Goal: Book appointment/travel/reservation

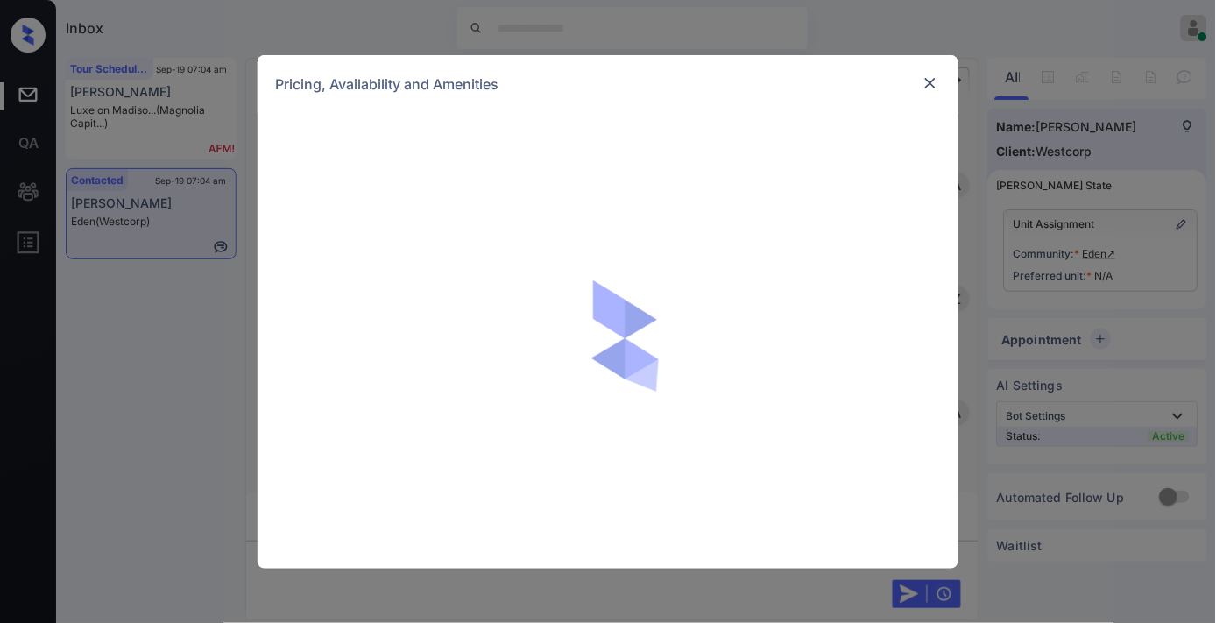
scroll to position [1064, 0]
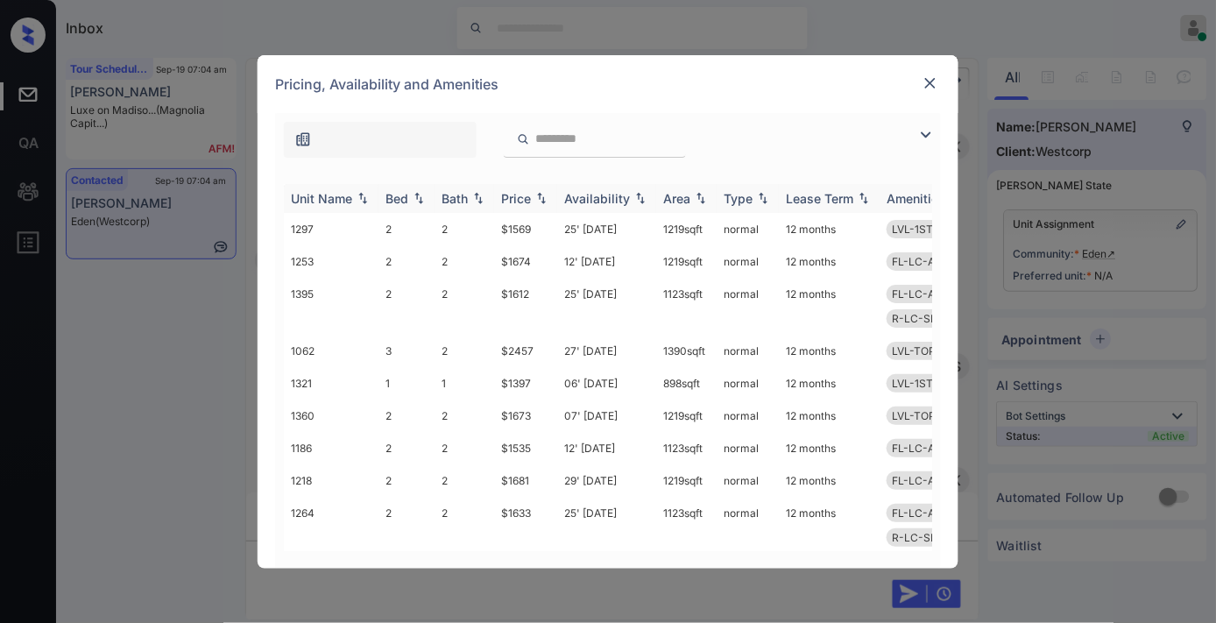
click at [536, 201] on img at bounding box center [542, 198] width 18 height 12
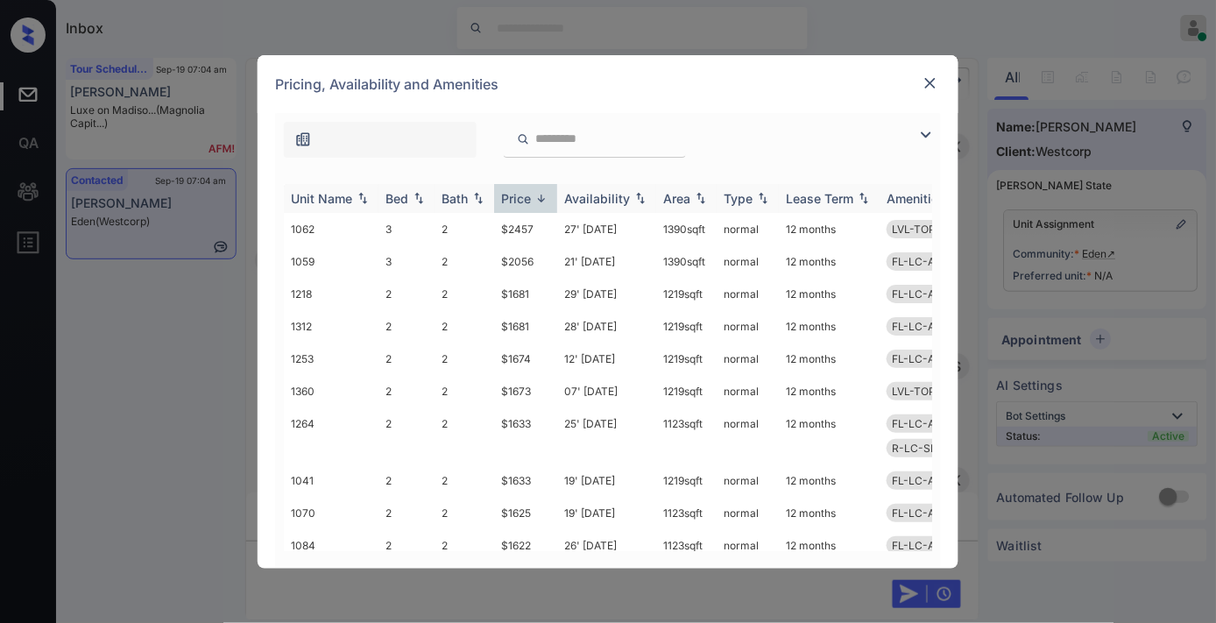
click at [536, 201] on img at bounding box center [542, 198] width 18 height 13
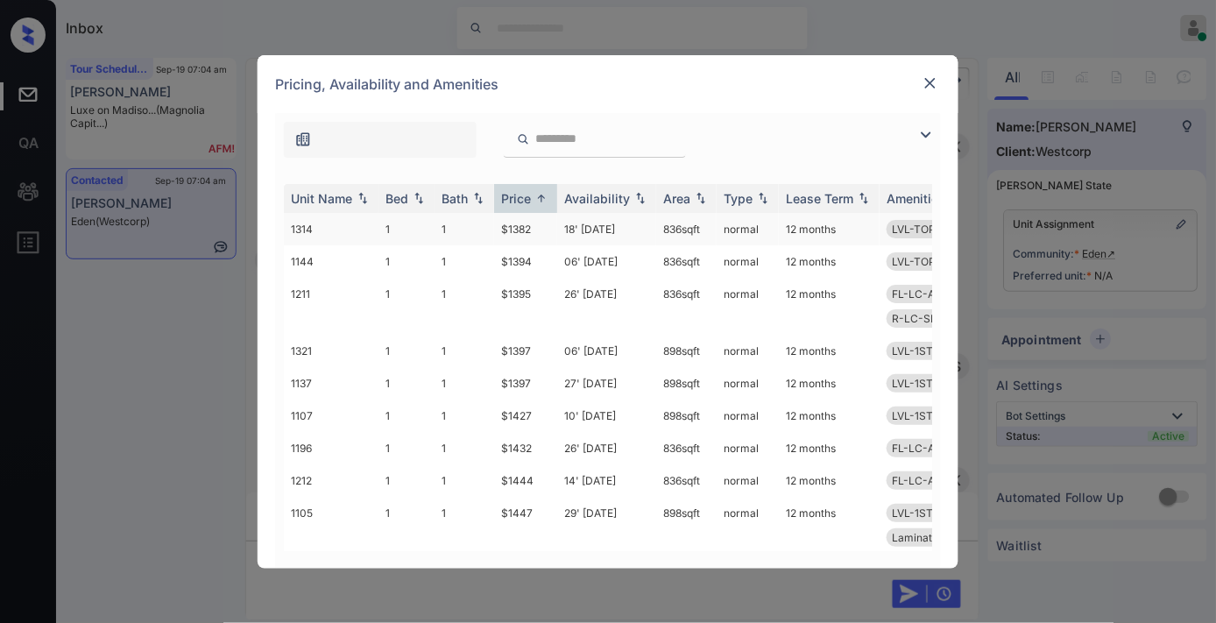
click at [533, 230] on td "$1382" at bounding box center [525, 229] width 63 height 32
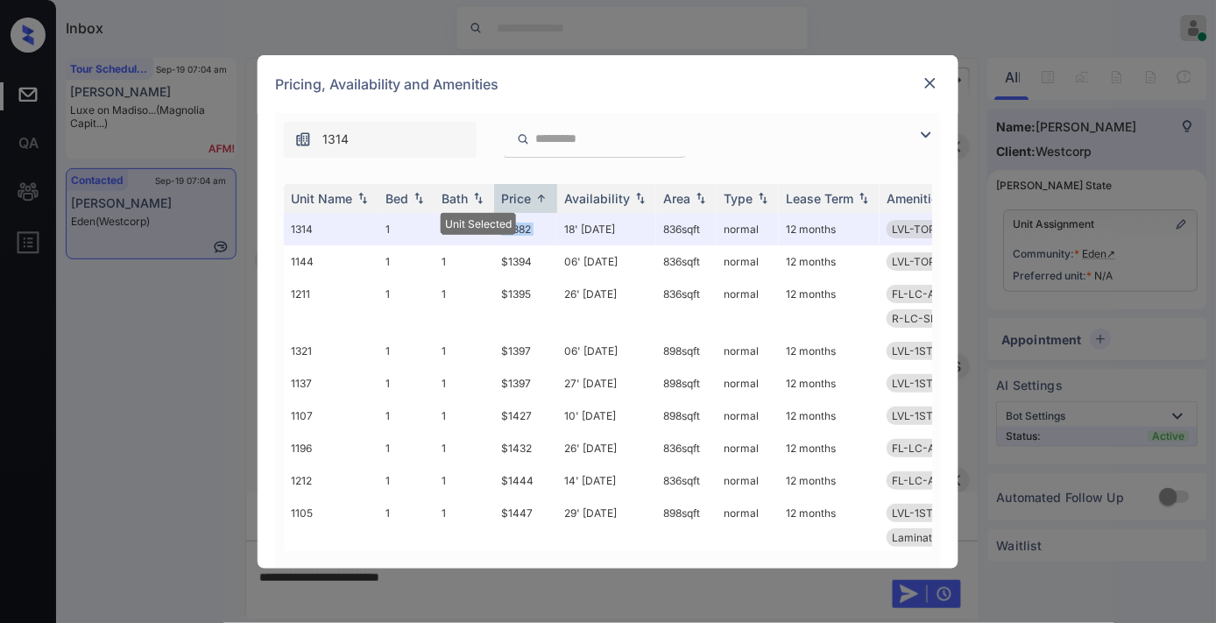
click at [925, 88] on img at bounding box center [931, 83] width 18 height 18
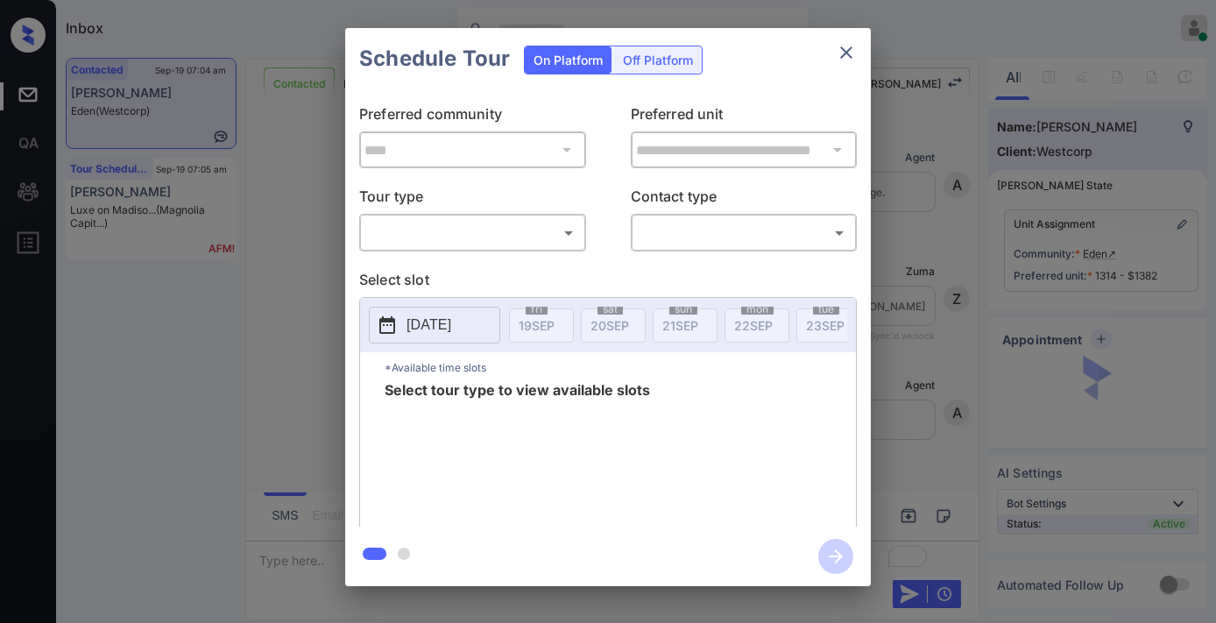
click at [477, 226] on body "Inbox Samantha Soliven Online Set yourself offline Set yourself on break Profil…" at bounding box center [608, 311] width 1216 height 623
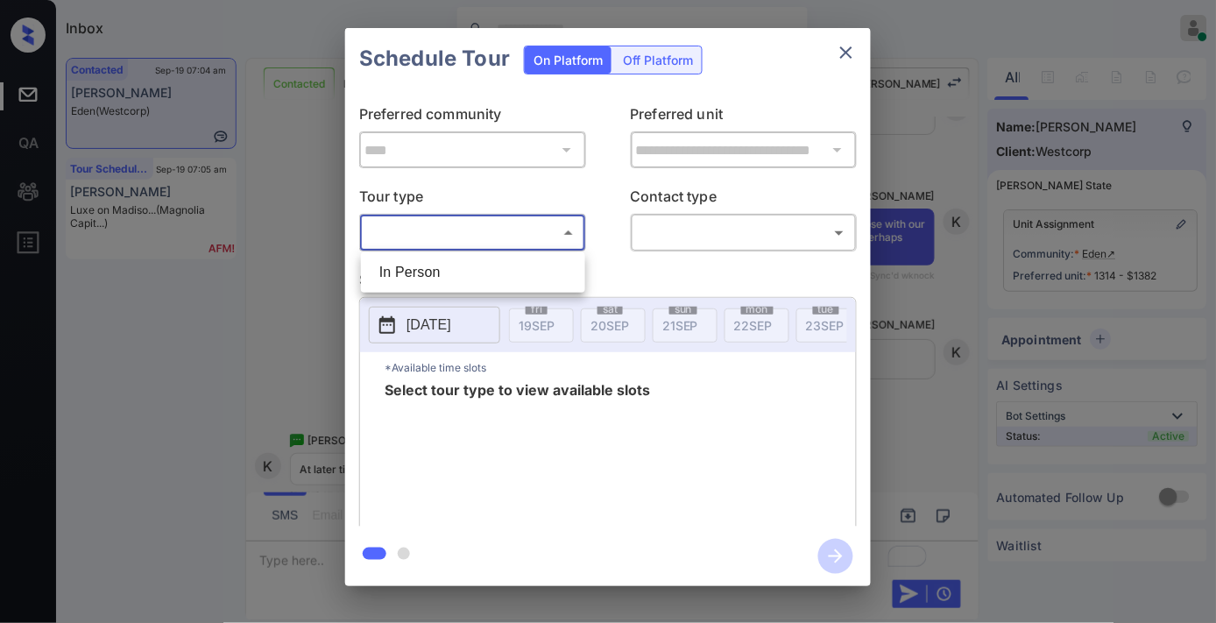
drag, startPoint x: 489, startPoint y: 265, endPoint x: 650, endPoint y: 258, distance: 161.3
click at [491, 265] on li "In Person" at bounding box center [472, 273] width 215 height 32
type input "********"
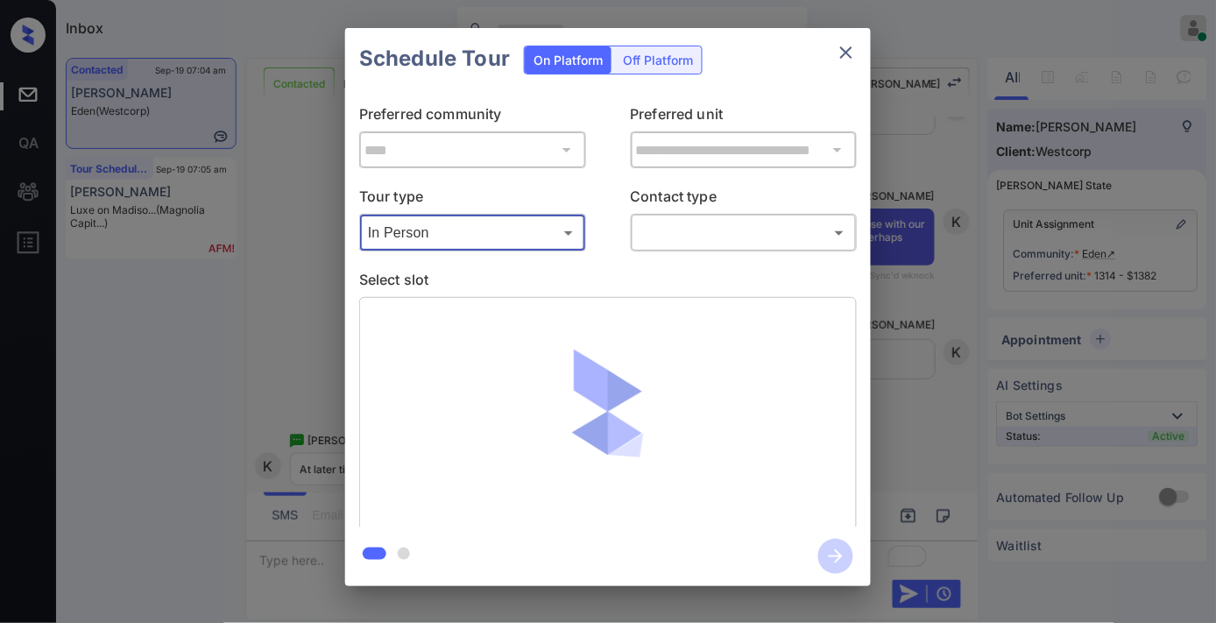
click at [672, 230] on body "Inbox Samantha Soliven Online Set yourself offline Set yourself on break Profil…" at bounding box center [608, 311] width 1216 height 623
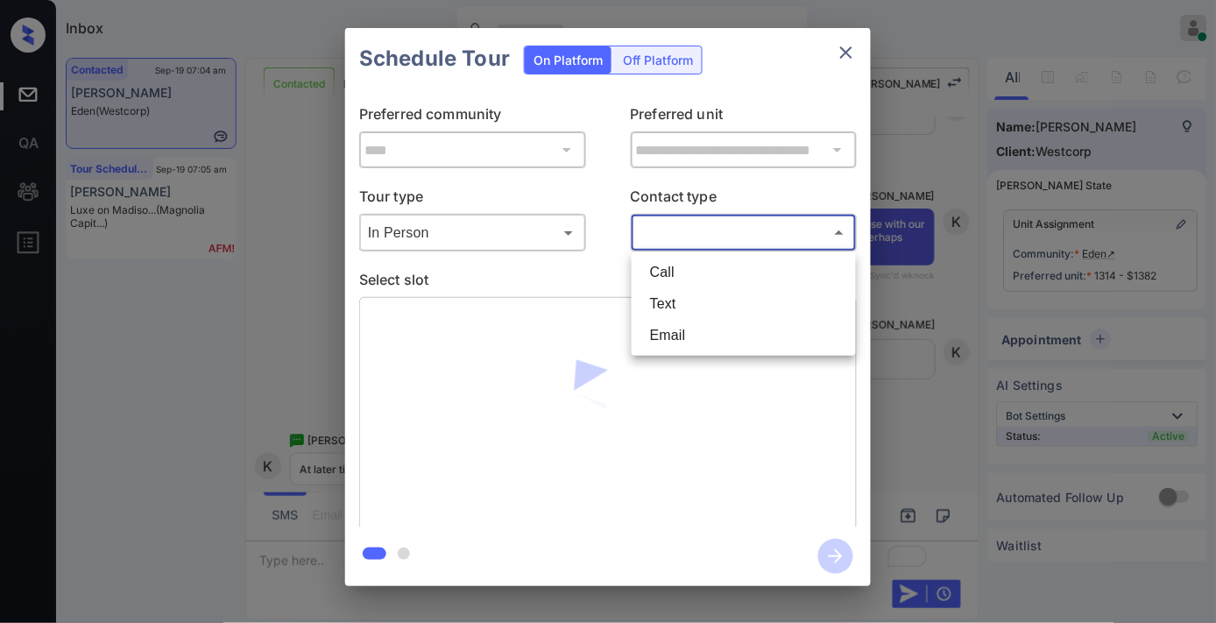
click at [694, 303] on li "Text" at bounding box center [743, 304] width 215 height 32
type input "****"
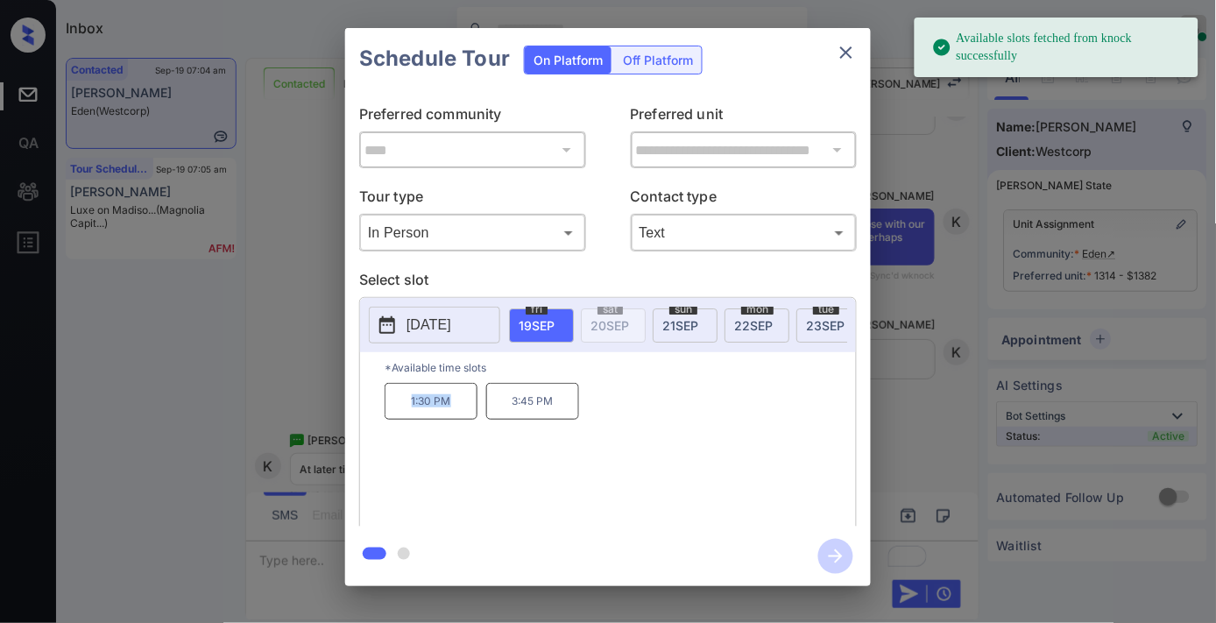
drag, startPoint x: 462, startPoint y: 407, endPoint x: 388, endPoint y: 410, distance: 73.6
click at [385, 407] on p "1:30 PM" at bounding box center [431, 401] width 93 height 37
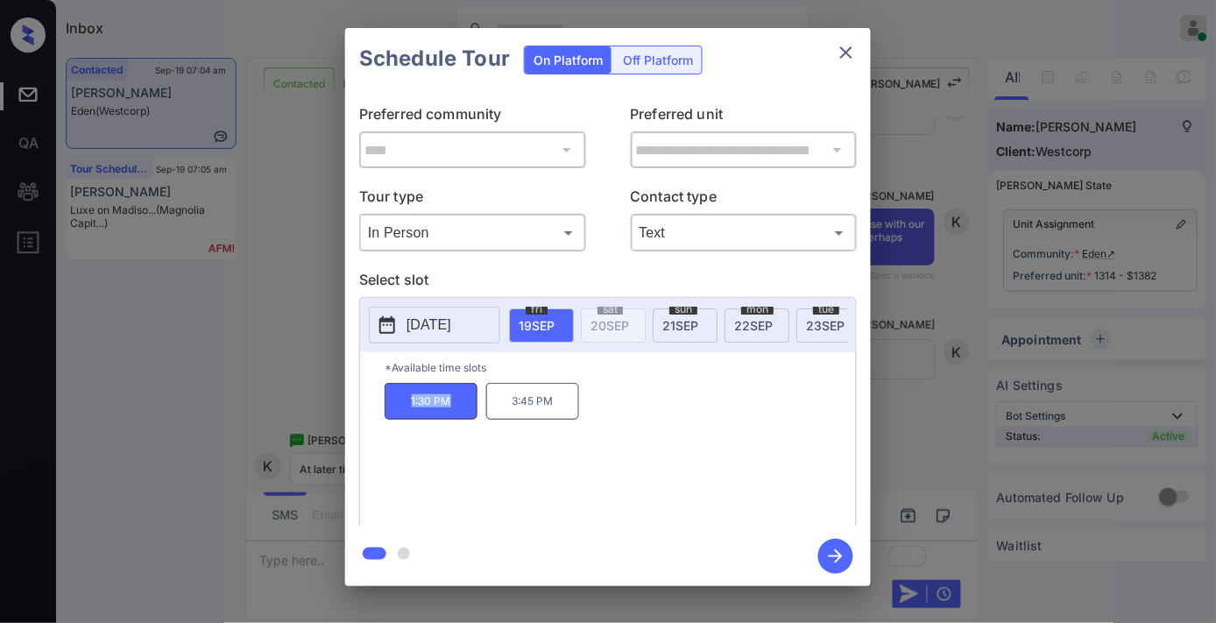
copy p "1:30 PM"
click at [652, 412] on div "1:30 PM 3:45 PM" at bounding box center [620, 453] width 471 height 140
drag, startPoint x: 582, startPoint y: 410, endPoint x: 386, endPoint y: 401, distance: 195.5
click at [386, 401] on div "1:30 PM 3:45 PM" at bounding box center [620, 453] width 471 height 140
copy div "1:30 PM 3:45 PM"
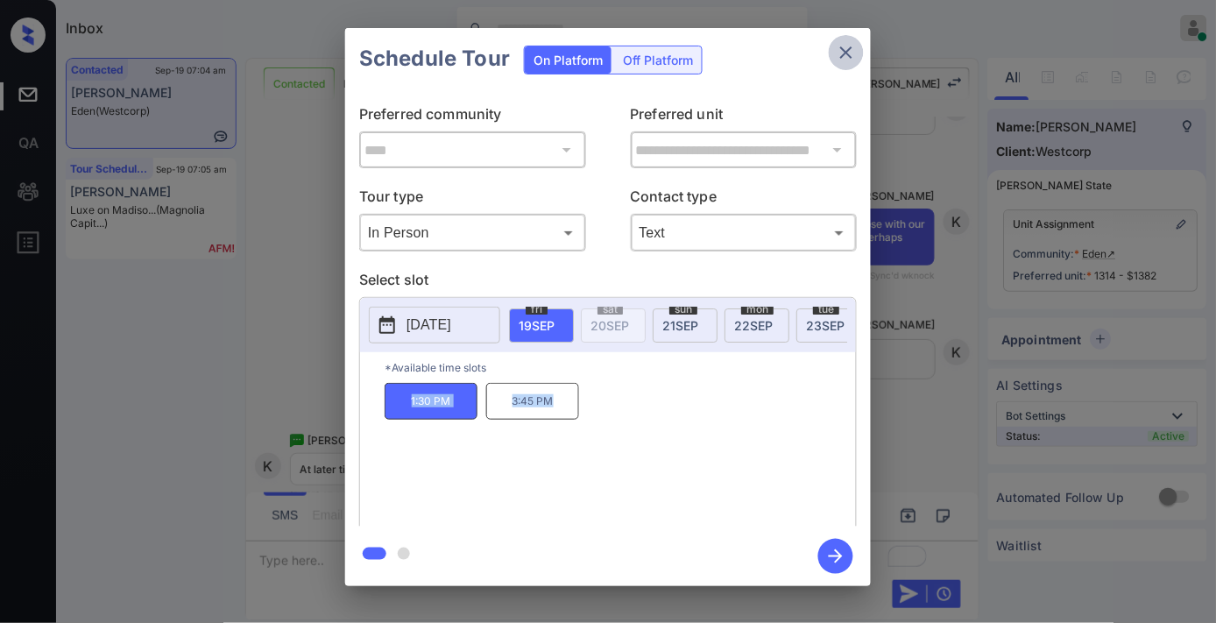
click at [844, 54] on icon "close" at bounding box center [846, 52] width 12 height 12
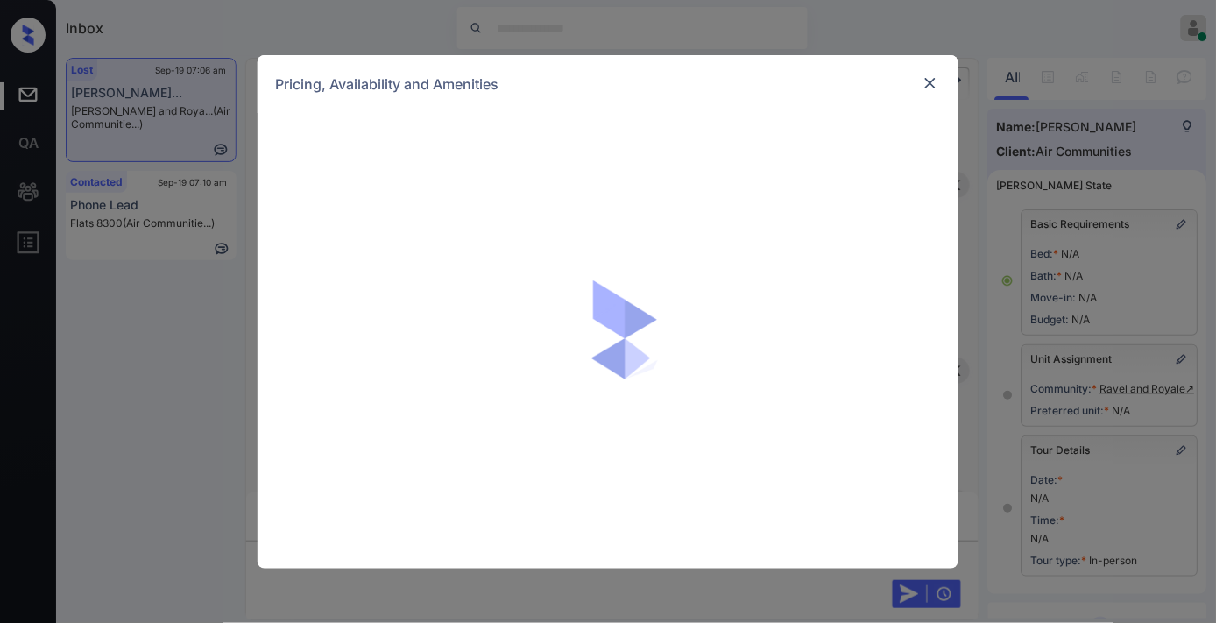
scroll to position [17757, 0]
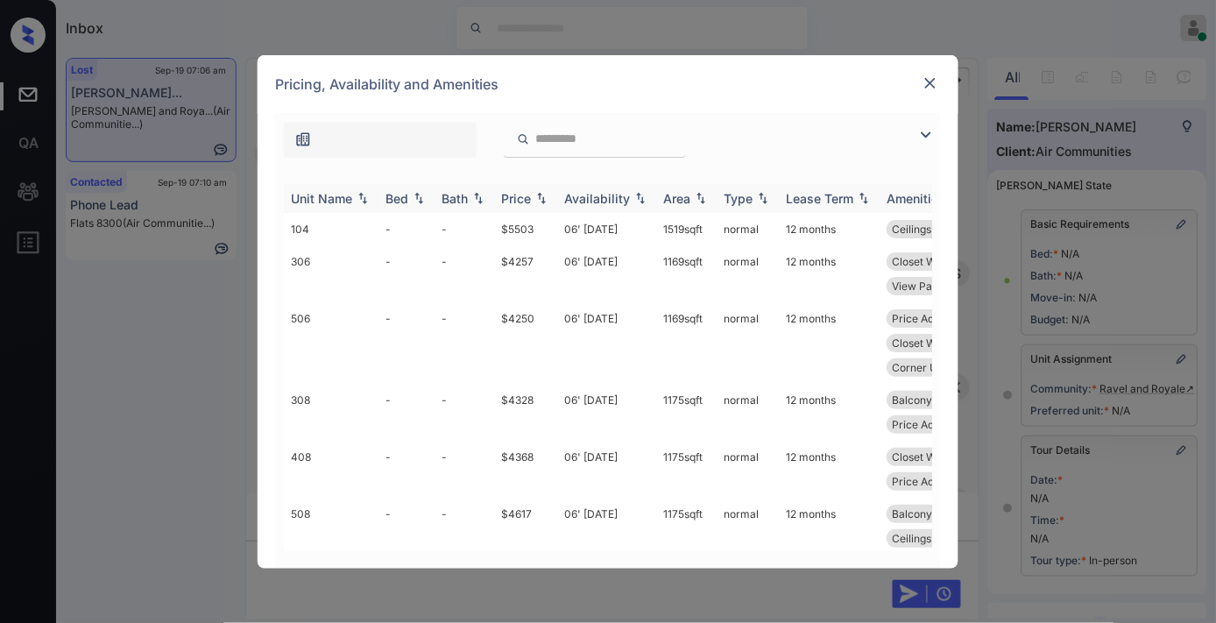
click at [517, 201] on div "Price" at bounding box center [516, 198] width 30 height 15
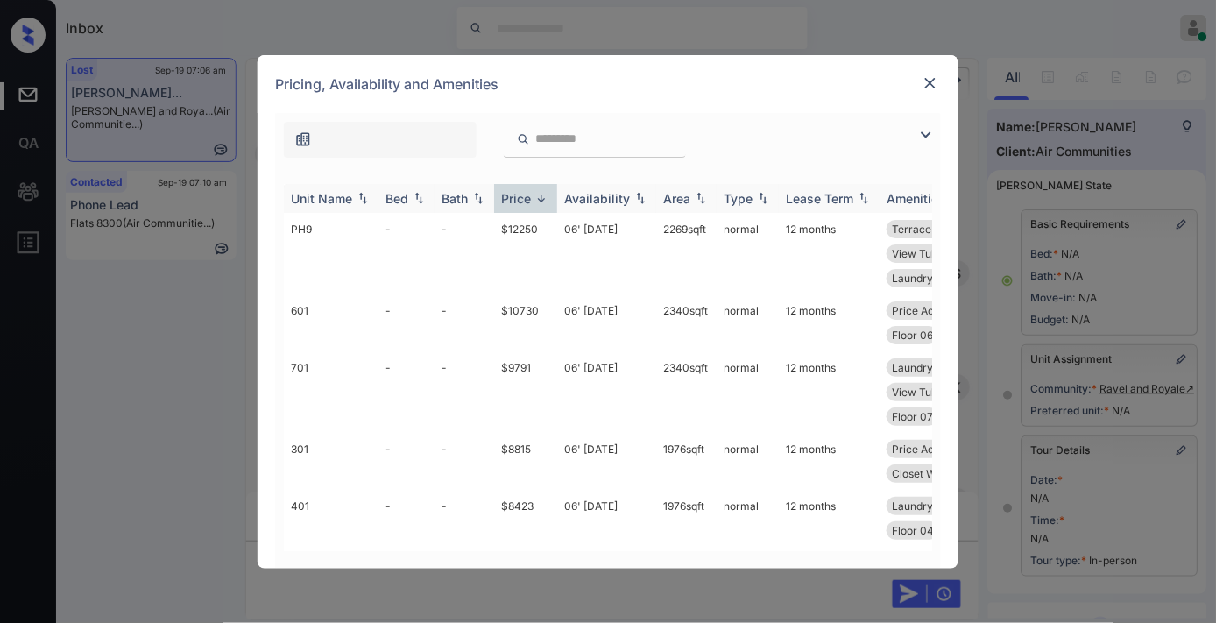
click at [517, 201] on div "Price" at bounding box center [516, 198] width 30 height 15
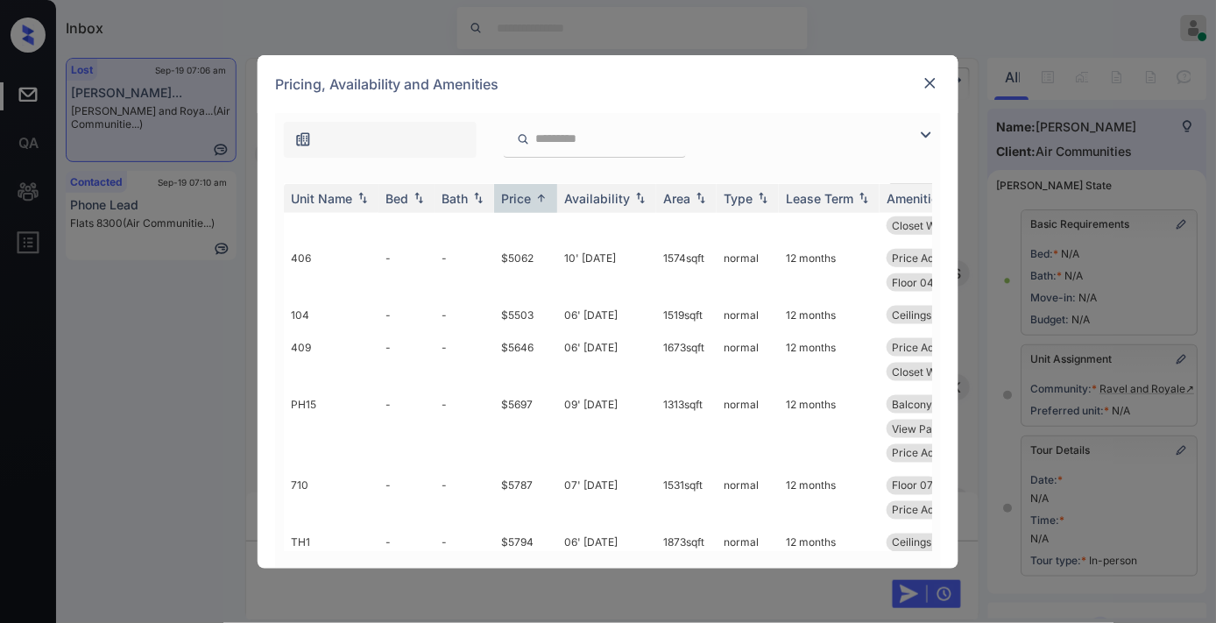
scroll to position [0, 0]
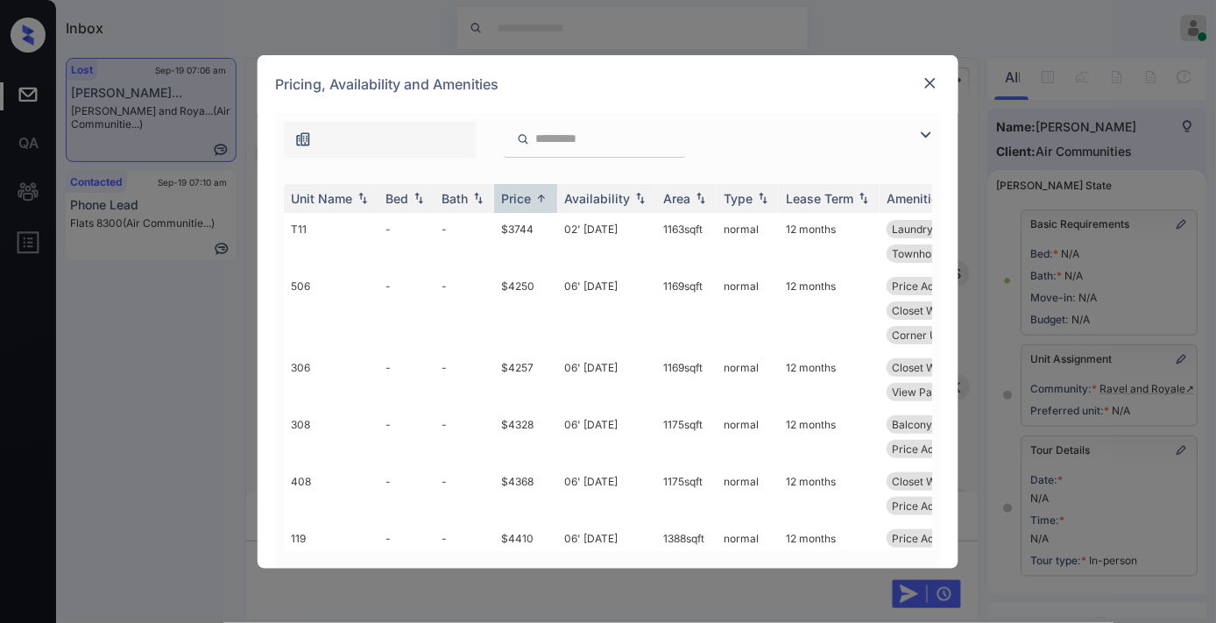
click at [927, 86] on img at bounding box center [931, 83] width 18 height 18
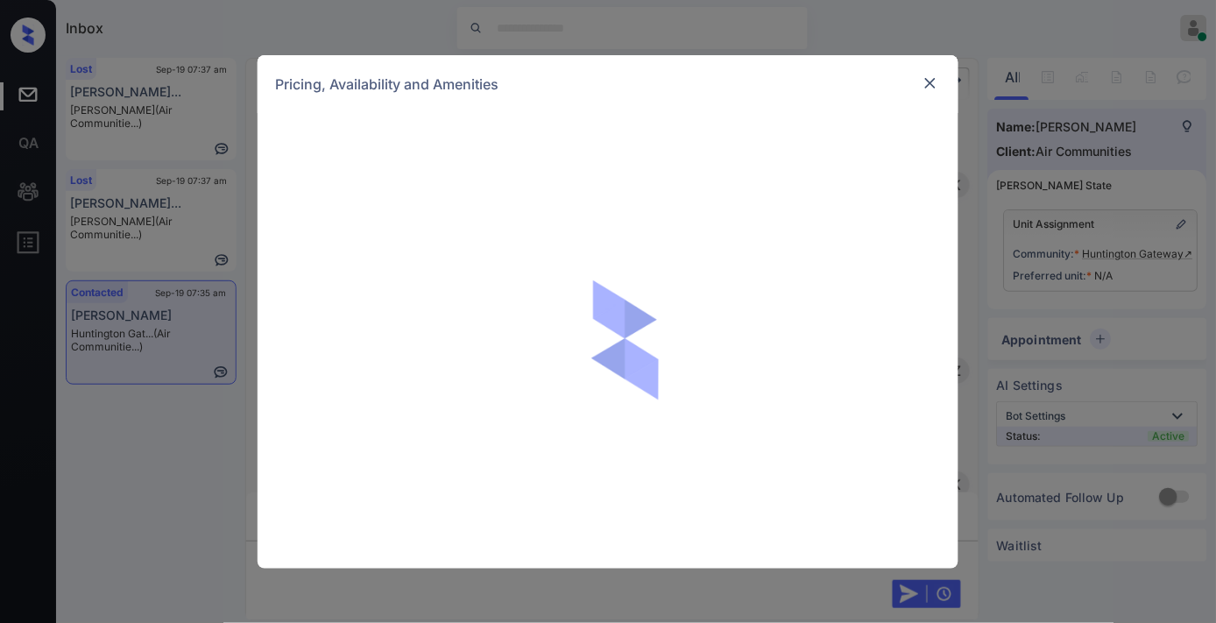
scroll to position [2964, 0]
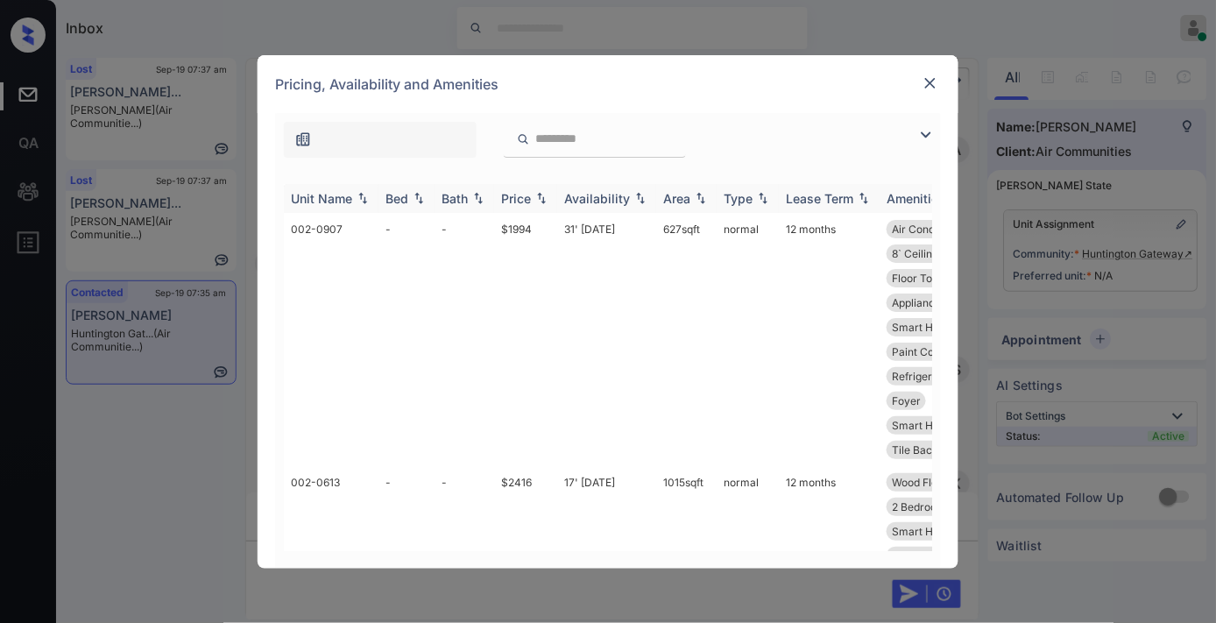
click at [527, 193] on div "Price" at bounding box center [516, 198] width 30 height 15
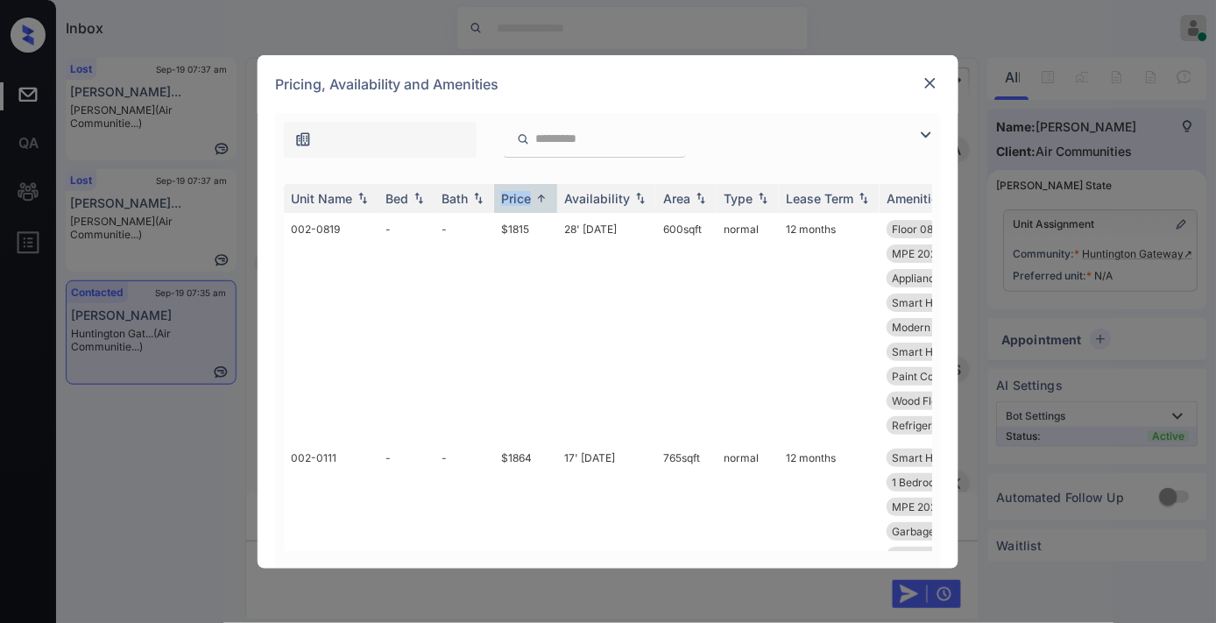
click at [932, 133] on img at bounding box center [925, 134] width 21 height 21
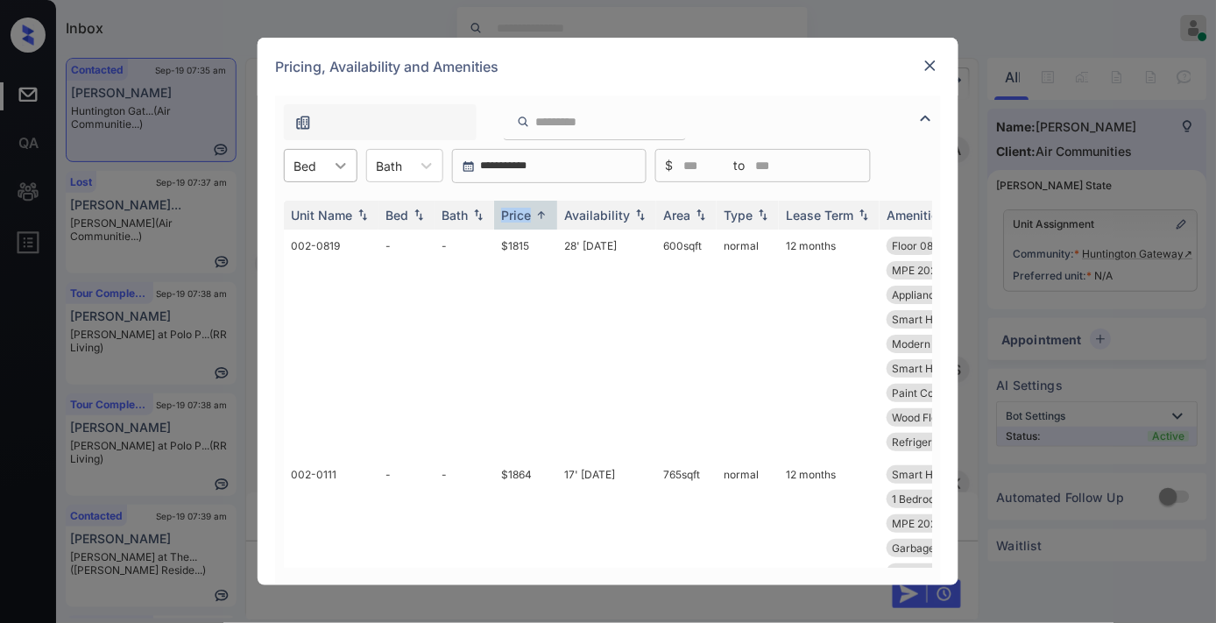
click at [339, 160] on icon at bounding box center [341, 166] width 18 height 18
click at [858, 83] on div "Pricing, Availability and Amenities" at bounding box center [608, 67] width 701 height 58
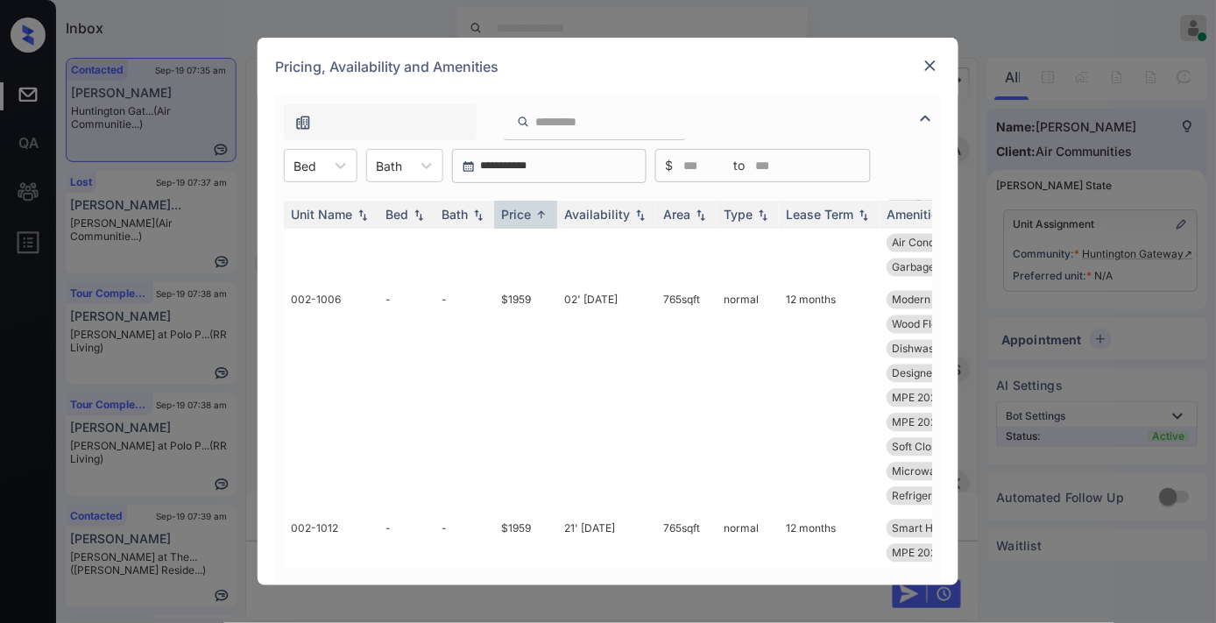
scroll to position [1265, 0]
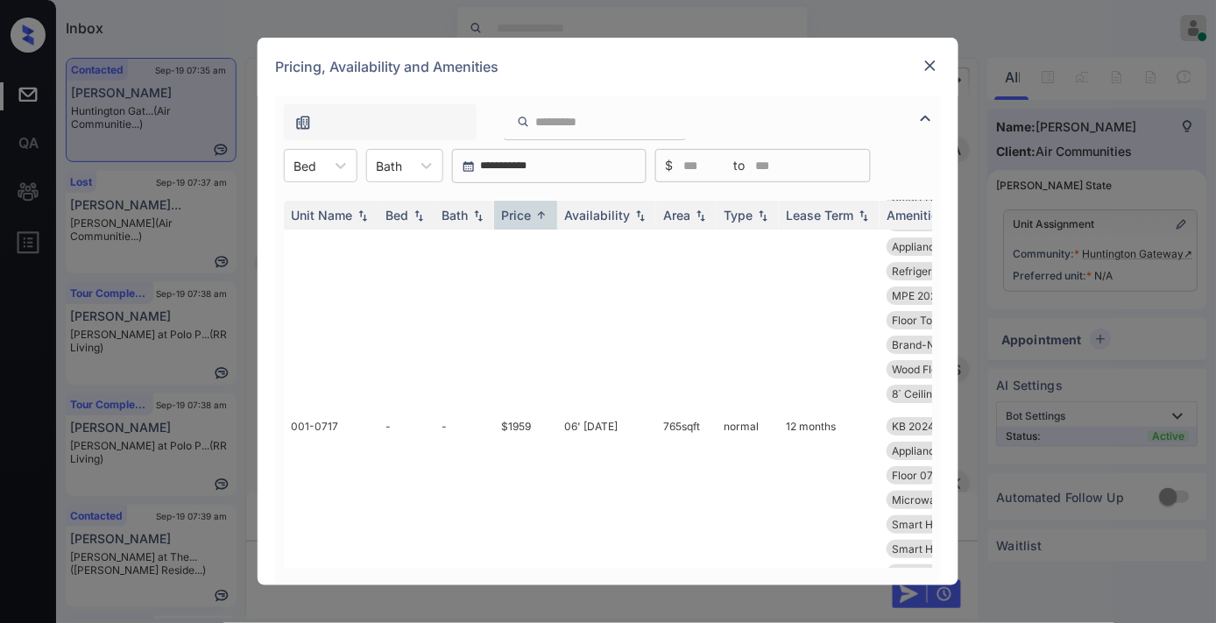
click at [926, 64] on img at bounding box center [931, 66] width 18 height 18
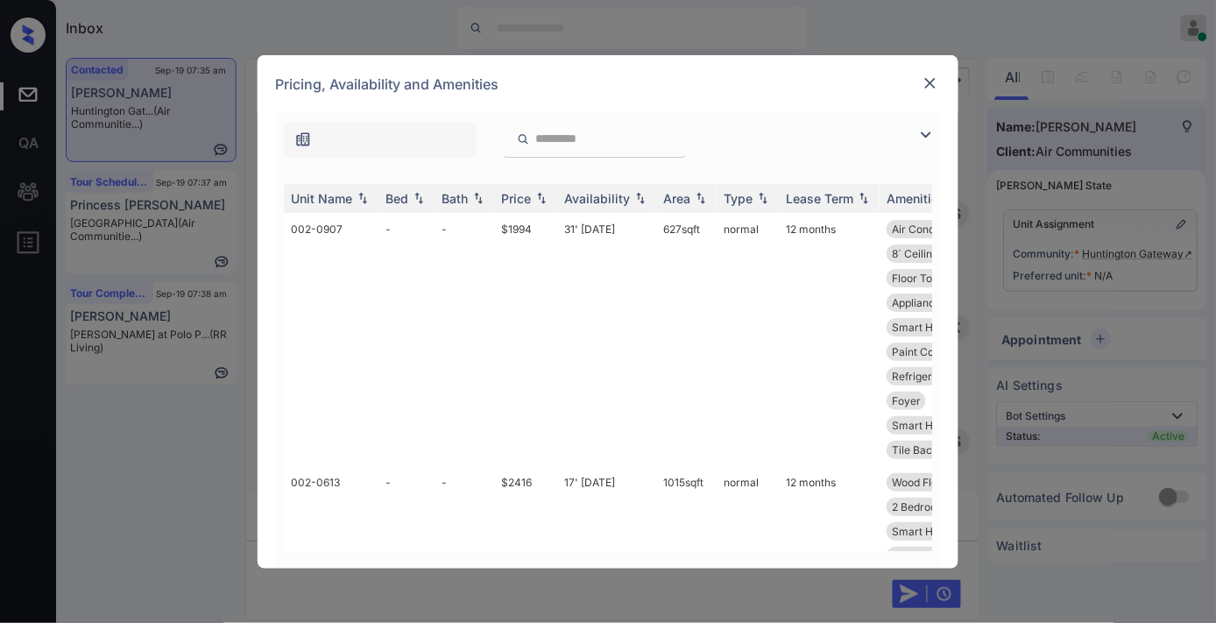
click at [931, 83] on img at bounding box center [931, 83] width 18 height 18
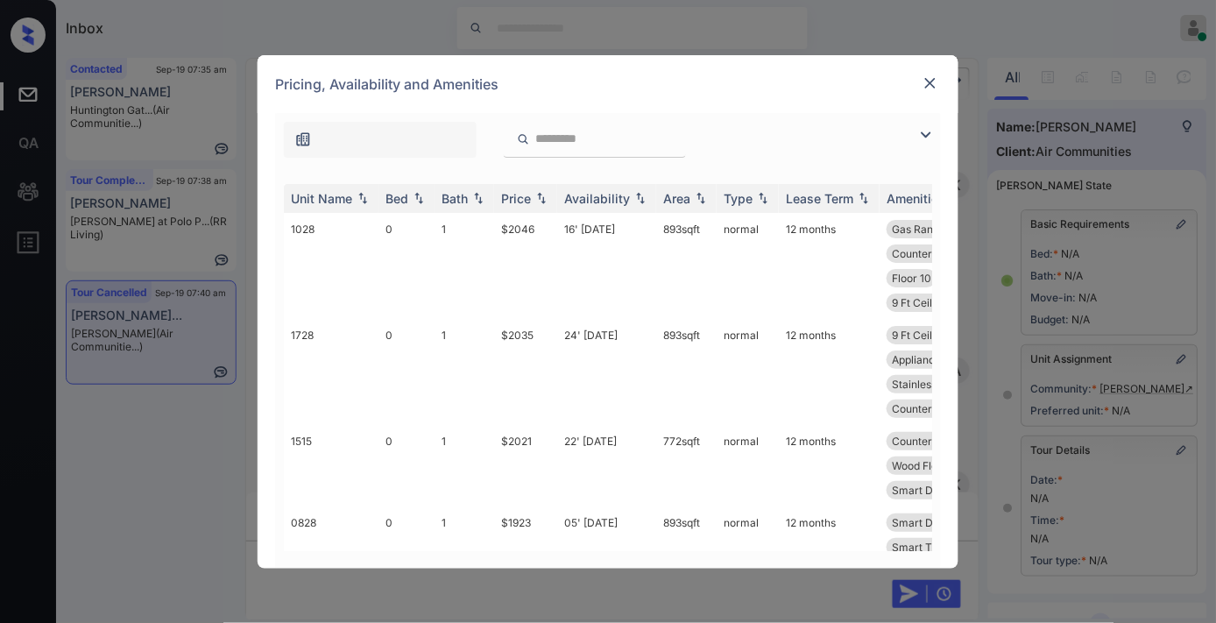
scroll to position [58, 0]
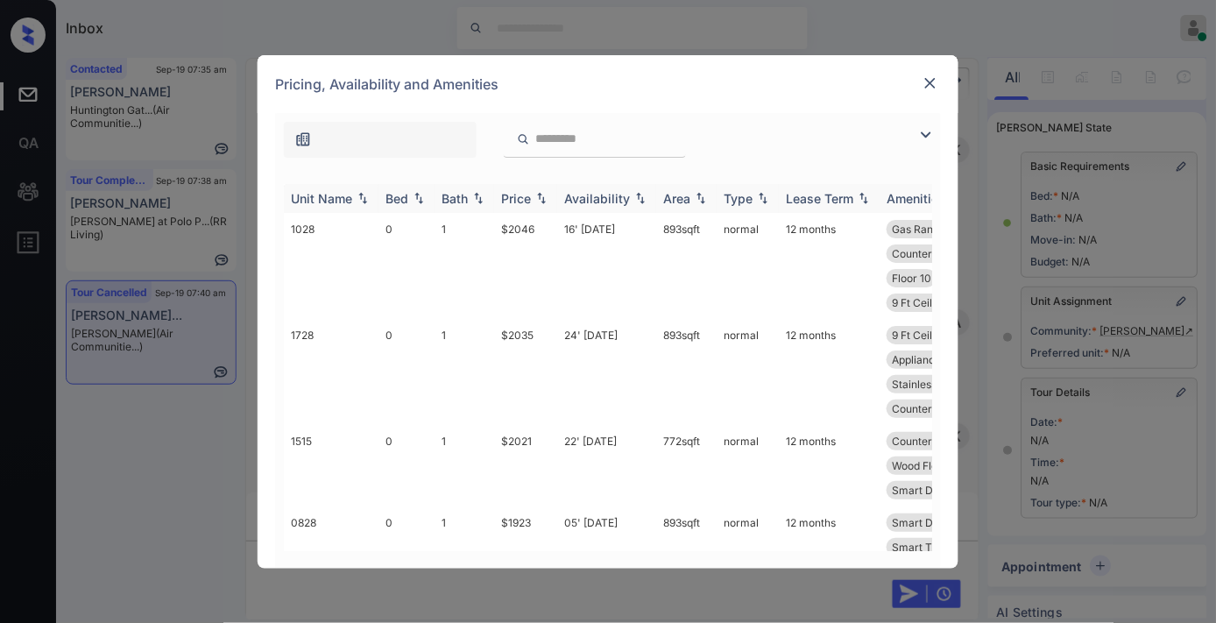
click at [517, 191] on div "Price" at bounding box center [516, 198] width 30 height 15
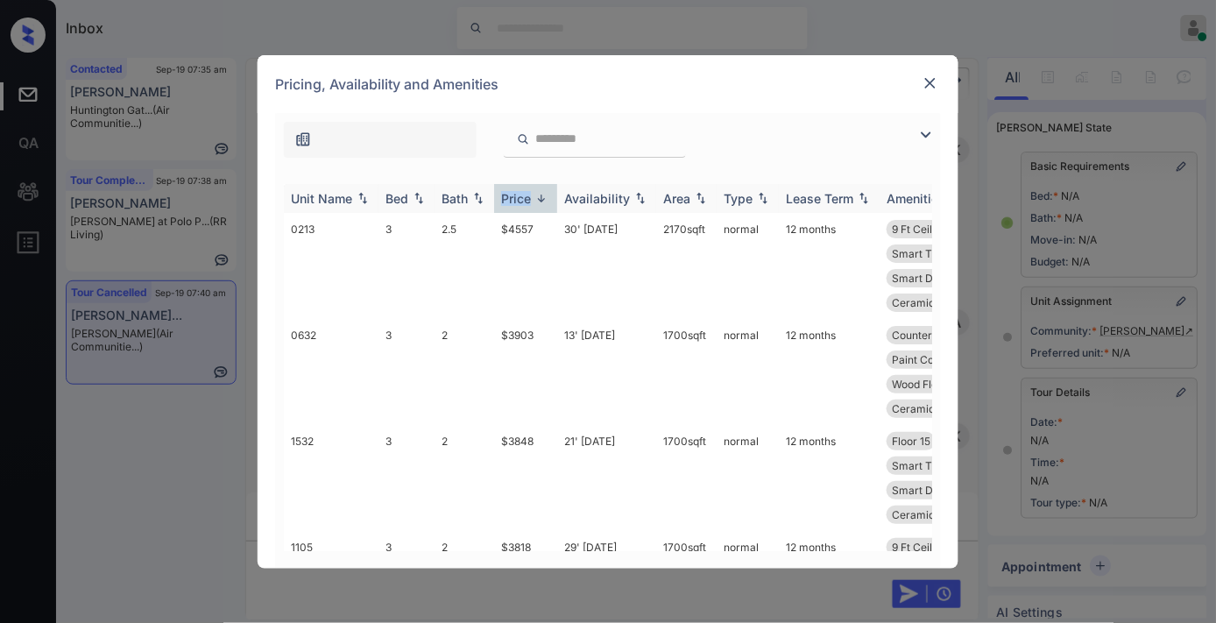
click at [517, 191] on div "Price" at bounding box center [516, 198] width 30 height 15
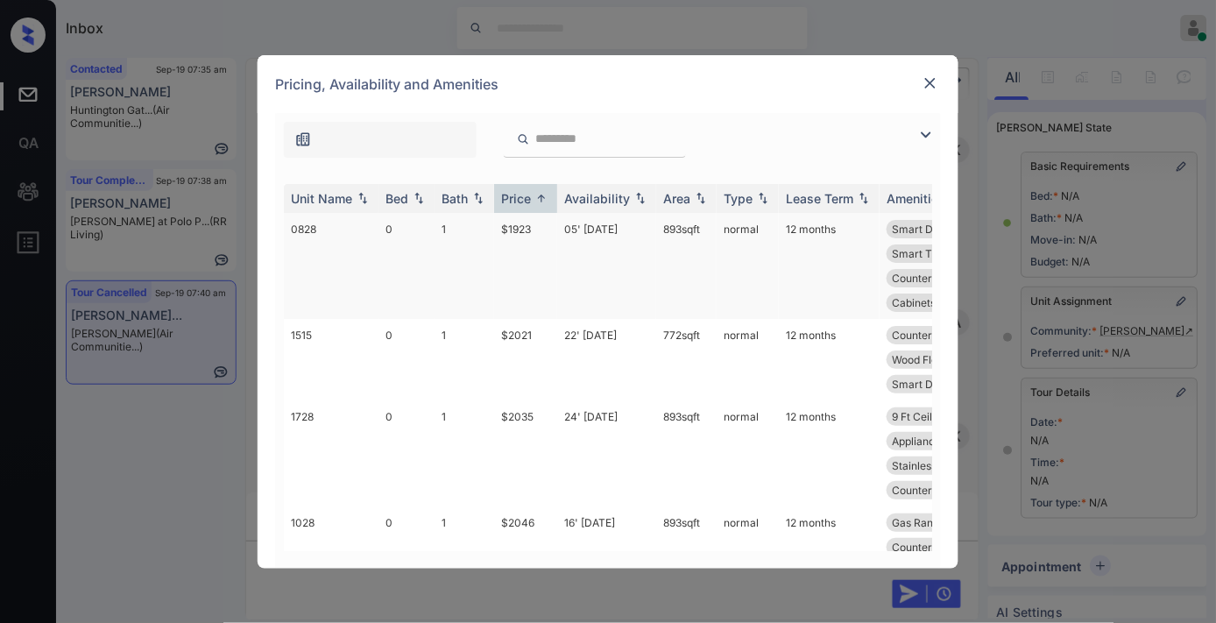
click at [537, 235] on td "$1923" at bounding box center [525, 266] width 63 height 106
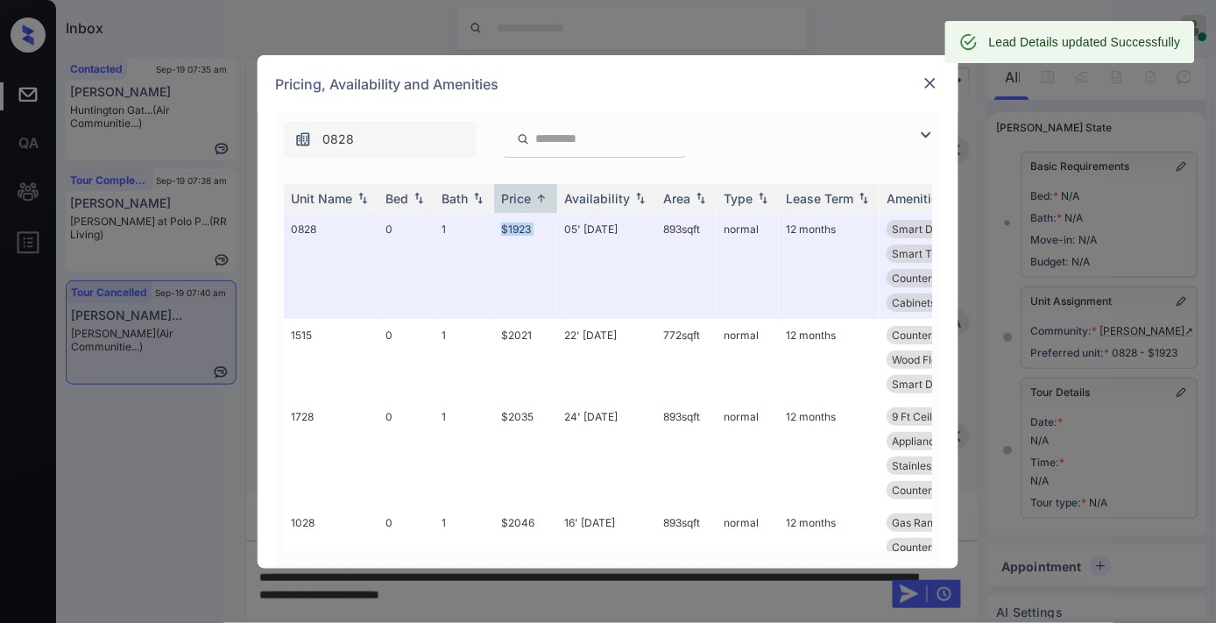
click at [922, 86] on img at bounding box center [931, 83] width 18 height 18
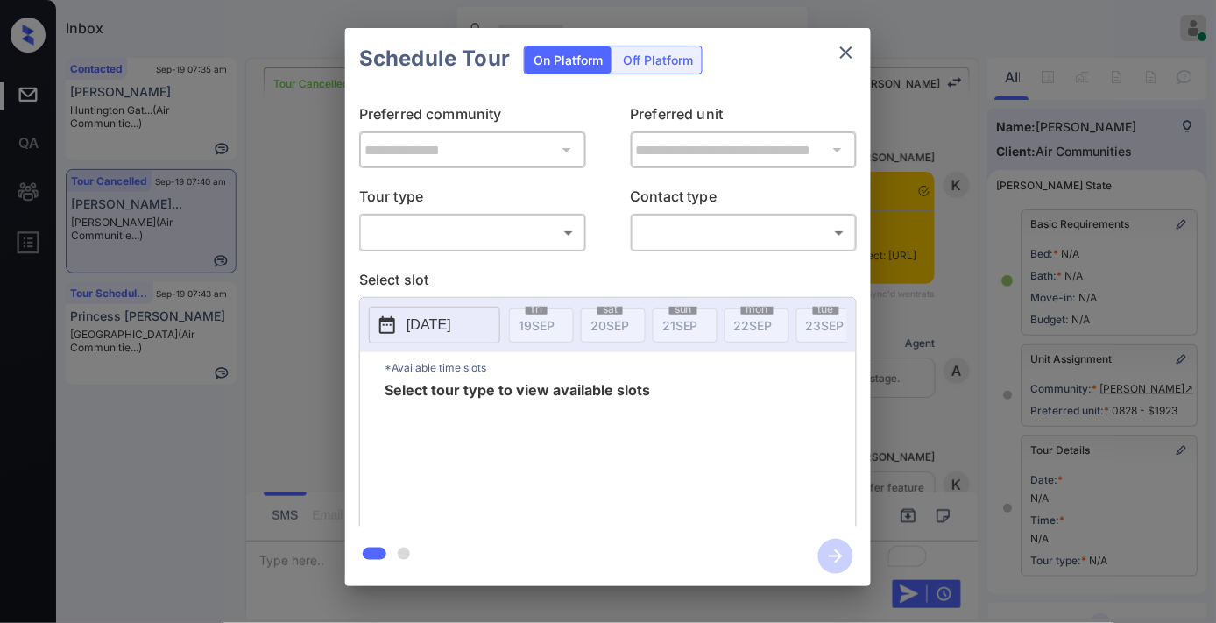
scroll to position [243, 0]
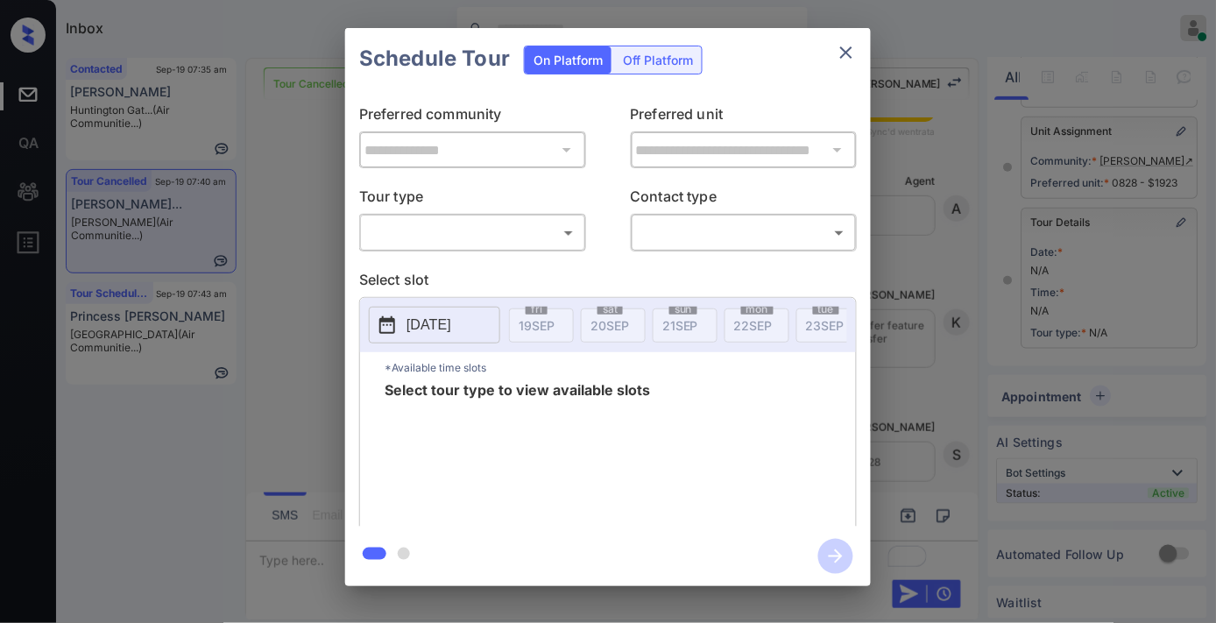
click at [492, 245] on body "Inbox Samantha Soliven Online Set yourself offline Set yourself on break Profil…" at bounding box center [608, 311] width 1216 height 623
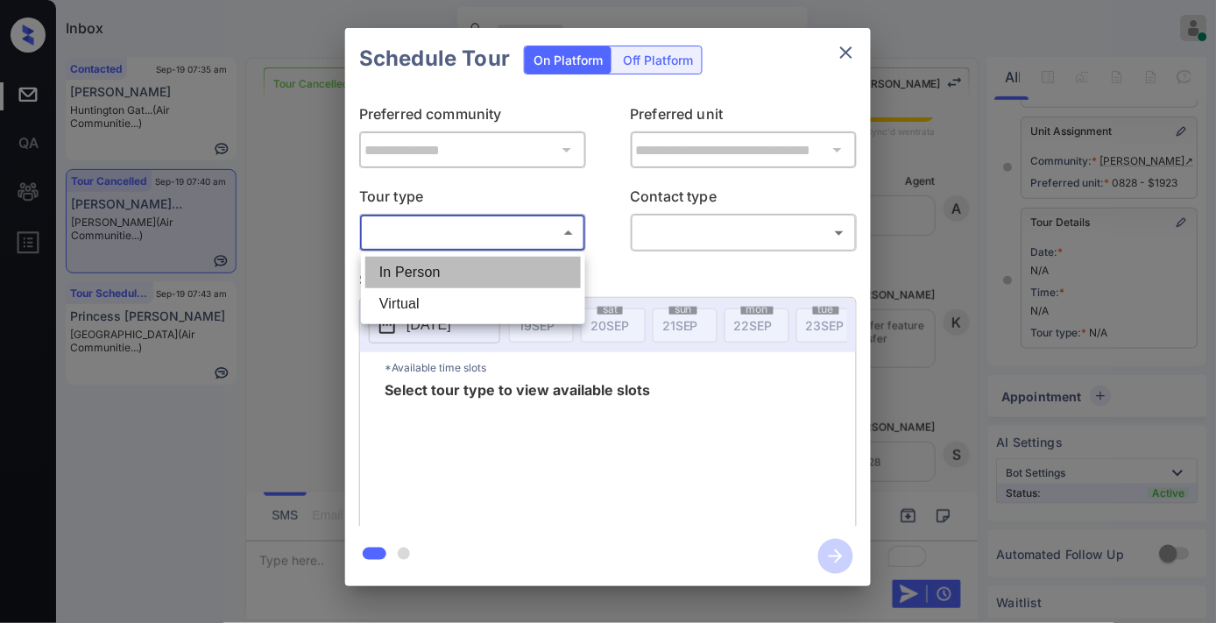
click at [493, 270] on li "In Person" at bounding box center [472, 273] width 215 height 32
type input "********"
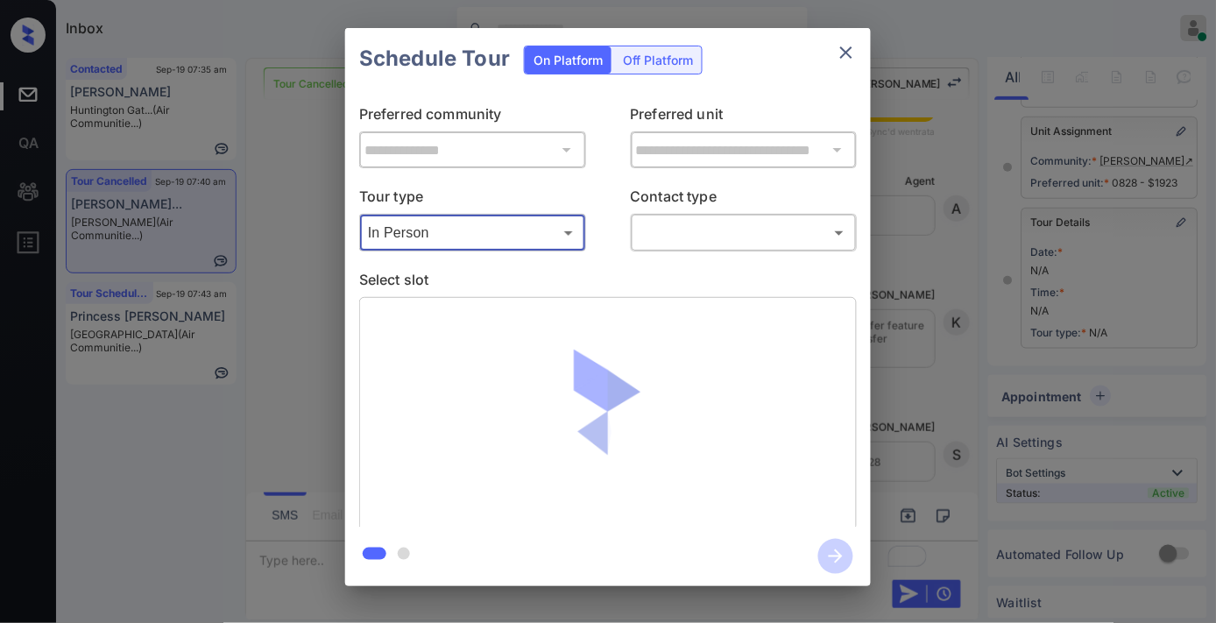
click at [680, 229] on body "Inbox Samantha Soliven Online Set yourself offline Set yourself on break Profil…" at bounding box center [608, 311] width 1216 height 623
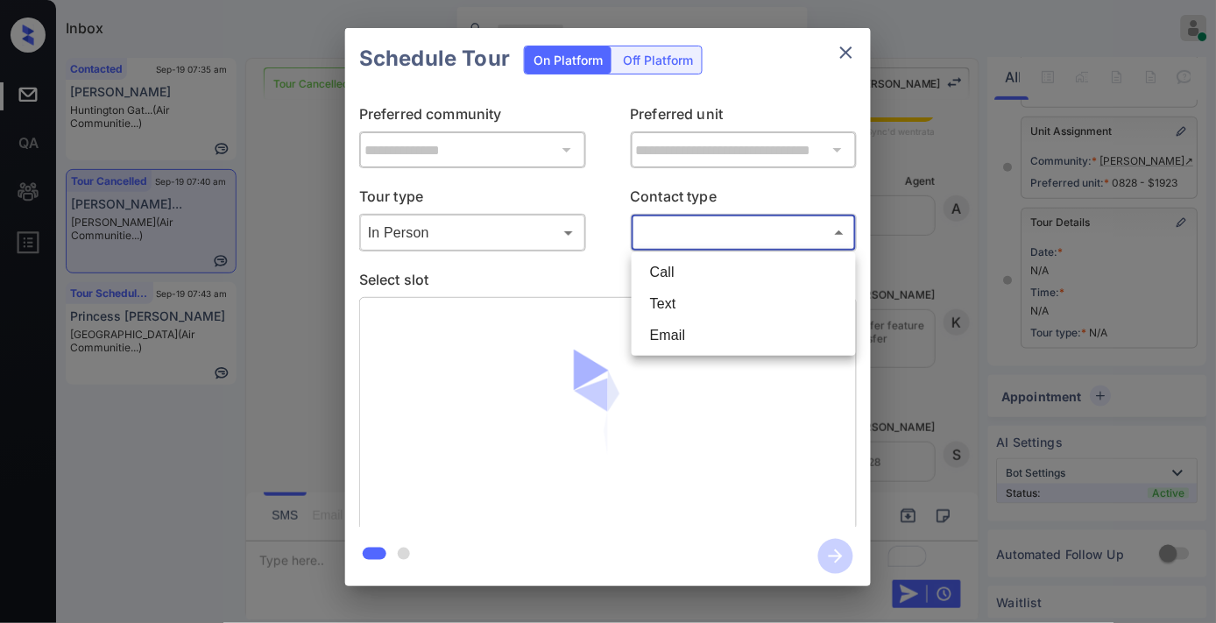
click at [696, 302] on li "Text" at bounding box center [743, 304] width 215 height 32
type input "****"
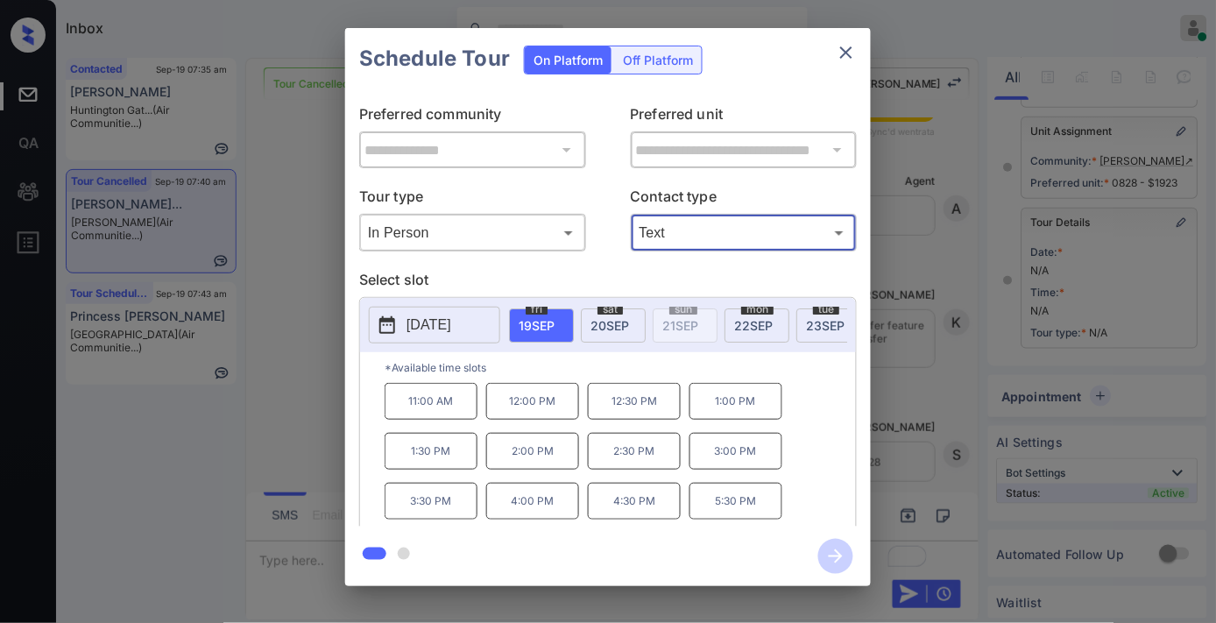
click at [731, 416] on p "1:00 PM" at bounding box center [735, 401] width 93 height 37
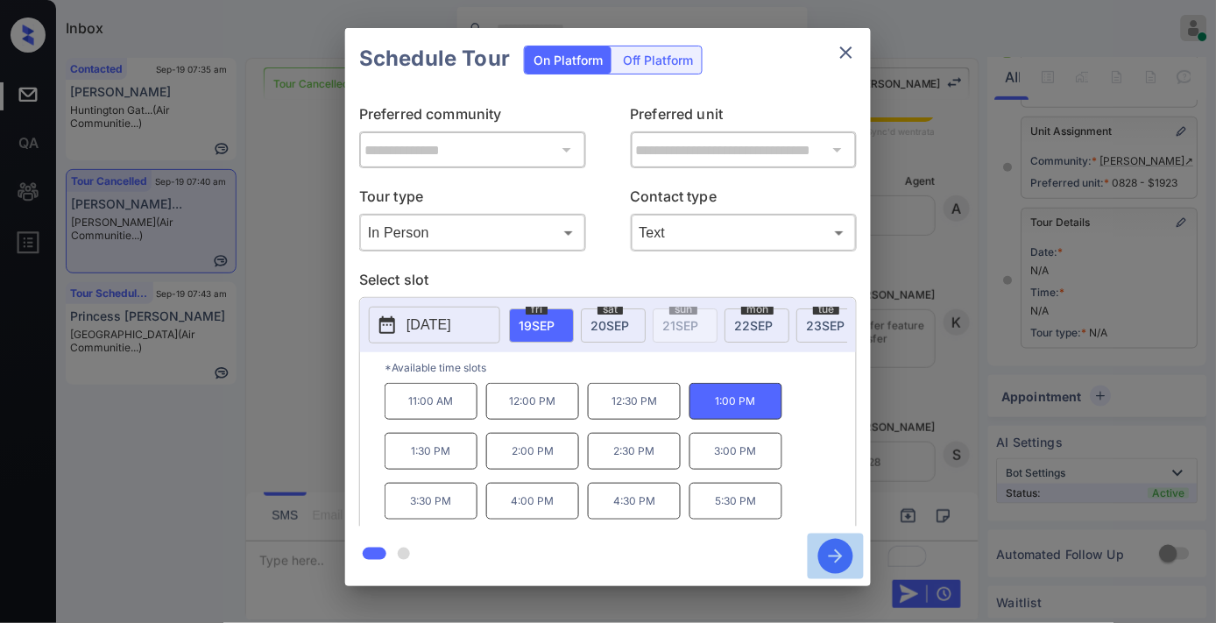
click at [834, 556] on icon "button" at bounding box center [836, 556] width 14 height 14
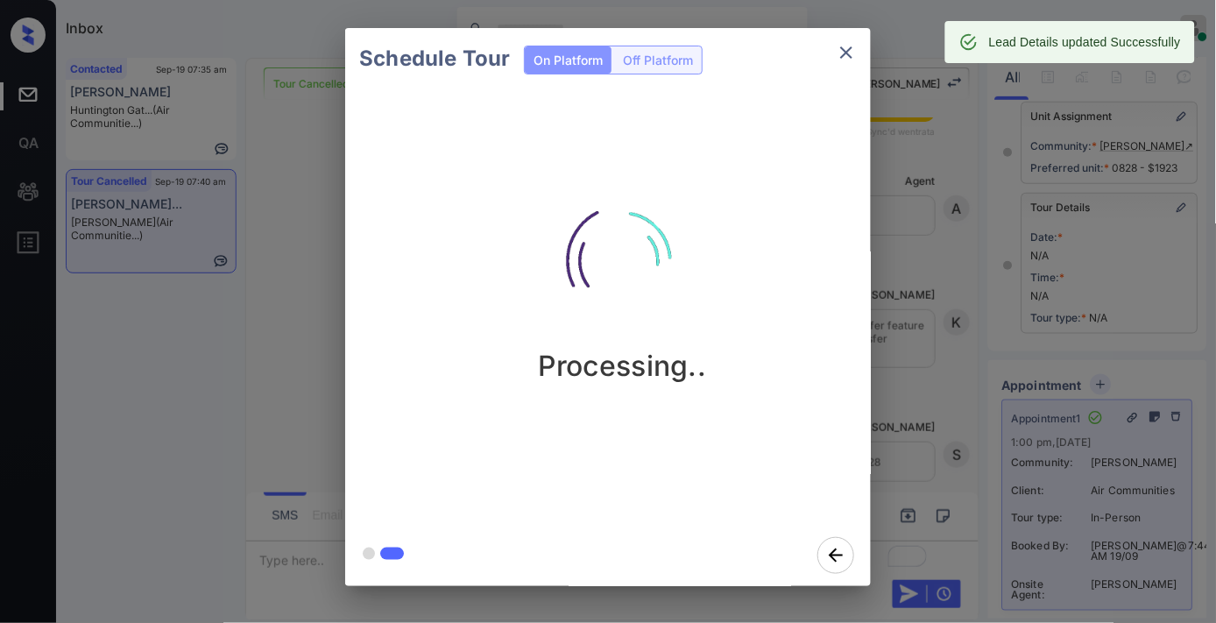
click at [846, 55] on icon "close" at bounding box center [846, 52] width 21 height 21
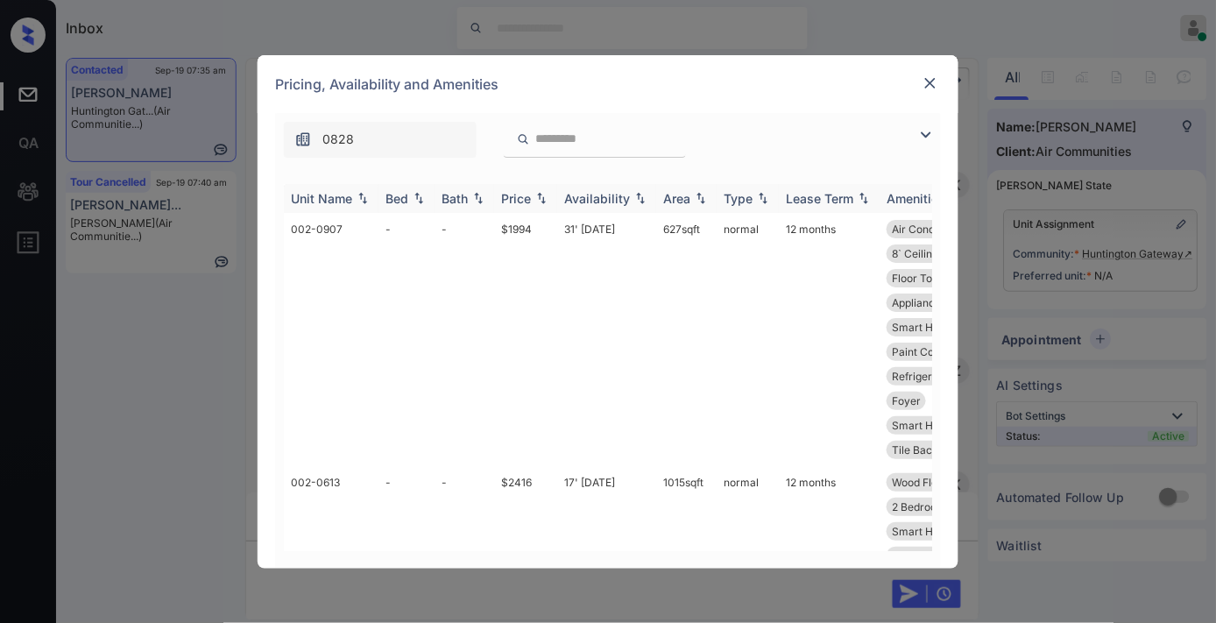
scroll to position [3159, 0]
click at [512, 200] on div "Price" at bounding box center [516, 198] width 30 height 15
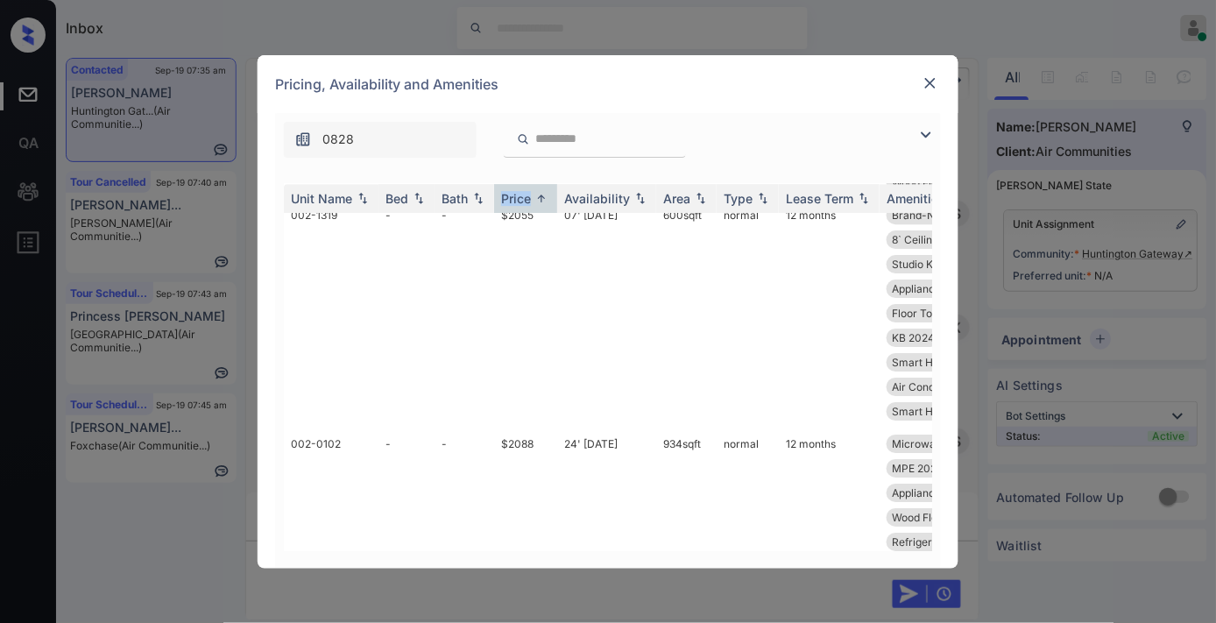
scroll to position [4087, 0]
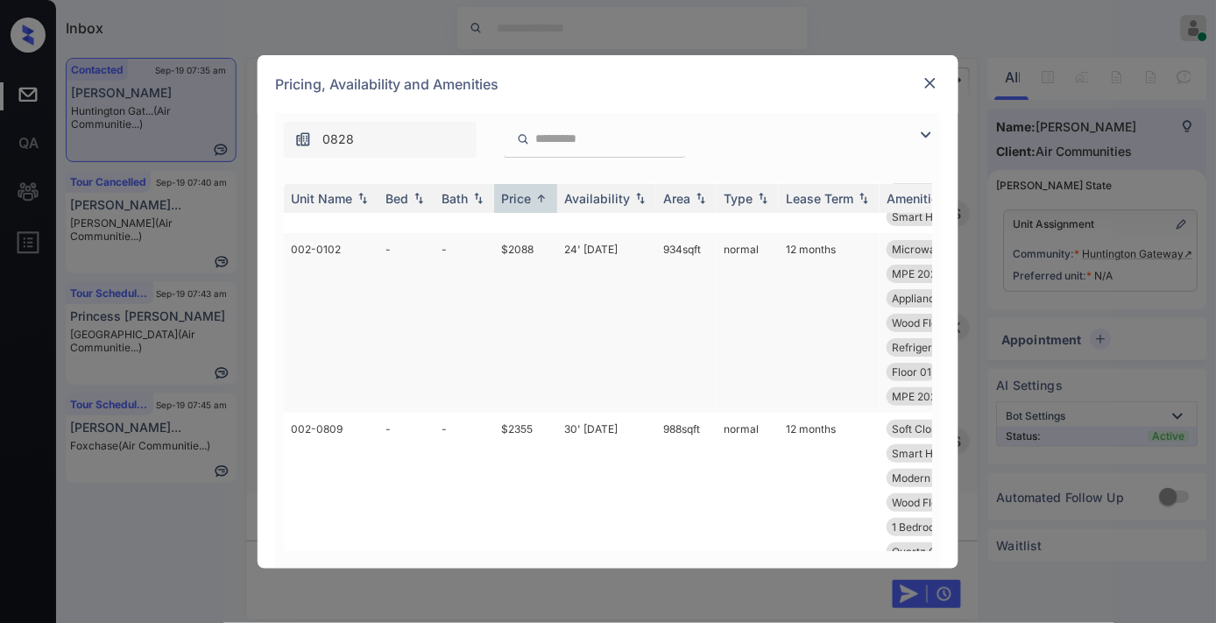
click at [522, 300] on td "$2088" at bounding box center [525, 323] width 63 height 180
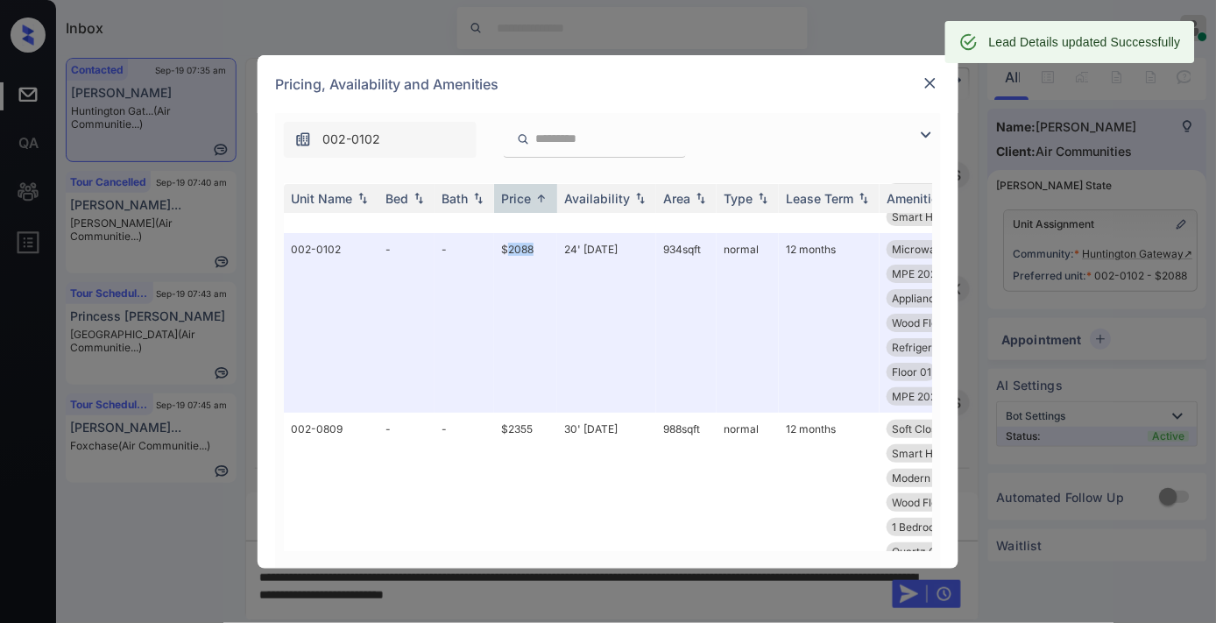
click at [933, 84] on img at bounding box center [931, 83] width 18 height 18
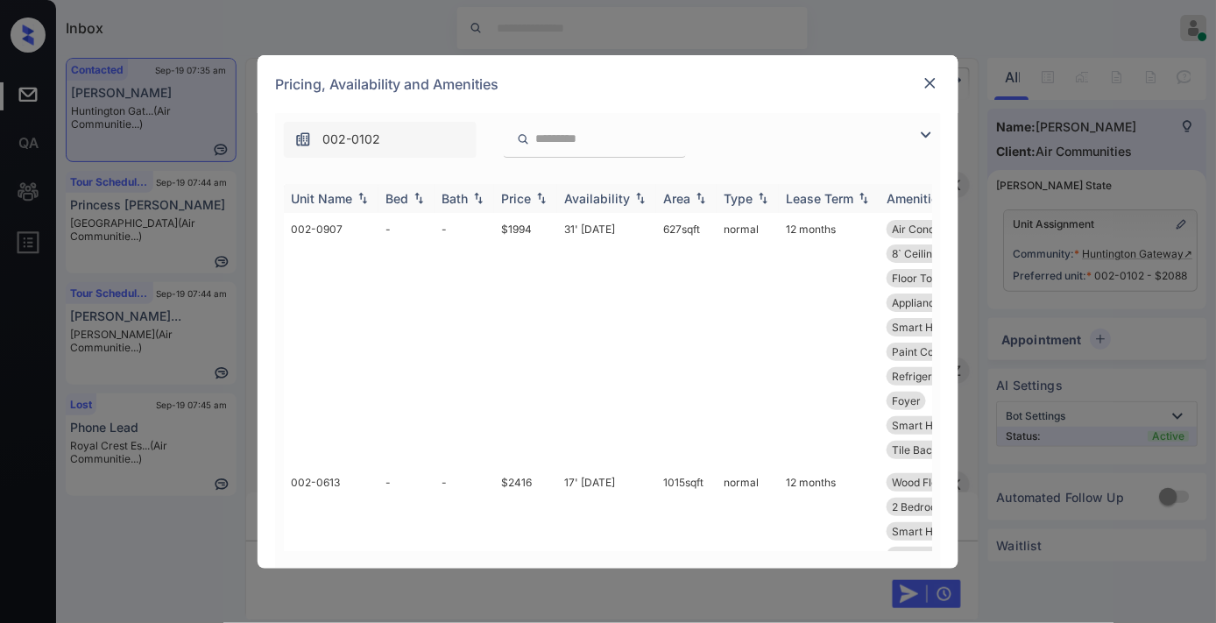
scroll to position [3273, 0]
click at [530, 197] on div "Price" at bounding box center [516, 198] width 30 height 15
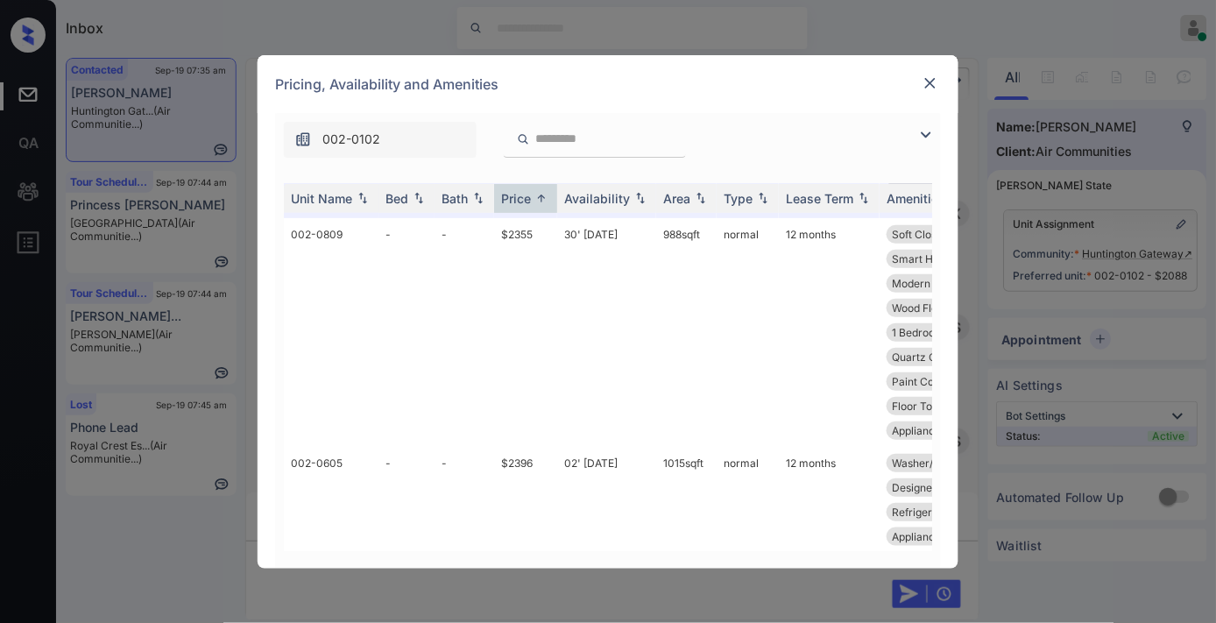
scroll to position [4477, 0]
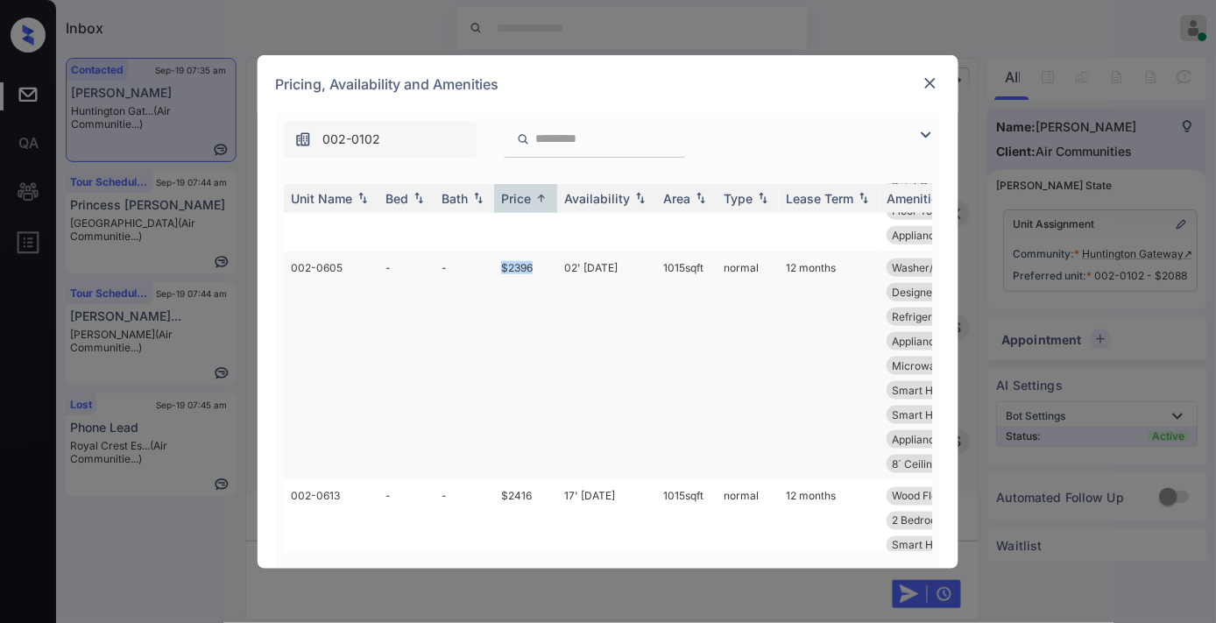
drag, startPoint x: 503, startPoint y: 313, endPoint x: 474, endPoint y: 313, distance: 28.9
click at [474, 313] on tr "002-0605 - - $2396 02' May 25 1015 sqft normal 12 months Washer/Dryer Soft Clos…" at bounding box center [741, 365] width 915 height 229
copy tr "$2396"
click at [556, 311] on td "$2396" at bounding box center [525, 365] width 63 height 229
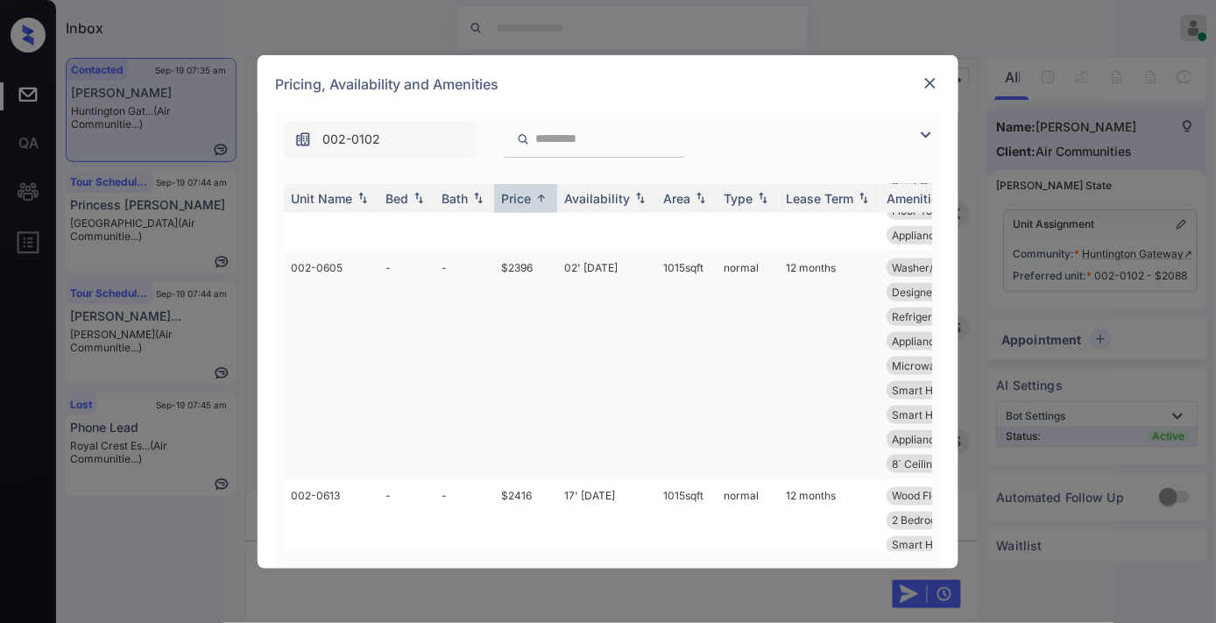
click at [556, 311] on td "$2396" at bounding box center [525, 365] width 63 height 229
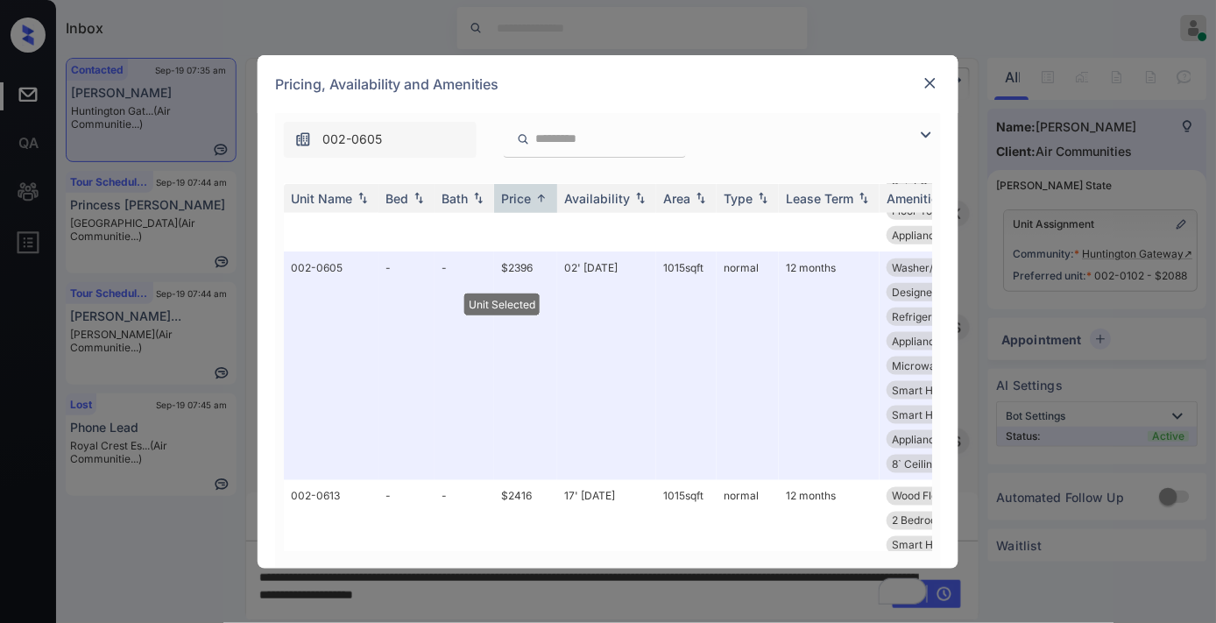
click at [934, 73] on div at bounding box center [930, 83] width 21 height 21
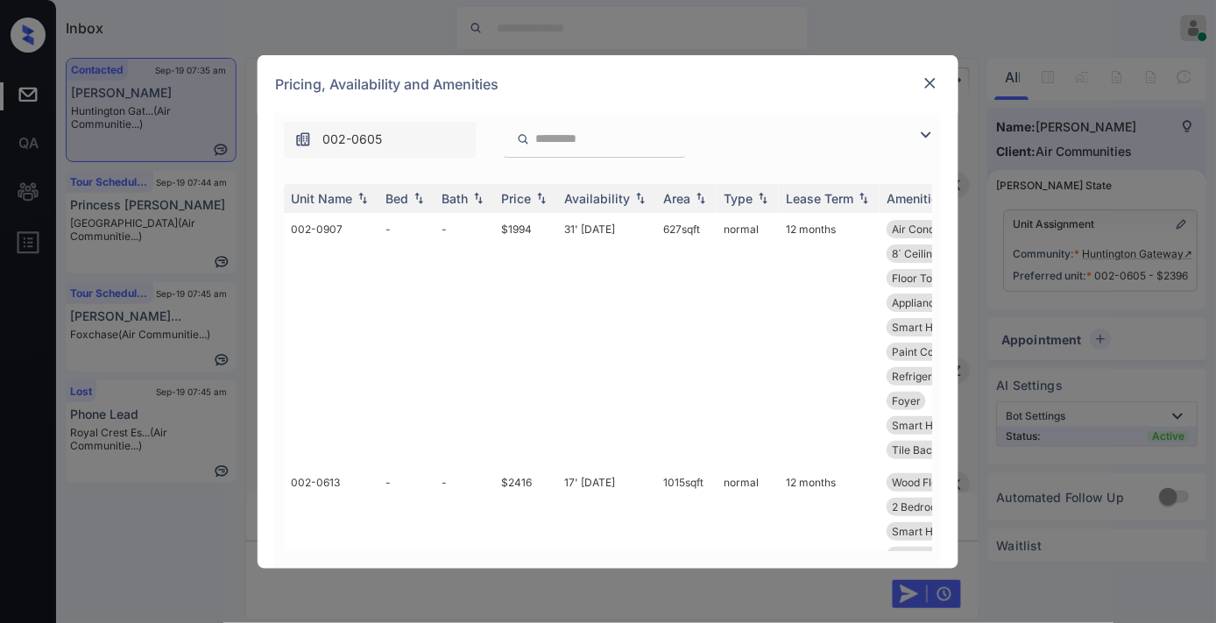
scroll to position [3733, 0]
click at [930, 88] on img at bounding box center [931, 83] width 18 height 18
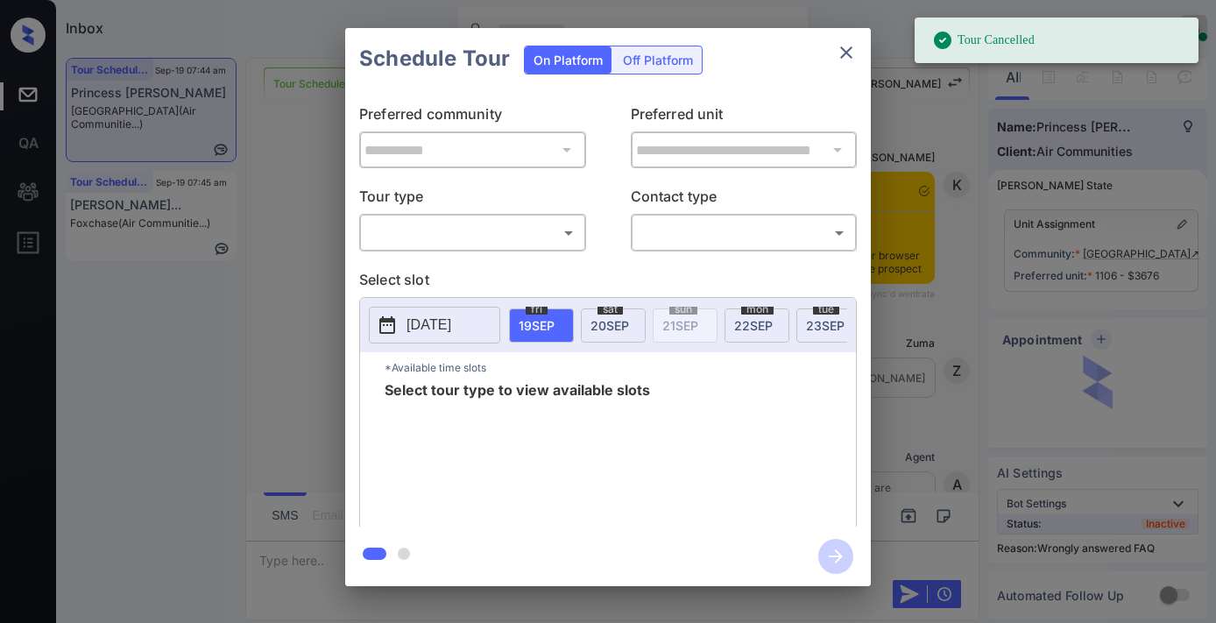
click at [515, 230] on body "Tour Cancelled Inbox [PERSON_NAME] Online Set yourself offline Set yourself on …" at bounding box center [608, 311] width 1216 height 623
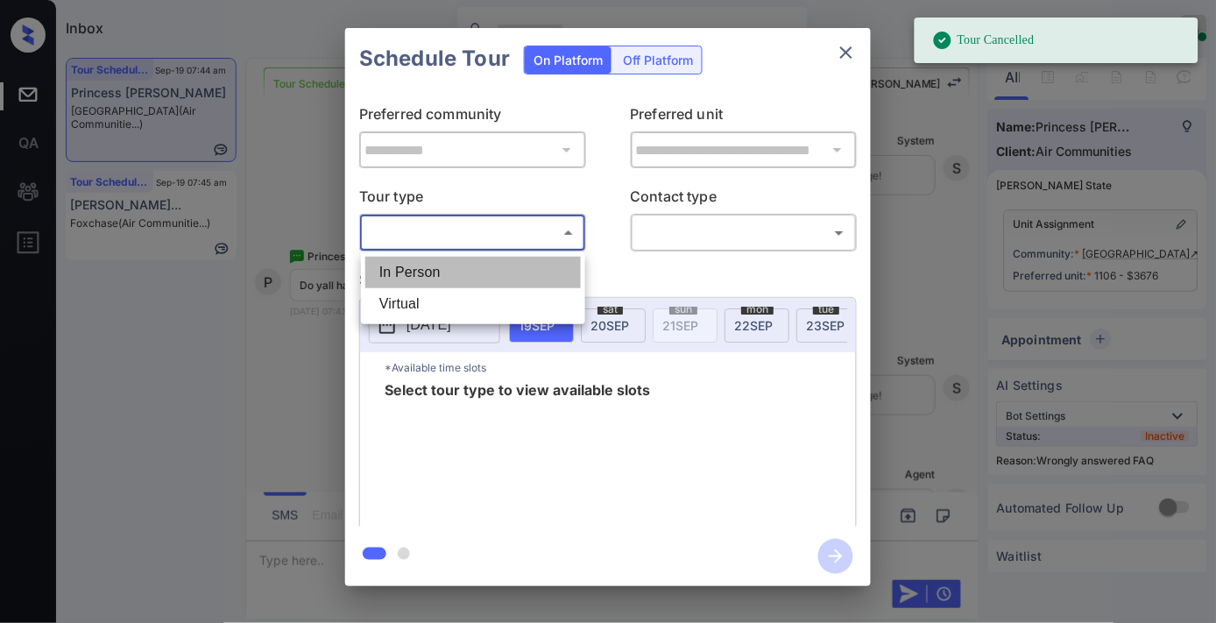
click at [496, 273] on li "In Person" at bounding box center [472, 273] width 215 height 32
type input "********"
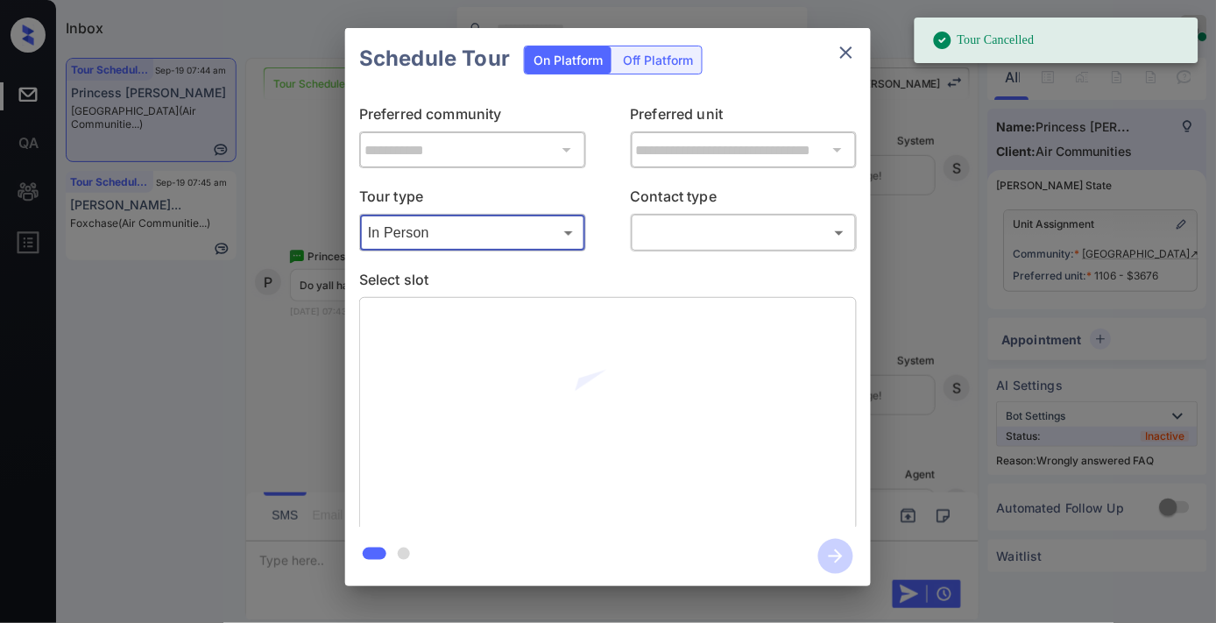
click at [675, 254] on div "**********" at bounding box center [608, 307] width 526 height 437
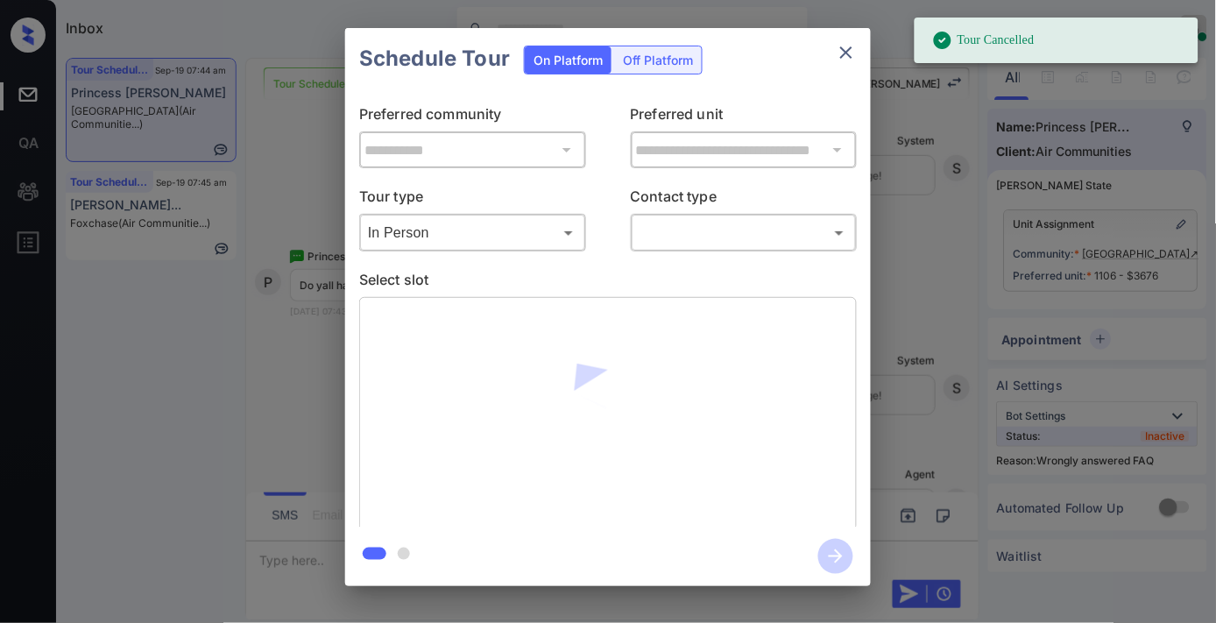
click at [686, 232] on body "Tour Cancelled Inbox [PERSON_NAME] Online Set yourself offline Set yourself on …" at bounding box center [608, 311] width 1216 height 623
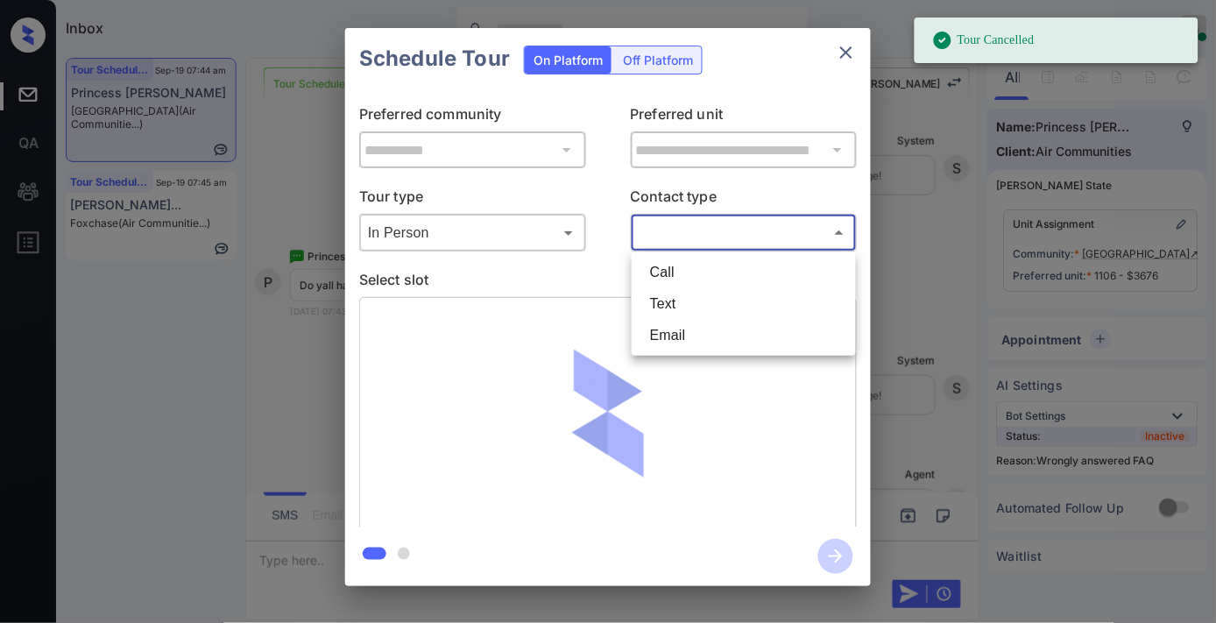
click at [693, 299] on li "Text" at bounding box center [743, 304] width 215 height 32
type input "****"
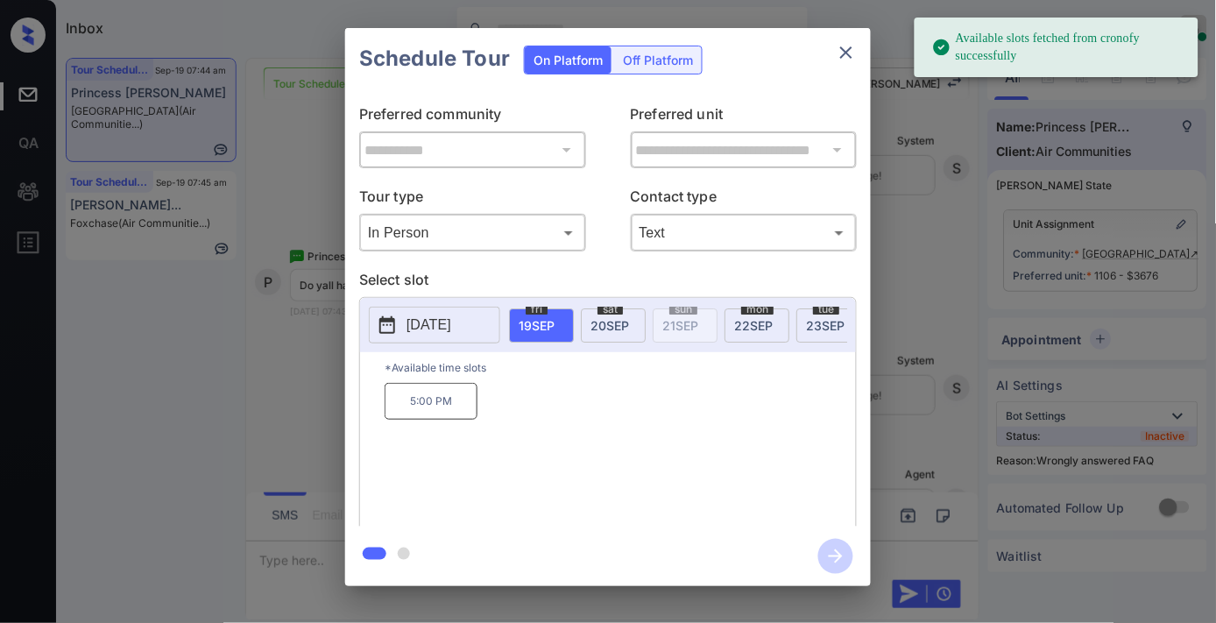
click at [462, 410] on p "5:00 PM" at bounding box center [431, 401] width 93 height 37
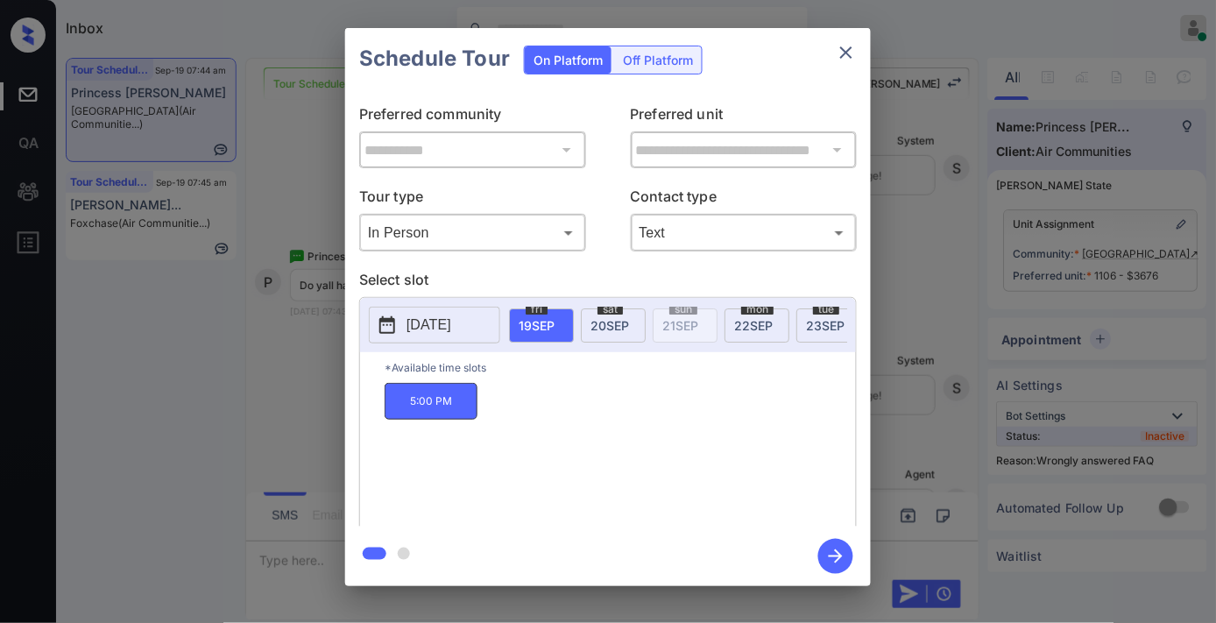
click at [847, 53] on icon "close" at bounding box center [846, 52] width 12 height 12
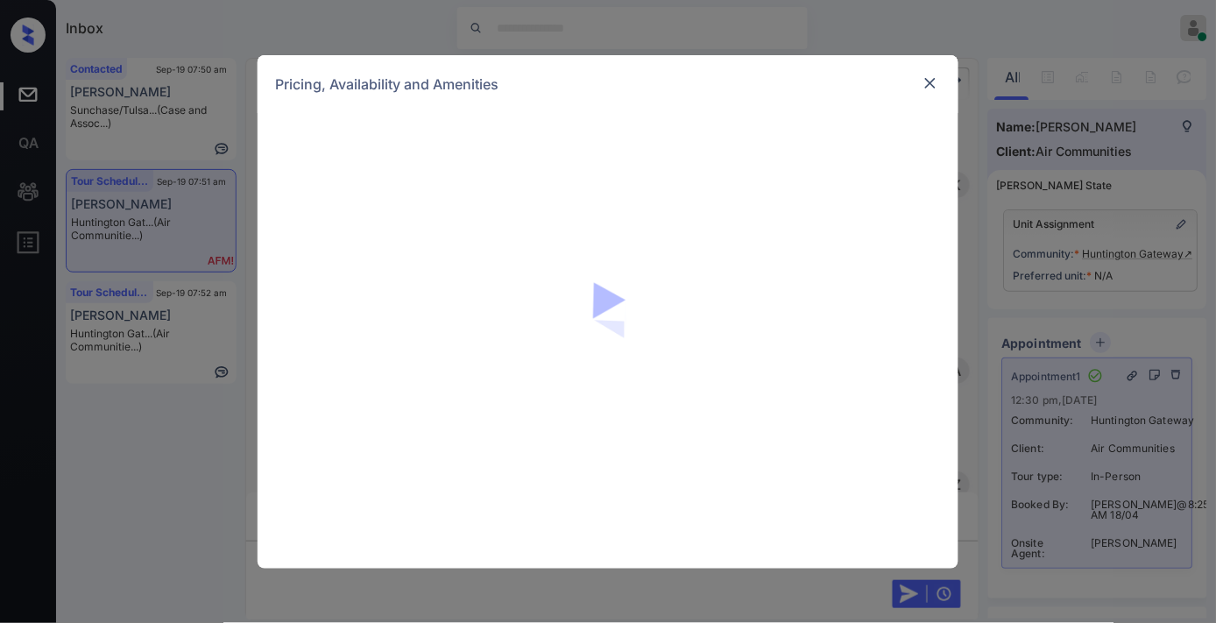
scroll to position [3550, 0]
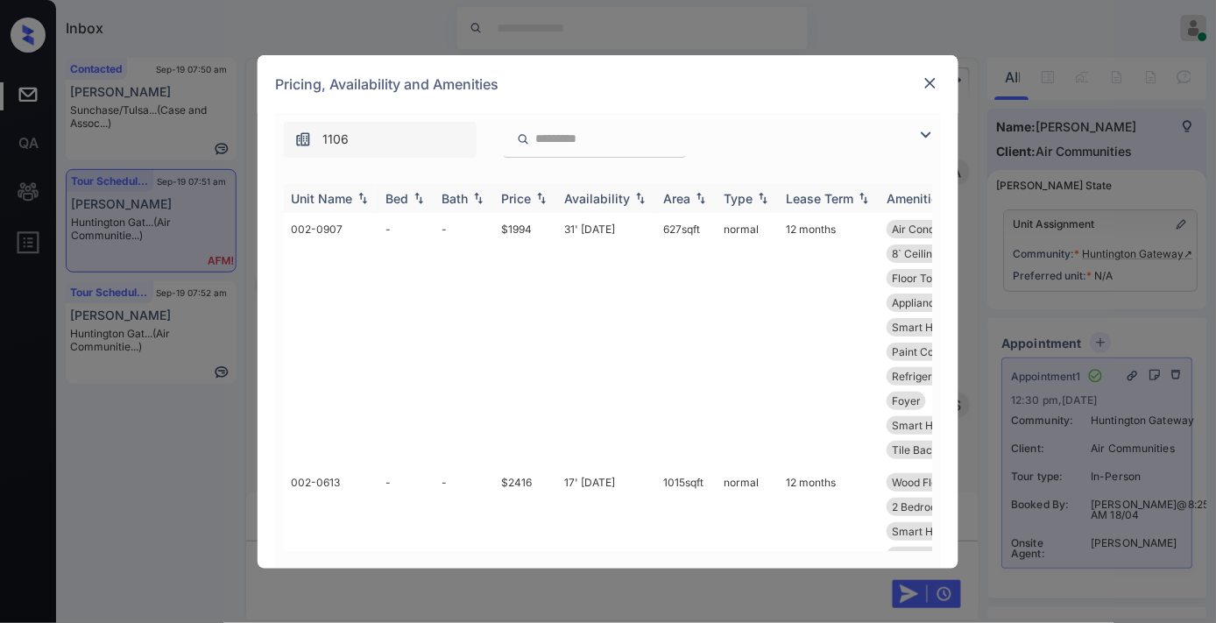
click at [534, 205] on th "Price" at bounding box center [525, 198] width 63 height 29
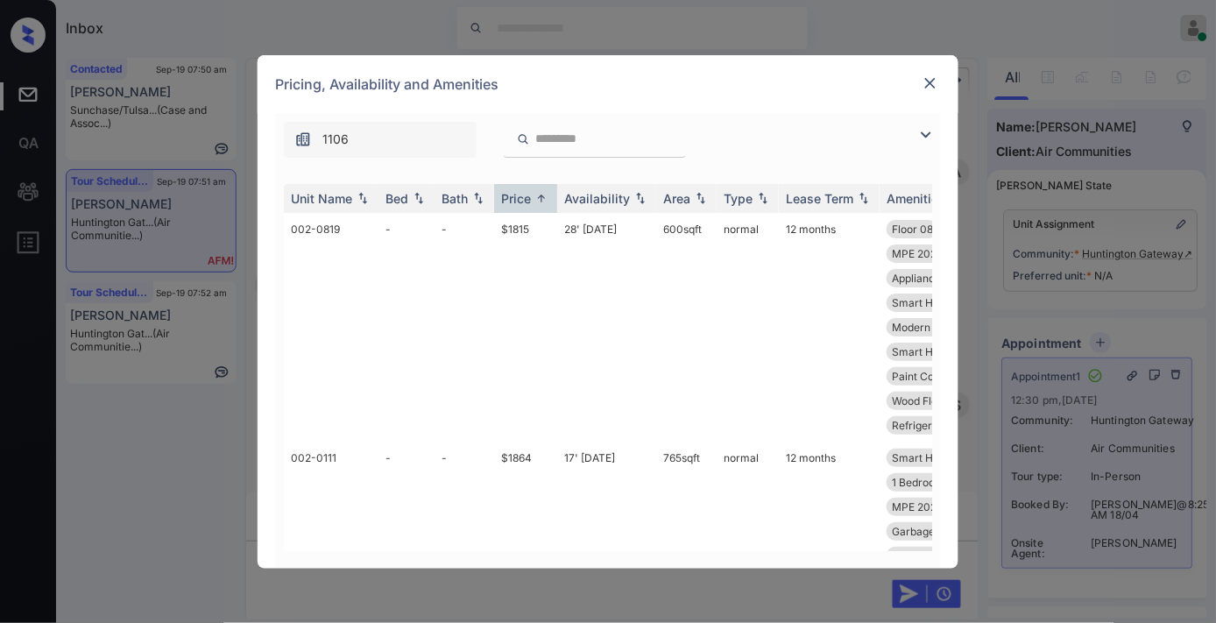
click at [817, 113] on div "1106" at bounding box center [608, 135] width 666 height 45
click at [924, 134] on img at bounding box center [925, 134] width 21 height 21
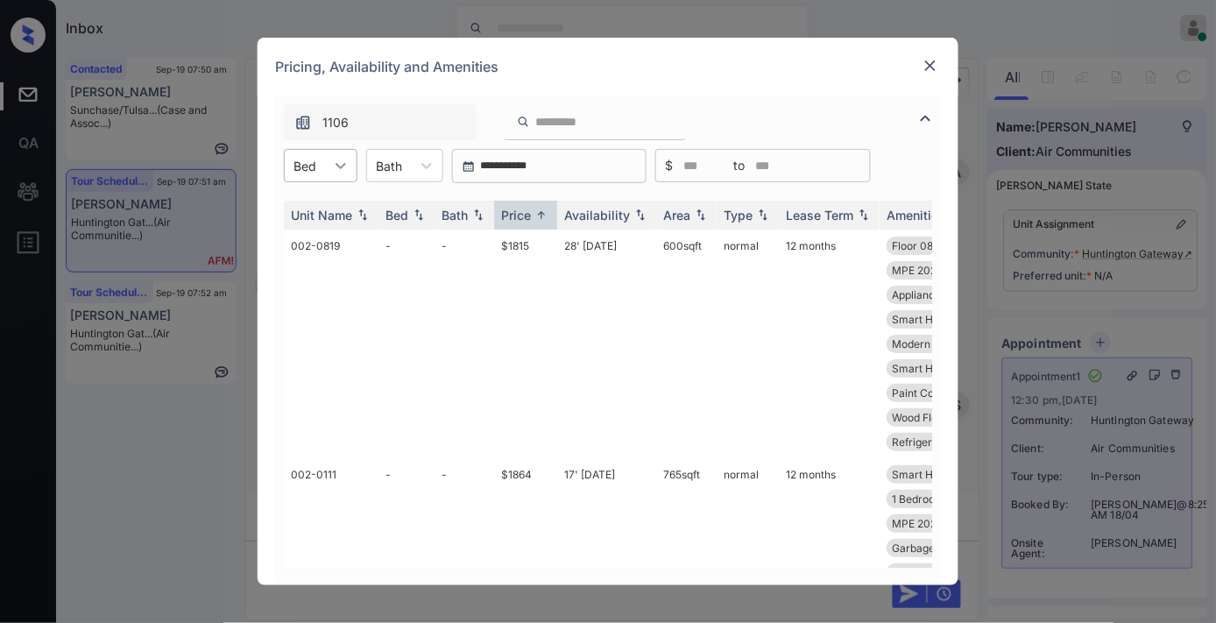
click at [328, 167] on div at bounding box center [341, 166] width 32 height 32
click at [780, 97] on div "1106" at bounding box center [608, 117] width 666 height 45
click at [1075, 266] on div "**********" at bounding box center [608, 311] width 1216 height 623
click at [1078, 266] on div "**********" at bounding box center [608, 311] width 1216 height 623
click at [936, 67] on img at bounding box center [931, 66] width 18 height 18
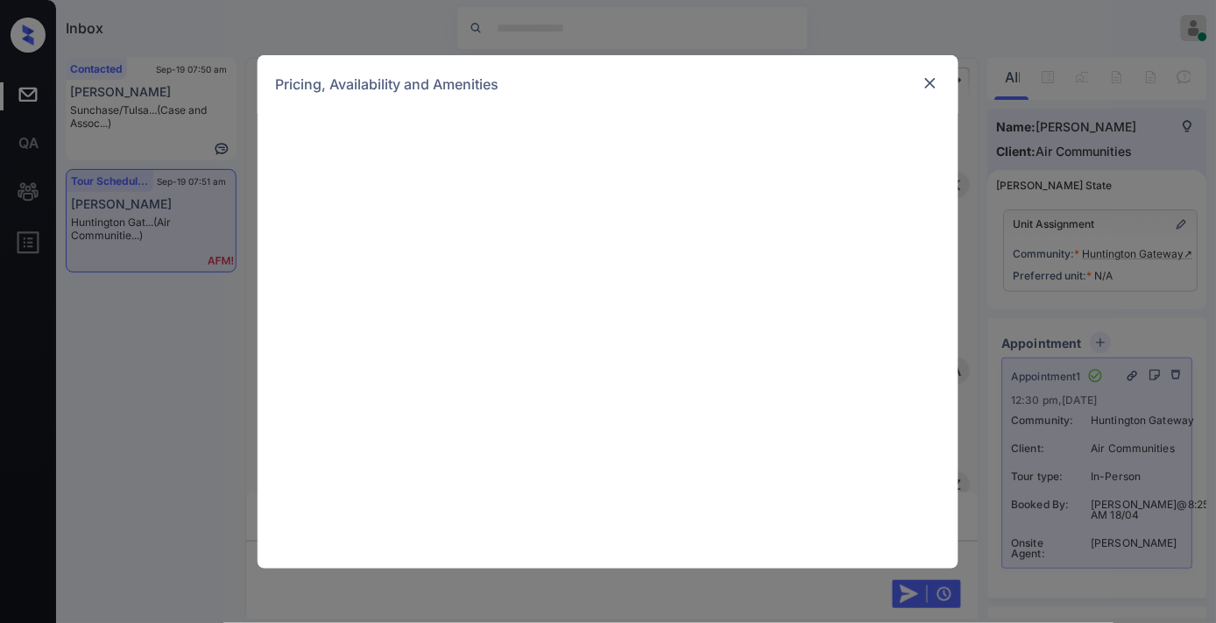
scroll to position [3454, 0]
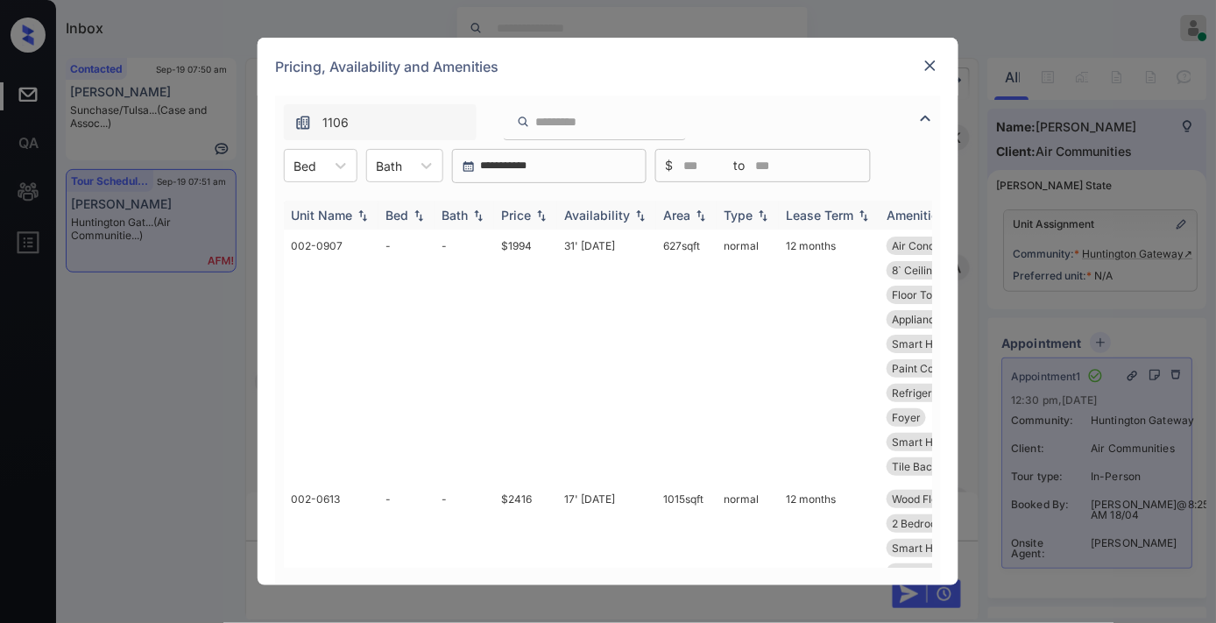
click at [531, 221] on div "Price" at bounding box center [516, 215] width 30 height 15
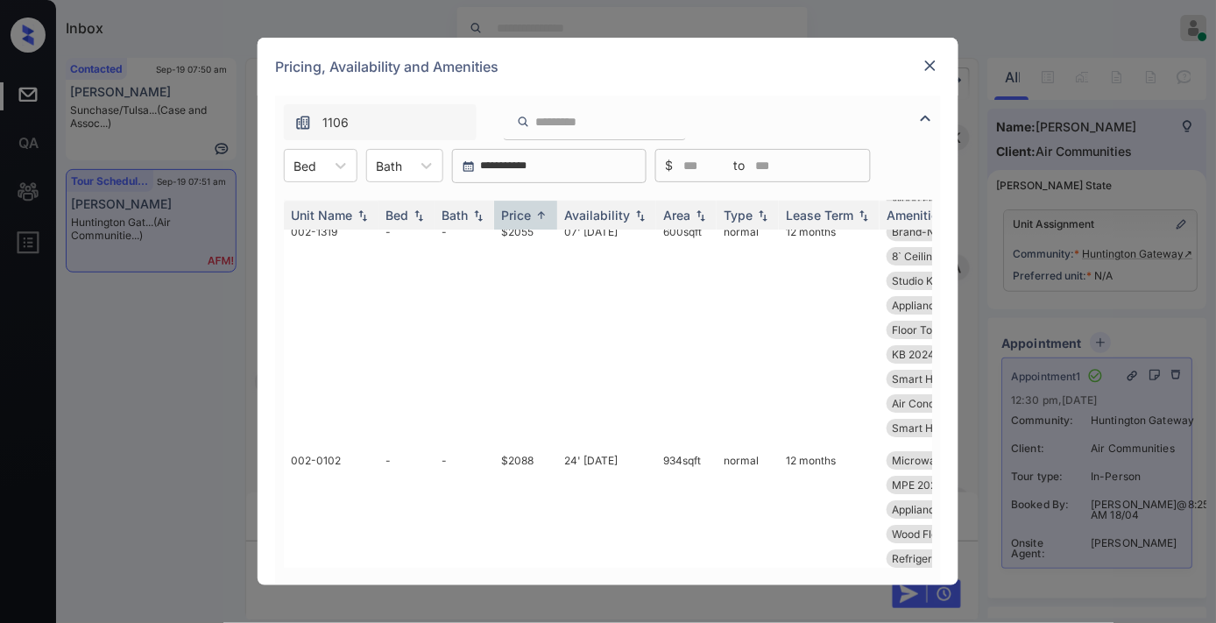
scroll to position [4087, 0]
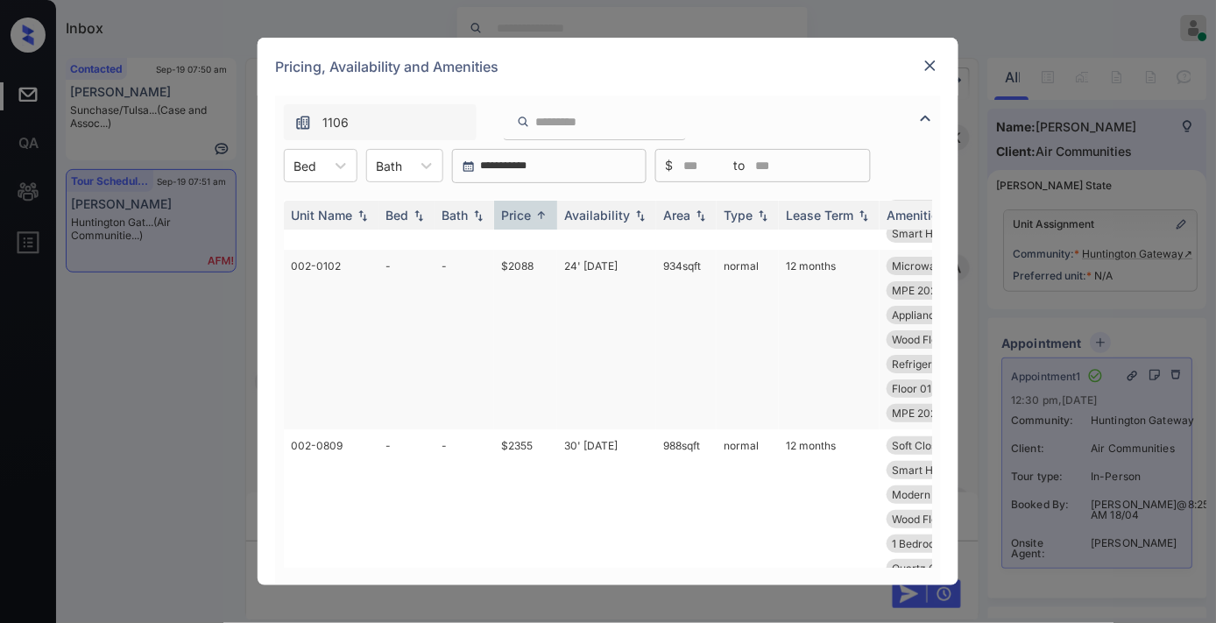
click at [522, 321] on td "$2088" at bounding box center [525, 340] width 63 height 180
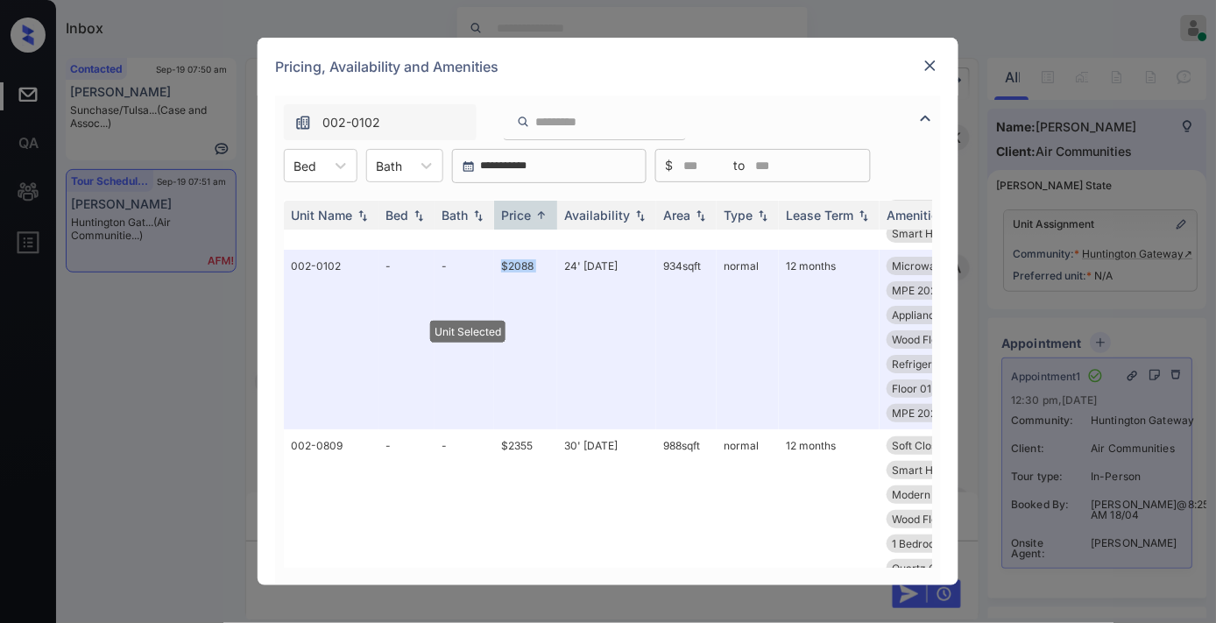
click at [926, 58] on img at bounding box center [931, 66] width 18 height 18
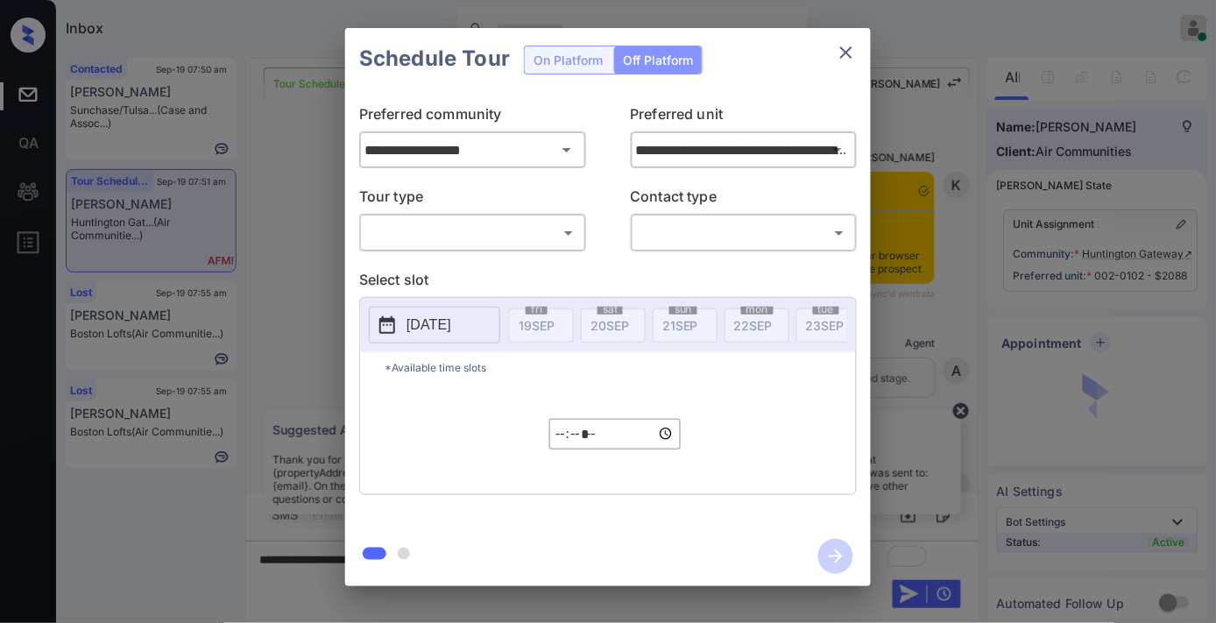
scroll to position [3568, 0]
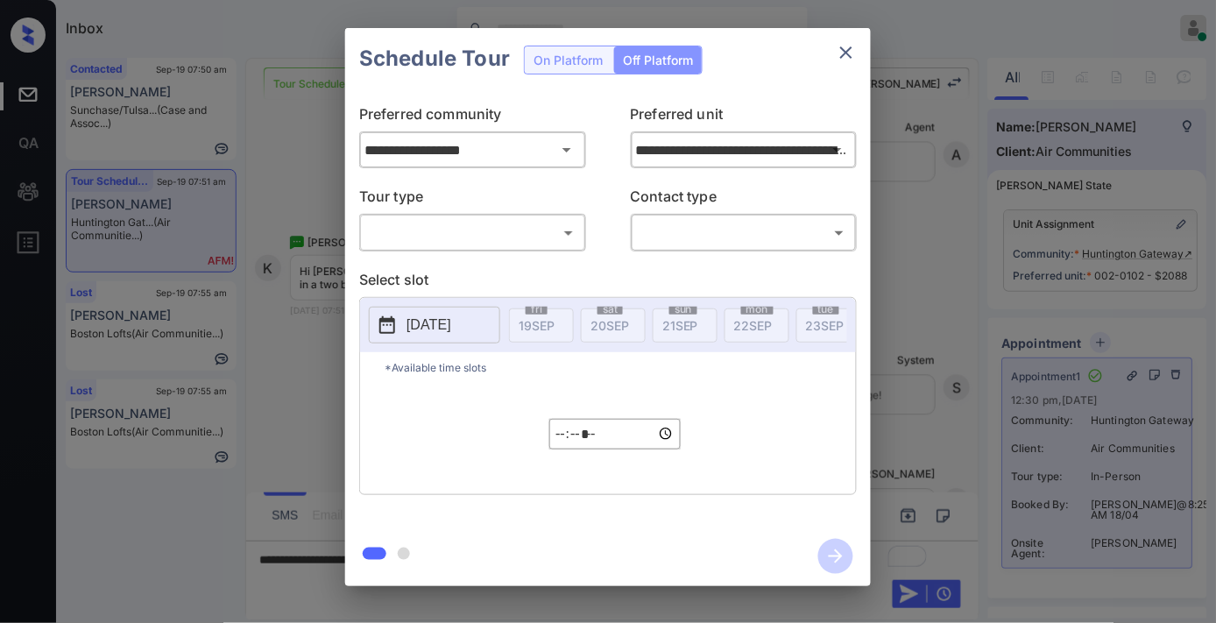
click at [841, 54] on icon "close" at bounding box center [846, 52] width 21 height 21
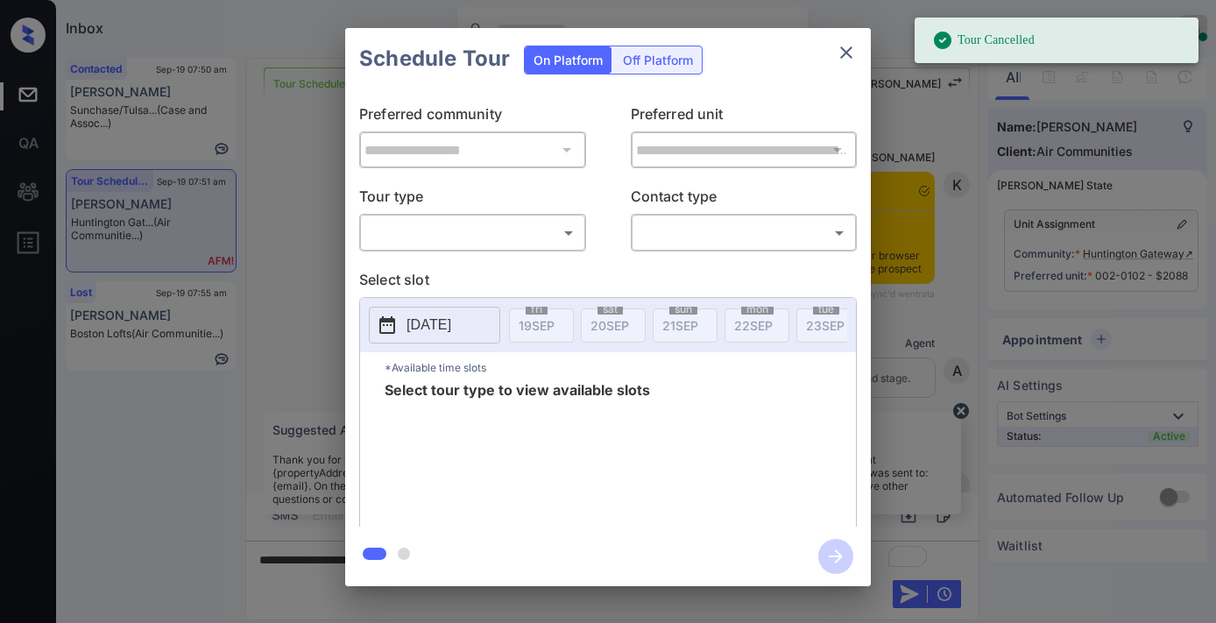
click at [456, 207] on p "Tour type" at bounding box center [472, 200] width 227 height 28
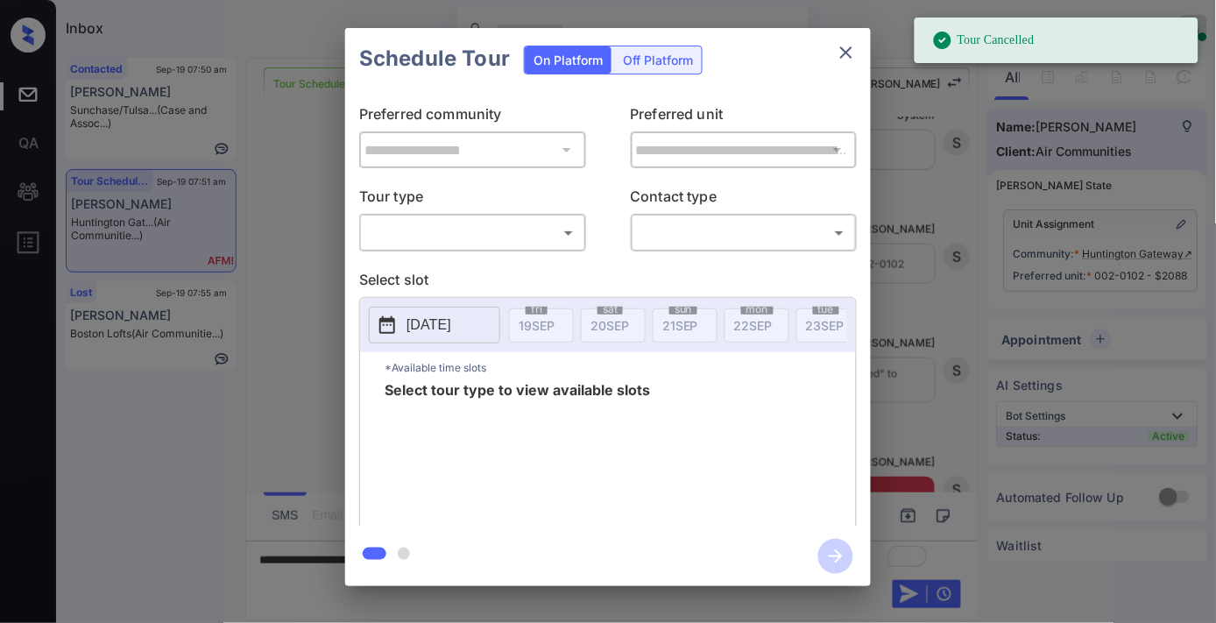
click at [458, 223] on body "Tour Cancelled Inbox Samantha Soliven Online Set yourself offline Set yourself …" at bounding box center [608, 311] width 1216 height 623
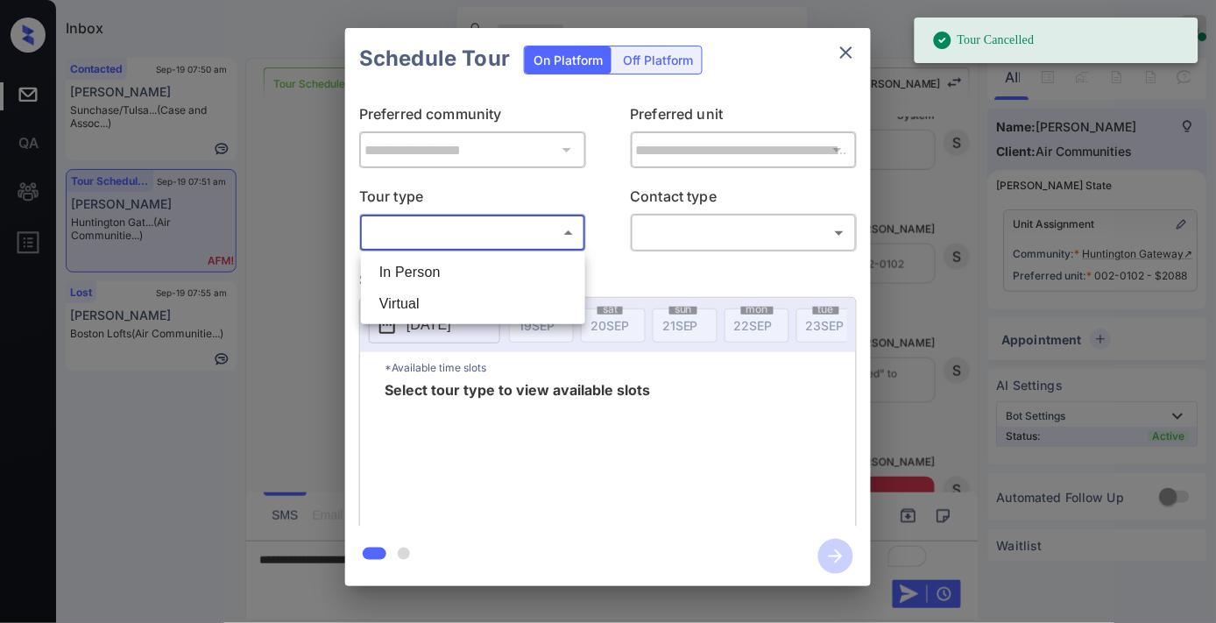
click at [460, 261] on li "In Person" at bounding box center [472, 273] width 215 height 32
type input "********"
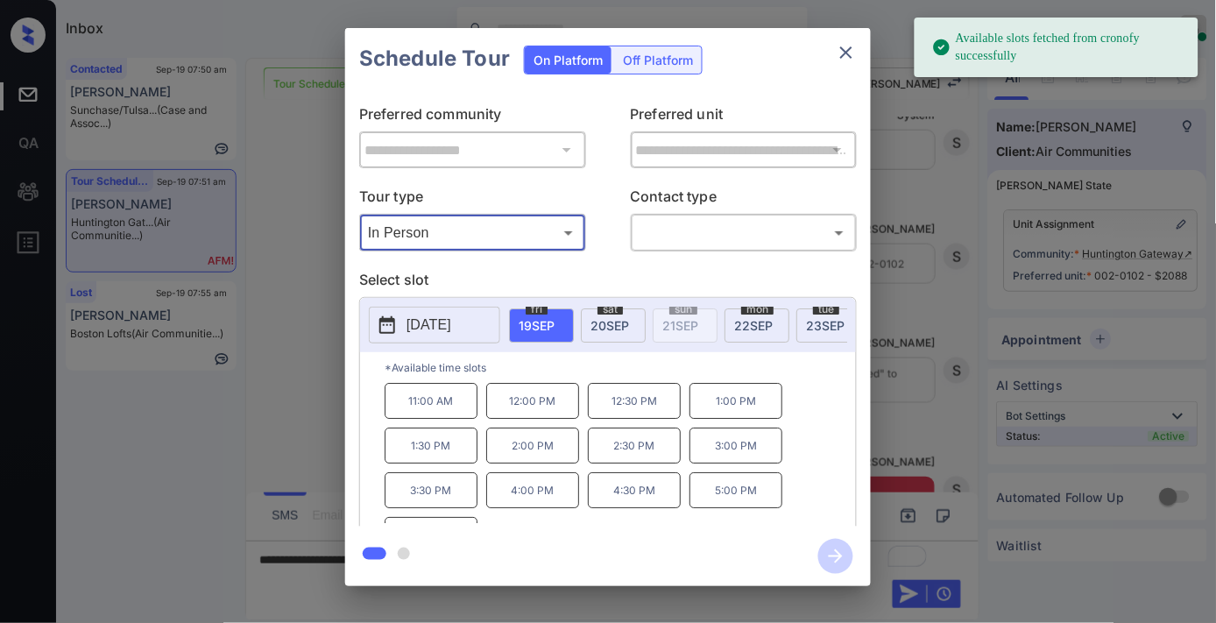
scroll to position [30, 0]
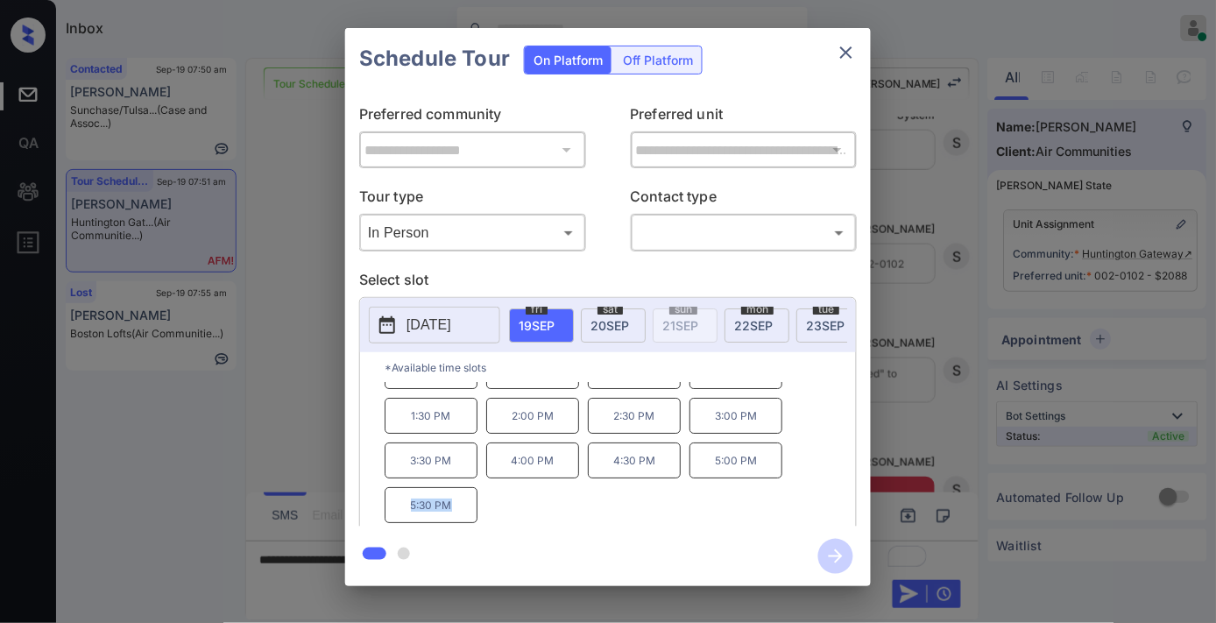
drag, startPoint x: 453, startPoint y: 511, endPoint x: 381, endPoint y: 509, distance: 71.9
click at [381, 509] on div "*Available time slots 11:00 AM 12:00 PM 12:30 PM 1:00 PM 1:30 PM 2:00 PM 2:30 P…" at bounding box center [608, 442] width 496 height 180
copy p "5:30 PM"
click at [846, 51] on icon "close" at bounding box center [846, 52] width 12 height 12
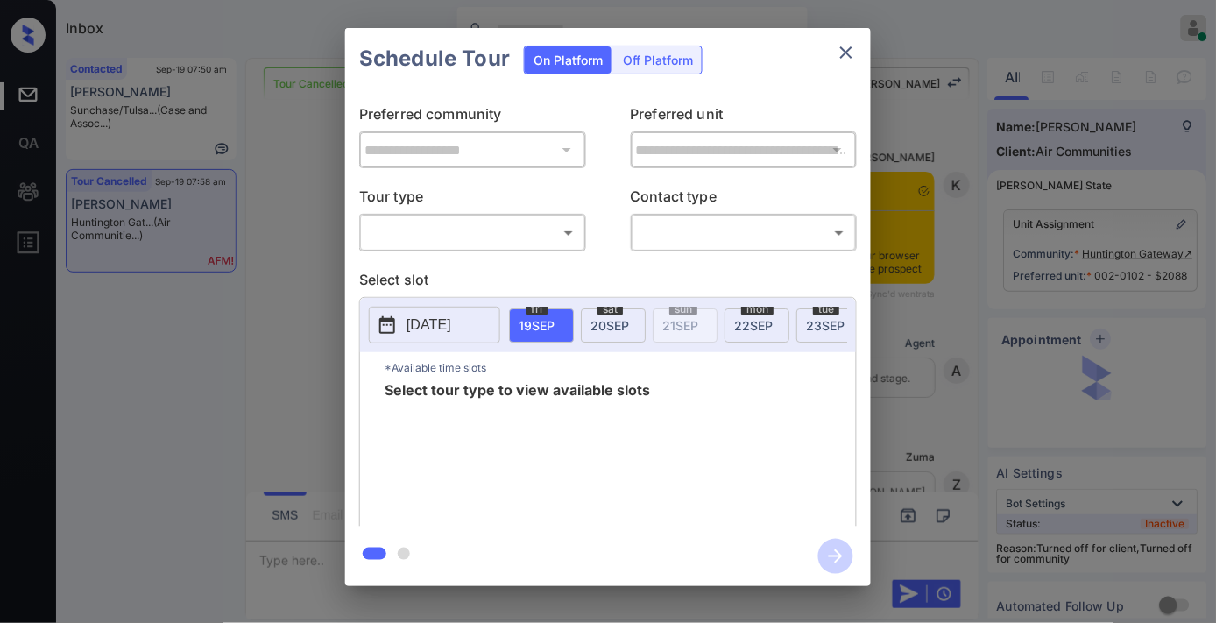
scroll to position [5714, 0]
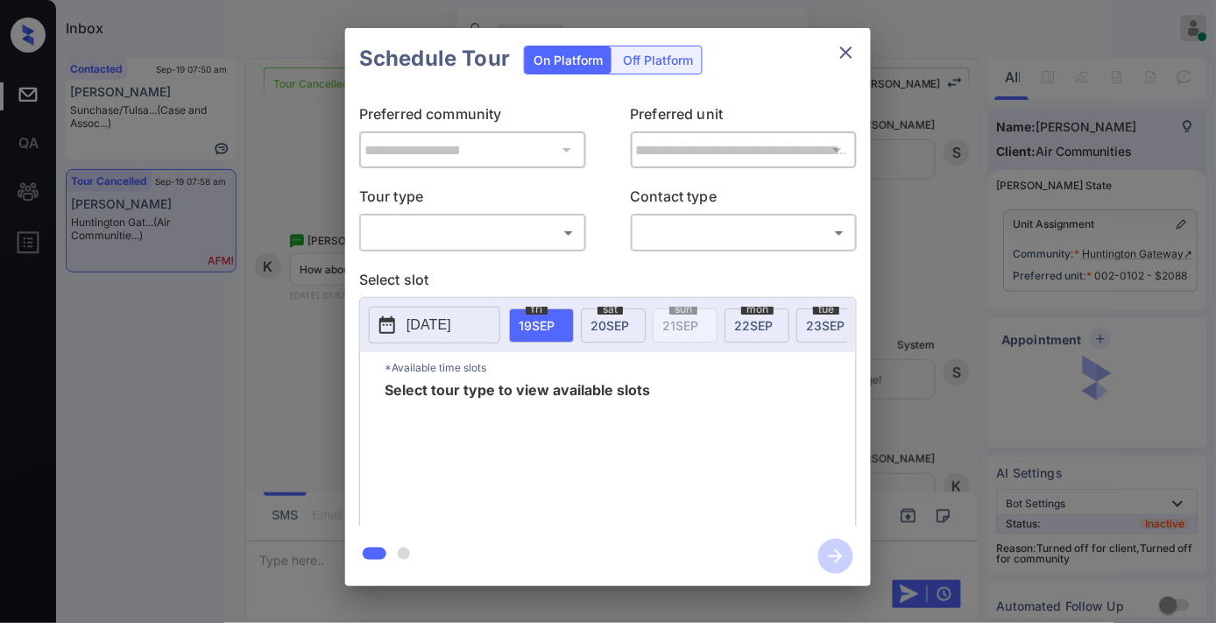
click at [524, 213] on p "Tour type" at bounding box center [472, 200] width 227 height 28
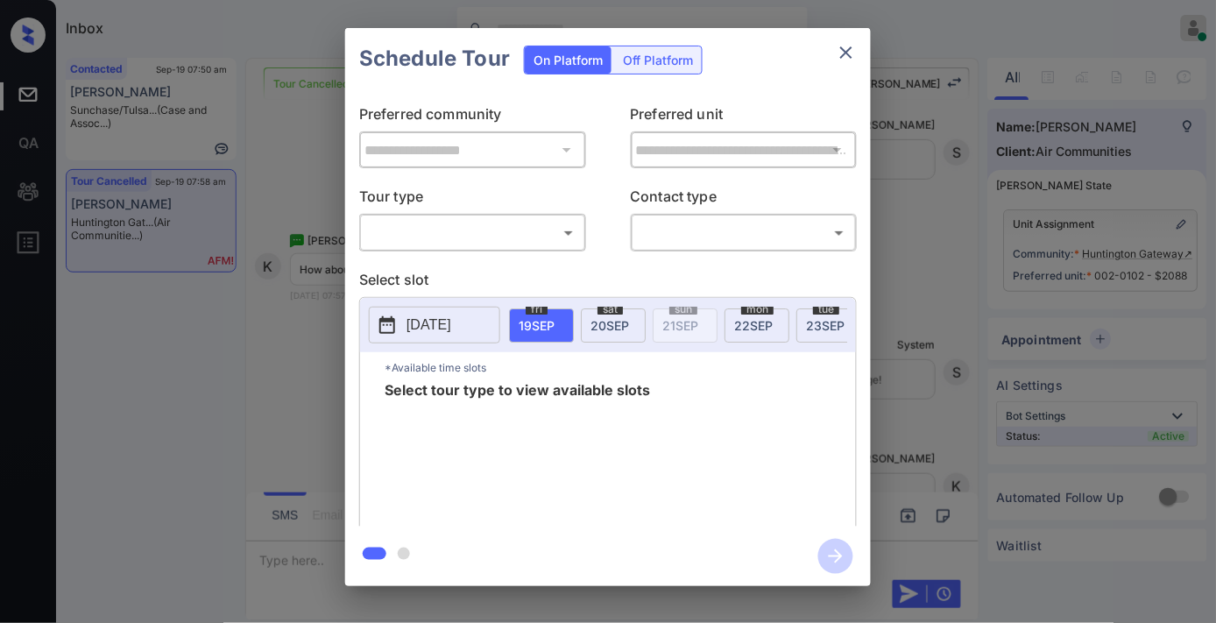
click at [523, 230] on body "Inbox [PERSON_NAME] Online Set yourself offline Set yourself on break Profile S…" at bounding box center [608, 311] width 1216 height 623
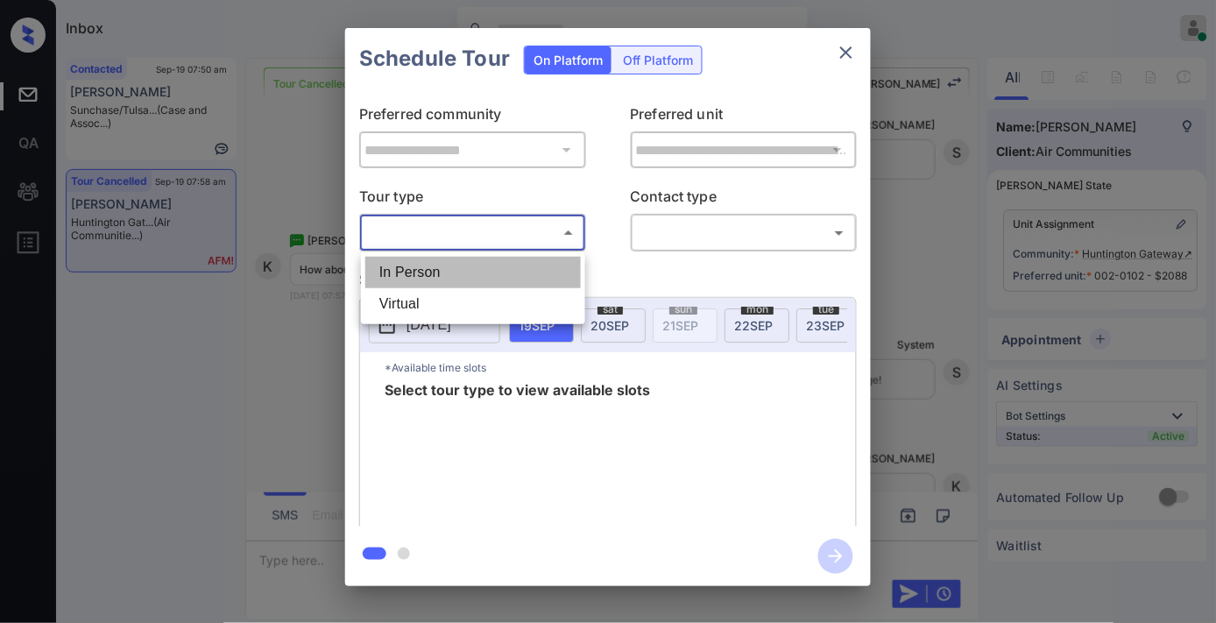
click at [526, 272] on li "In Person" at bounding box center [472, 273] width 215 height 32
type input "********"
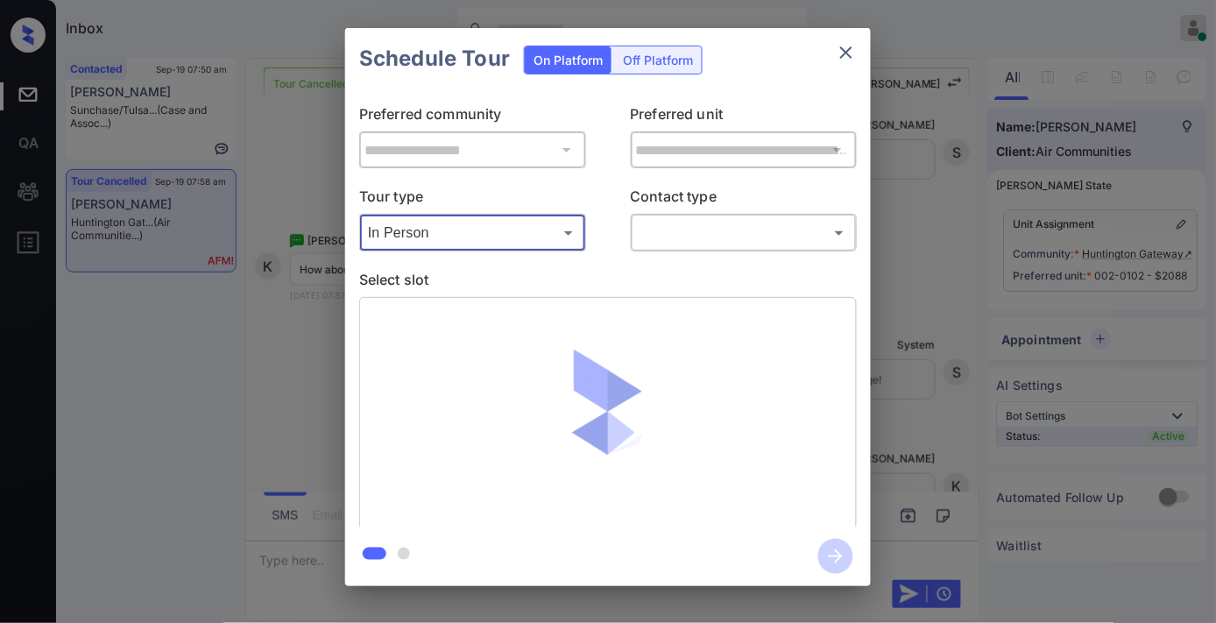
click at [652, 243] on body "Inbox [PERSON_NAME] Online Set yourself offline Set yourself on break Profile S…" at bounding box center [608, 311] width 1216 height 623
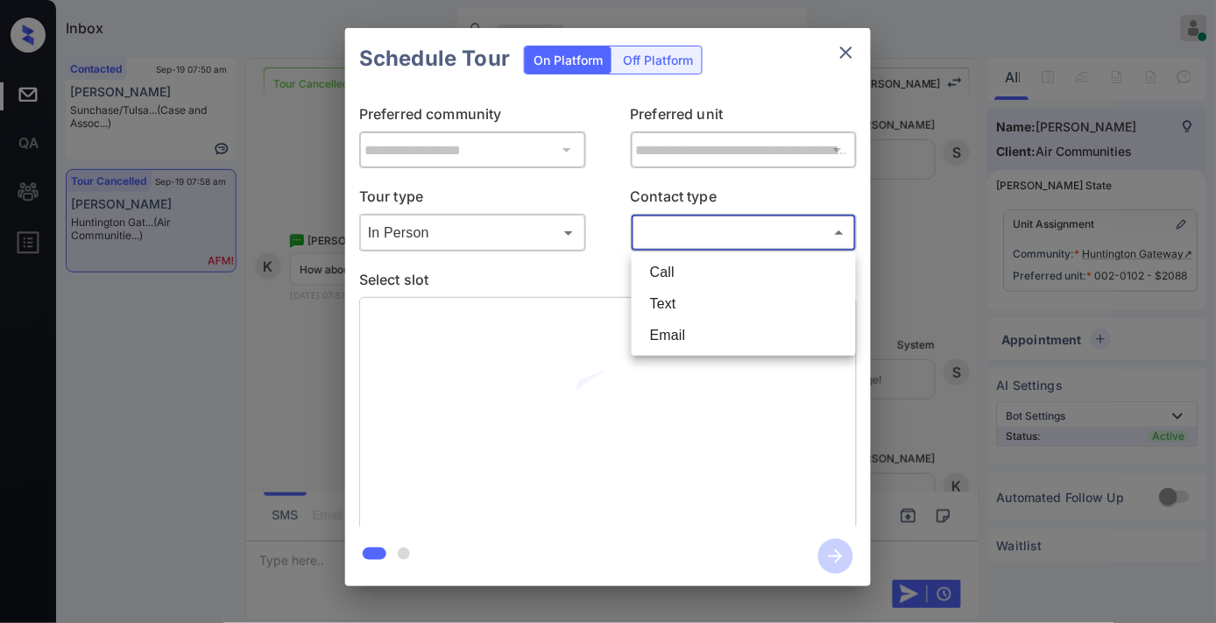
click at [687, 310] on li "Text" at bounding box center [743, 304] width 215 height 32
type input "****"
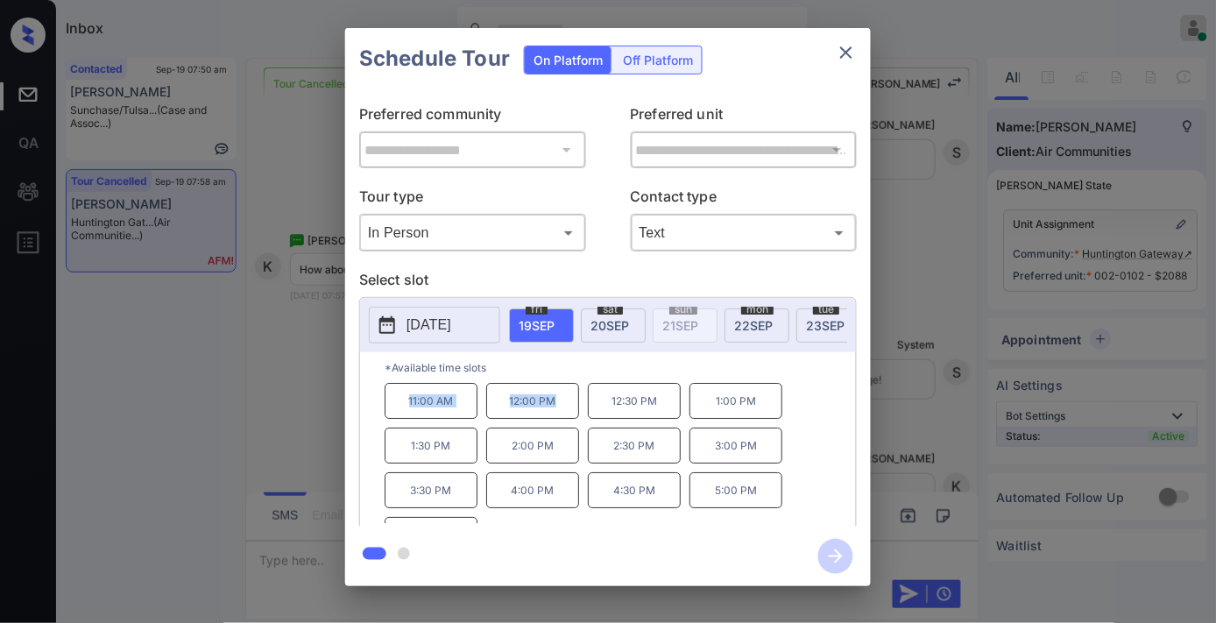
drag, startPoint x: 565, startPoint y: 409, endPoint x: 383, endPoint y: 408, distance: 182.2
click at [383, 408] on div "*Available time slots 11:00 AM 12:00 PM 12:30 PM 1:00 PM 1:30 PM 2:00 PM 2:30 P…" at bounding box center [608, 442] width 496 height 180
copy div "11:00 AM 12:00 PM"
click at [845, 48] on icon "close" at bounding box center [846, 52] width 21 height 21
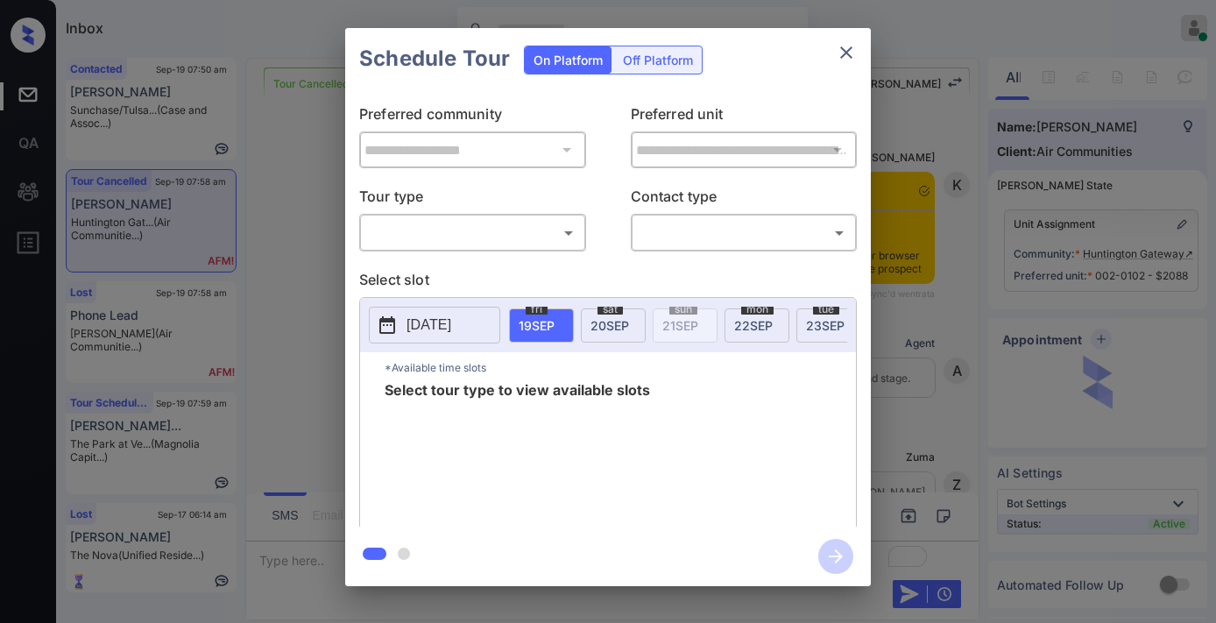
click at [487, 221] on body "Inbox [PERSON_NAME] Online Set yourself offline Set yourself on break Profile S…" at bounding box center [608, 311] width 1216 height 623
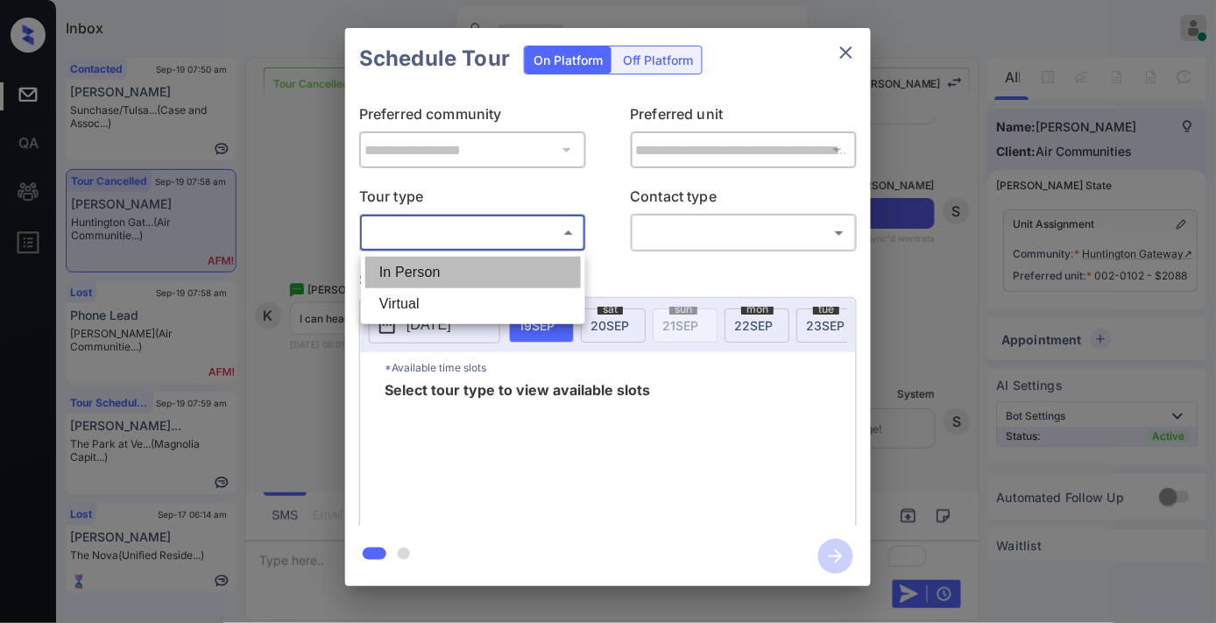
click at [484, 272] on li "In Person" at bounding box center [472, 273] width 215 height 32
type input "********"
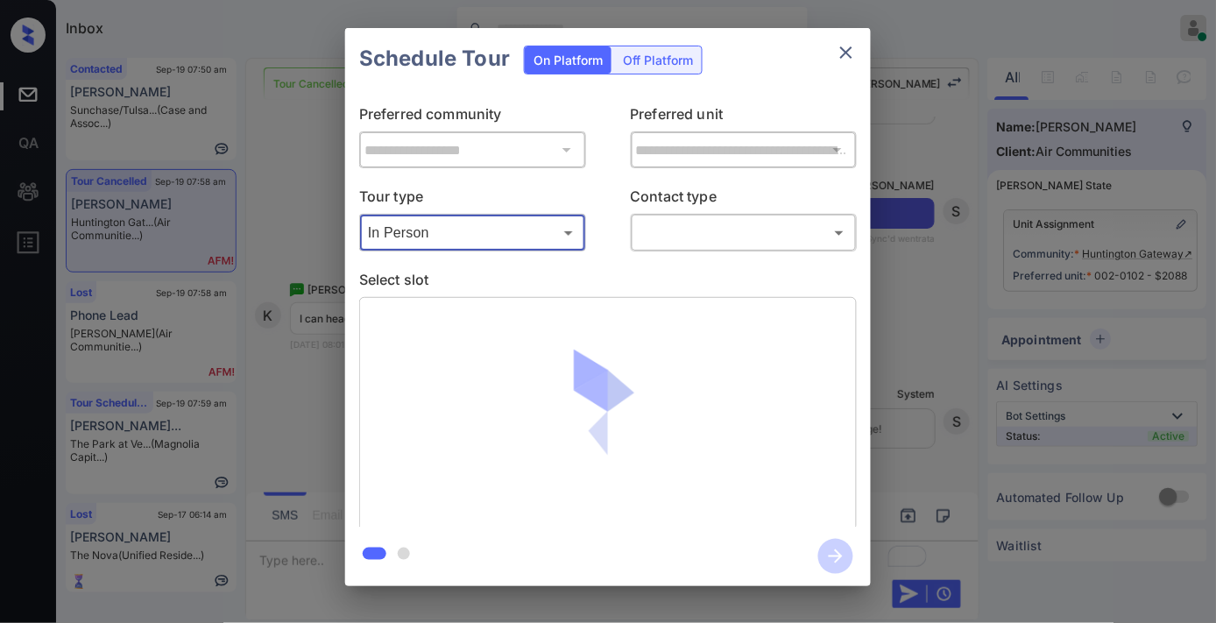
click at [723, 234] on body "Inbox [PERSON_NAME] Online Set yourself offline Set yourself on break Profile S…" at bounding box center [608, 311] width 1216 height 623
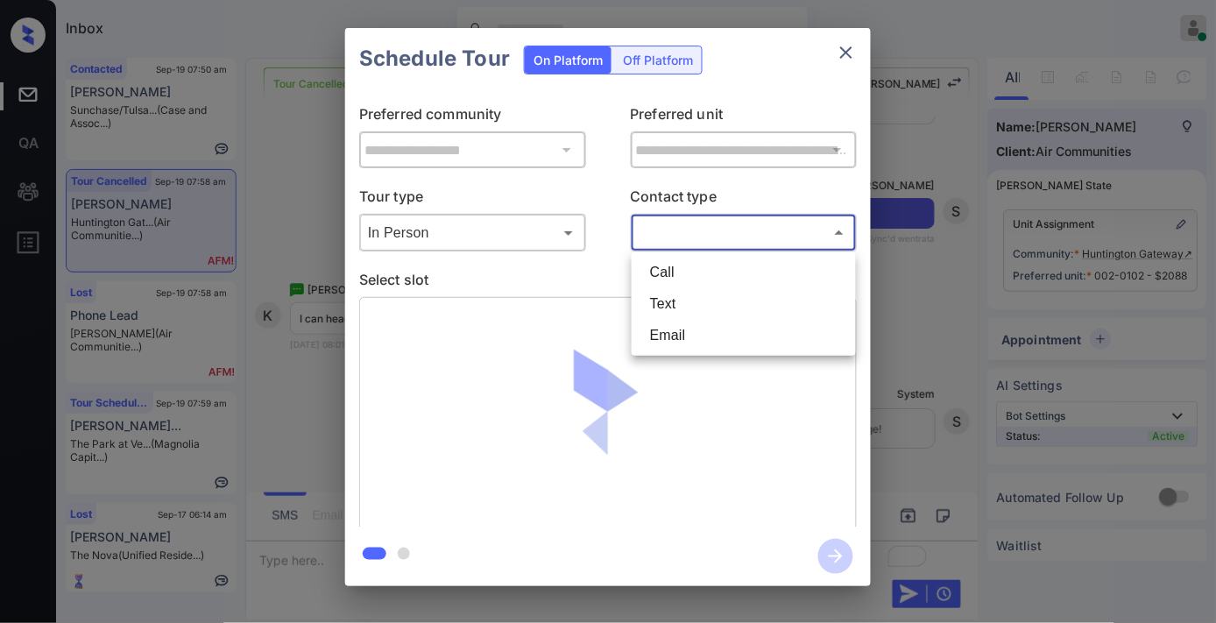
click at [706, 293] on li "Text" at bounding box center [743, 304] width 215 height 32
type input "****"
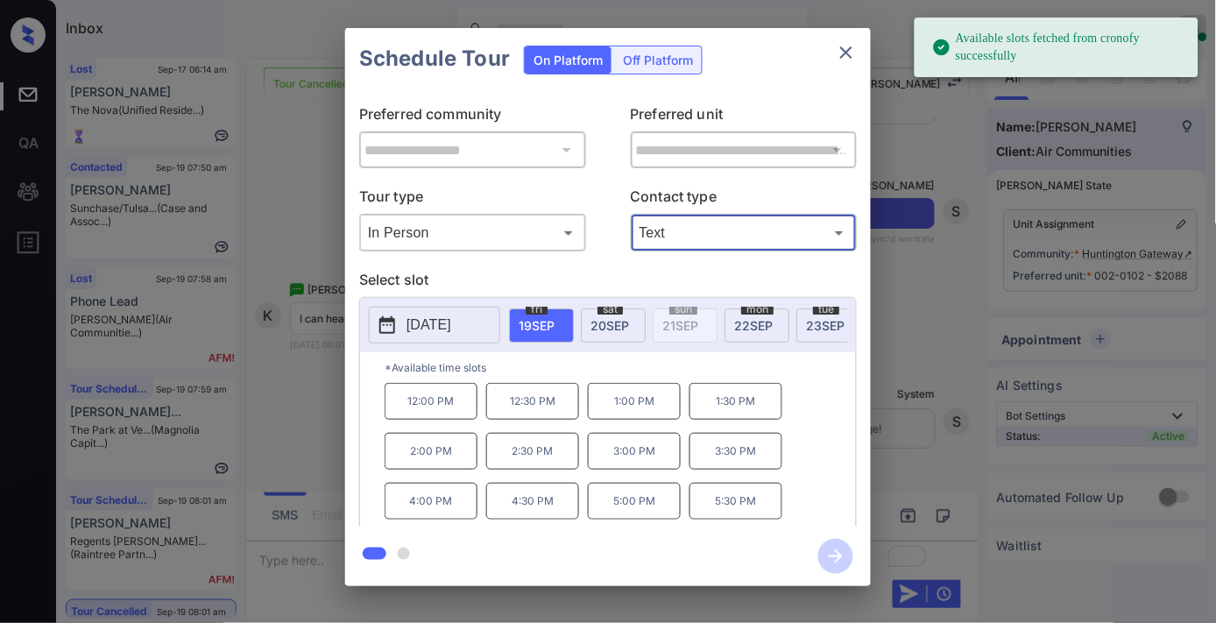
click at [435, 420] on p "12:00 PM" at bounding box center [431, 401] width 93 height 37
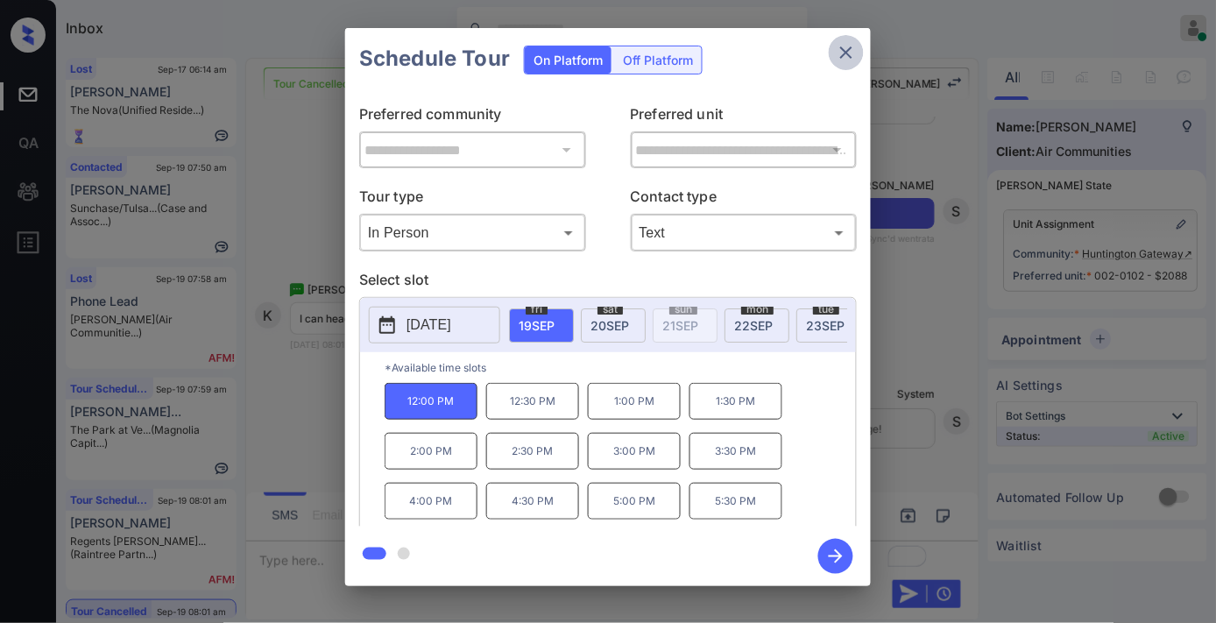
click at [847, 55] on icon "close" at bounding box center [846, 52] width 21 height 21
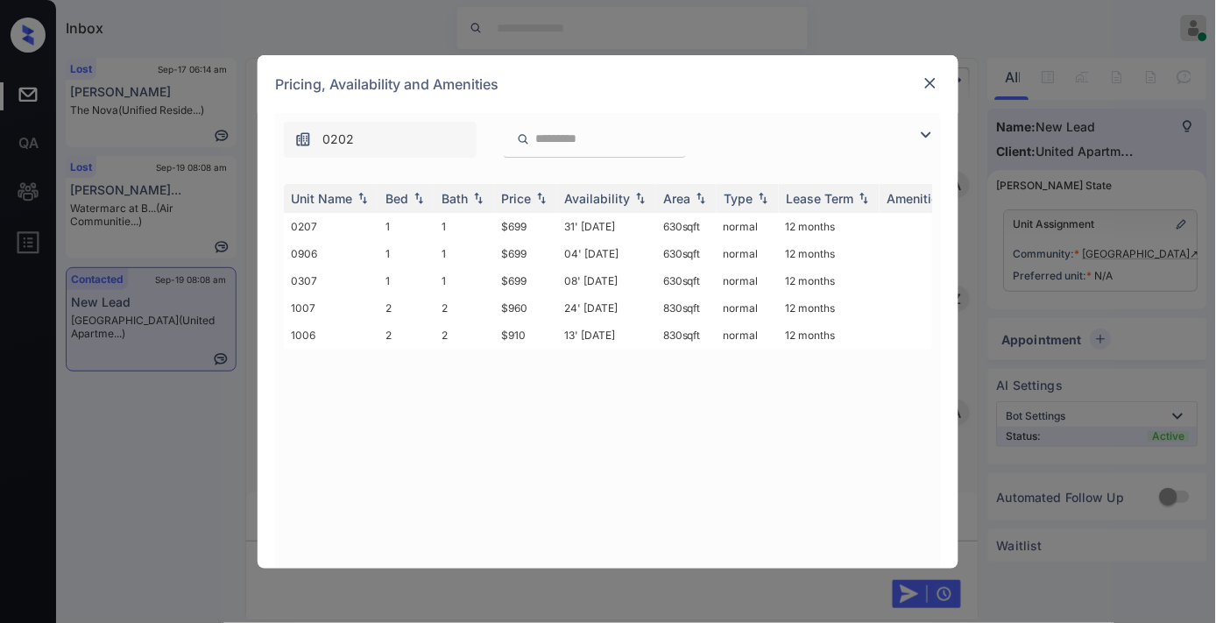
scroll to position [848, 0]
click at [530, 186] on th "Price" at bounding box center [525, 198] width 63 height 29
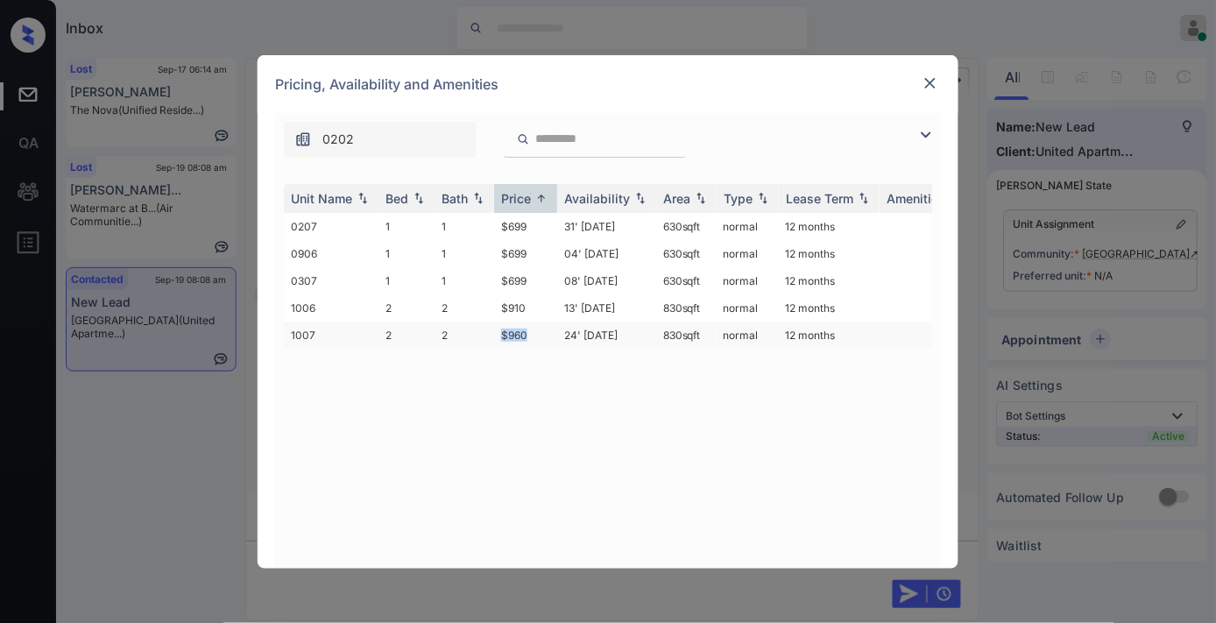
click at [489, 329] on tr "1007 2 2 $960 24' [DATE] 830 sqft normal 12 months" at bounding box center [741, 334] width 915 height 27
copy tr "$960"
click at [544, 321] on td "$960" at bounding box center [525, 334] width 63 height 27
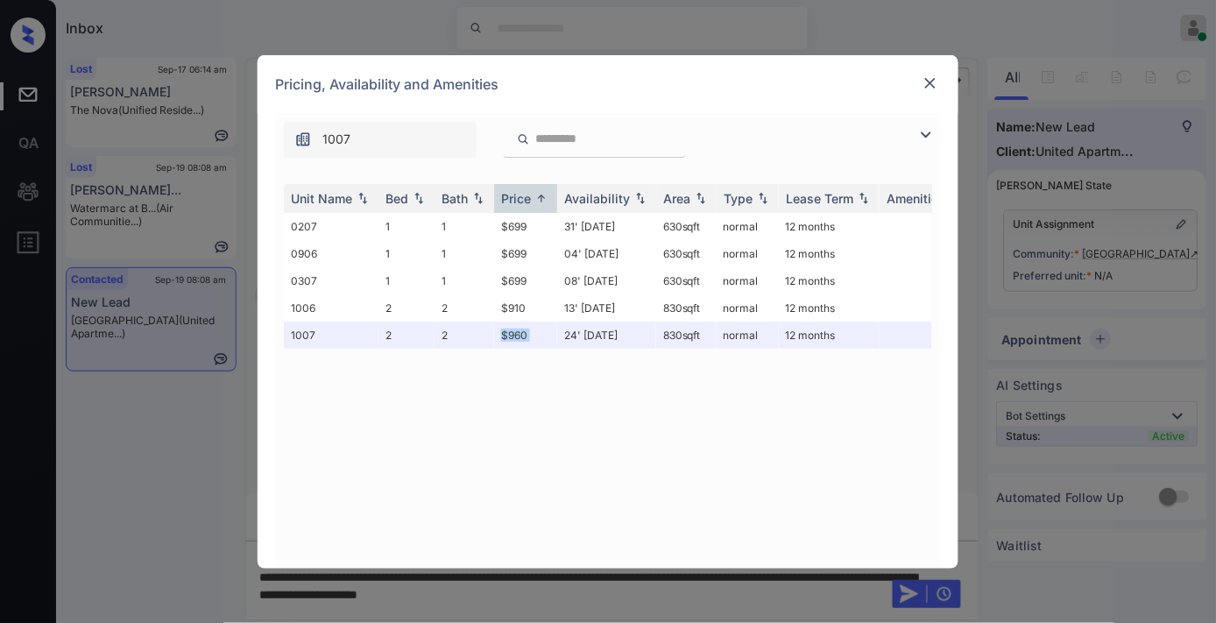
click at [931, 84] on img at bounding box center [931, 83] width 18 height 18
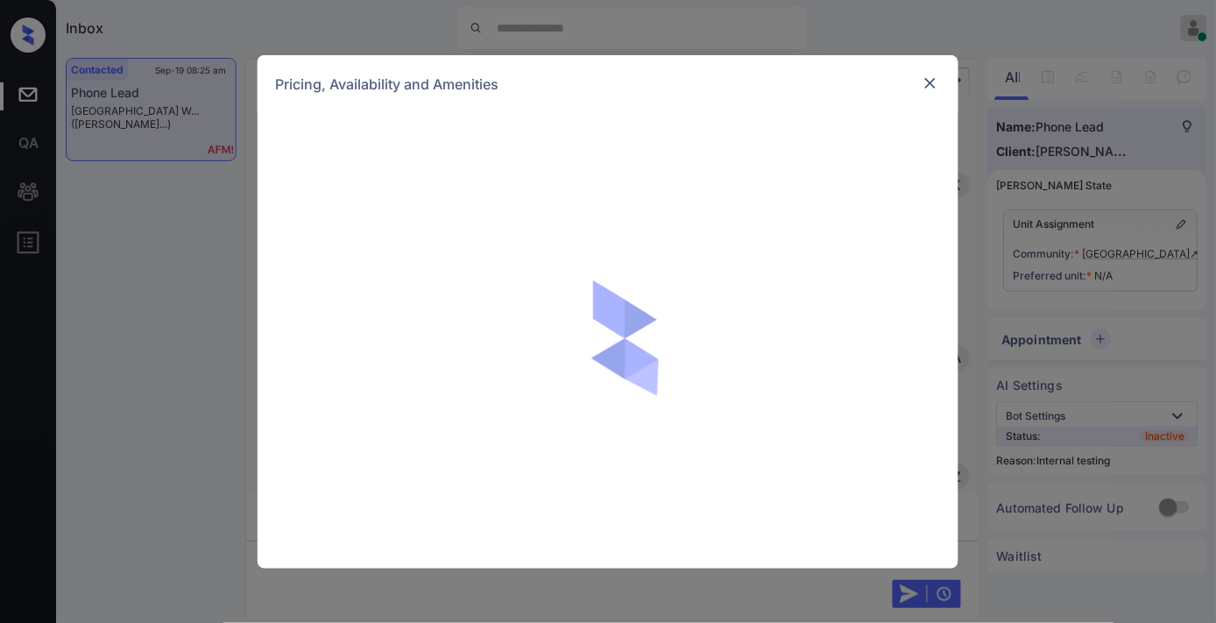
scroll to position [3846, 0]
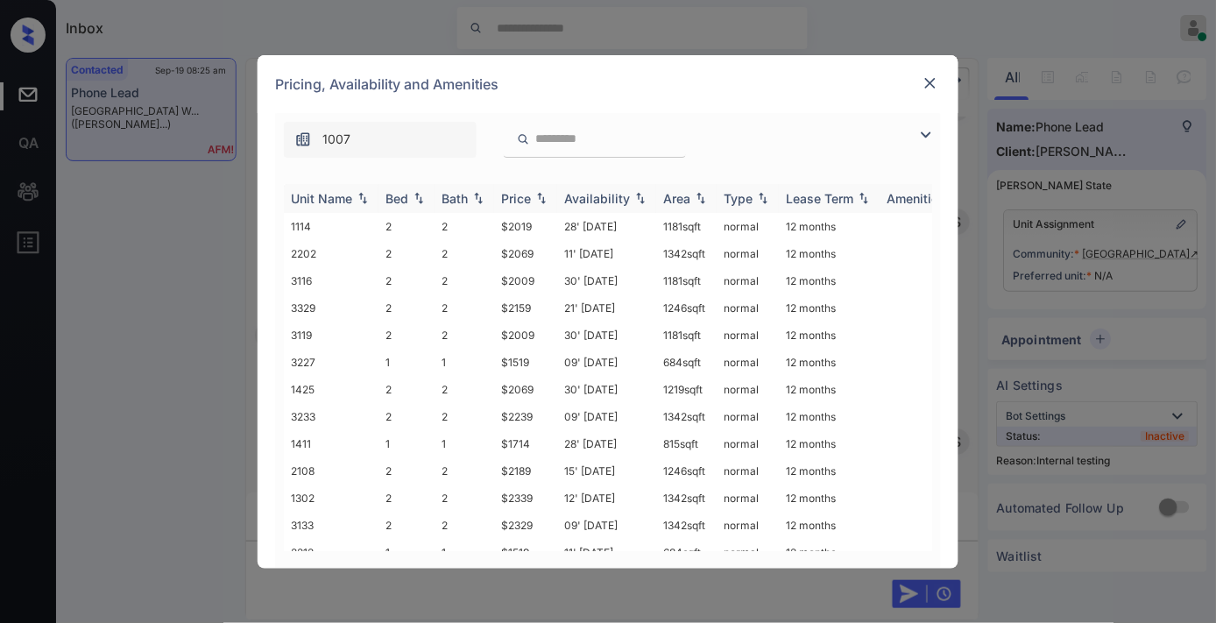
click at [546, 196] on img at bounding box center [542, 198] width 18 height 12
drag, startPoint x: 537, startPoint y: 247, endPoint x: 480, endPoint y: 247, distance: 56.9
click at [480, 247] on tr "3222 1 1 $1439 10' [DATE] 815 sqft normal 12 months" at bounding box center [741, 253] width 915 height 27
copy tr "$1439"
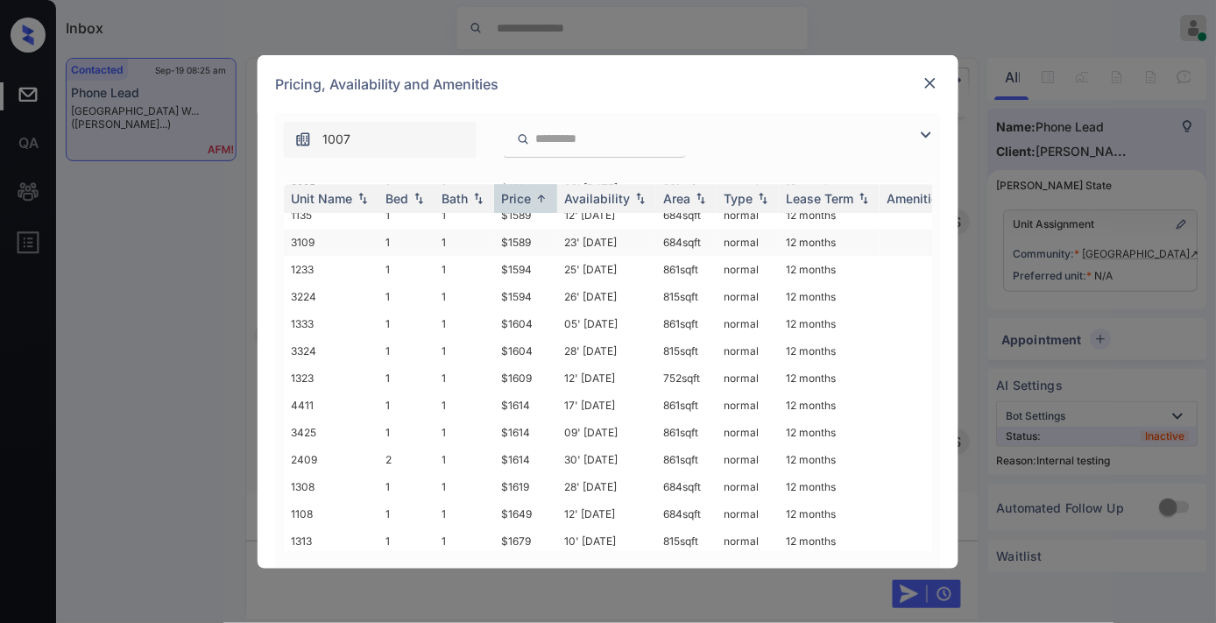
scroll to position [1168, 0]
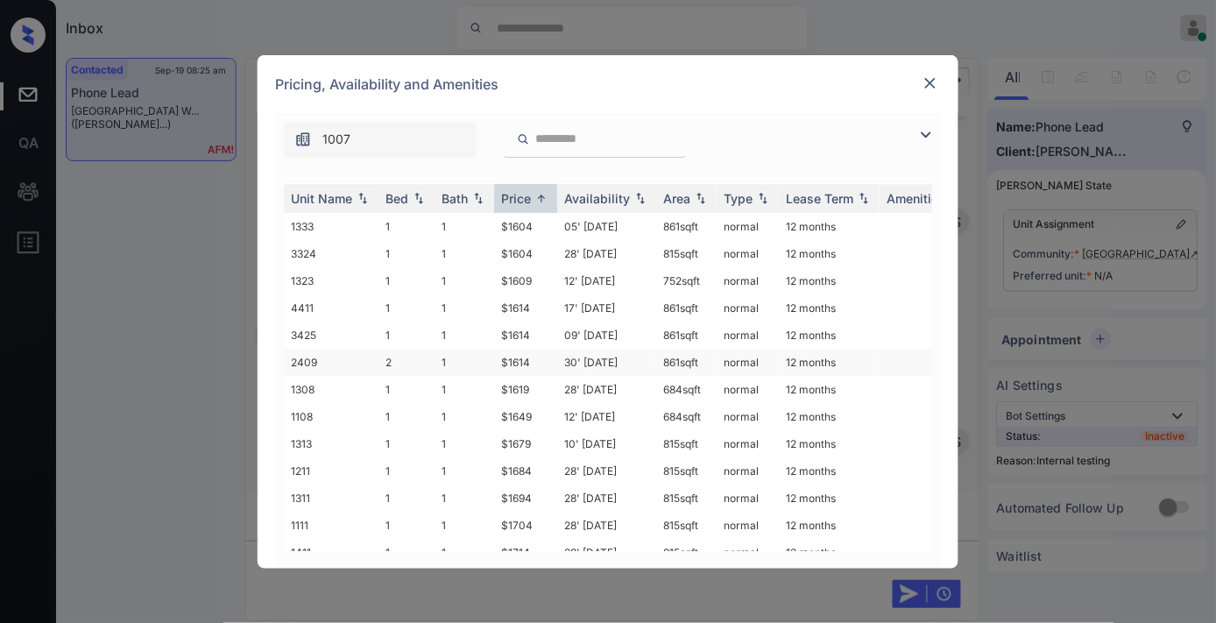
click at [511, 349] on td "$1614" at bounding box center [525, 362] width 63 height 27
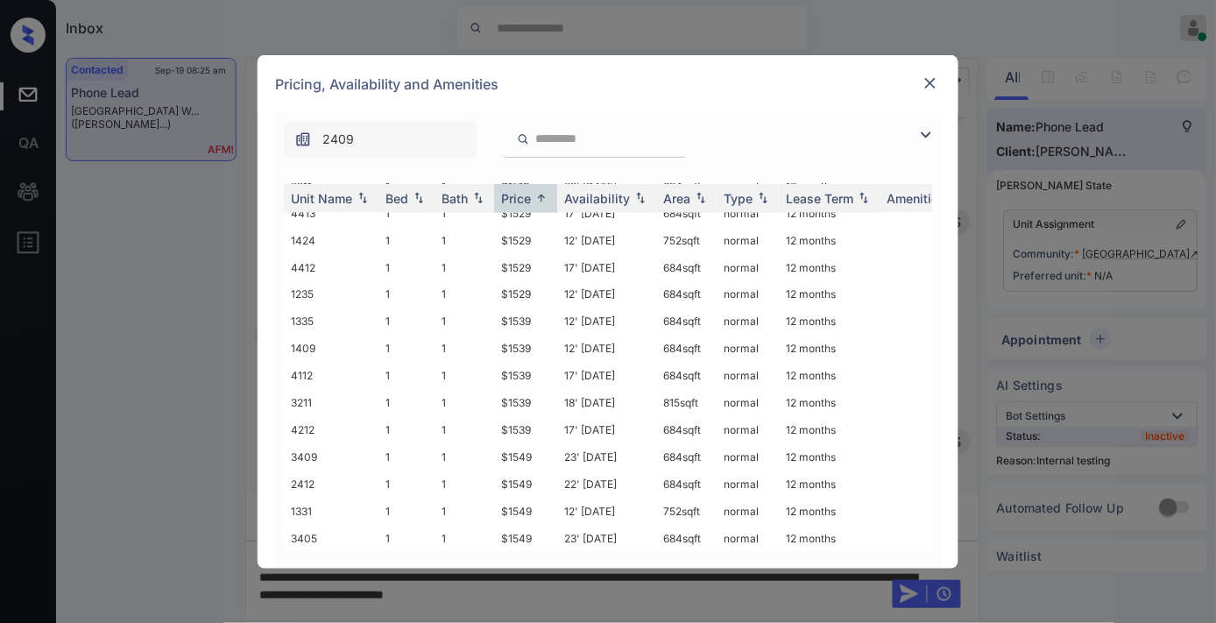
scroll to position [194, 0]
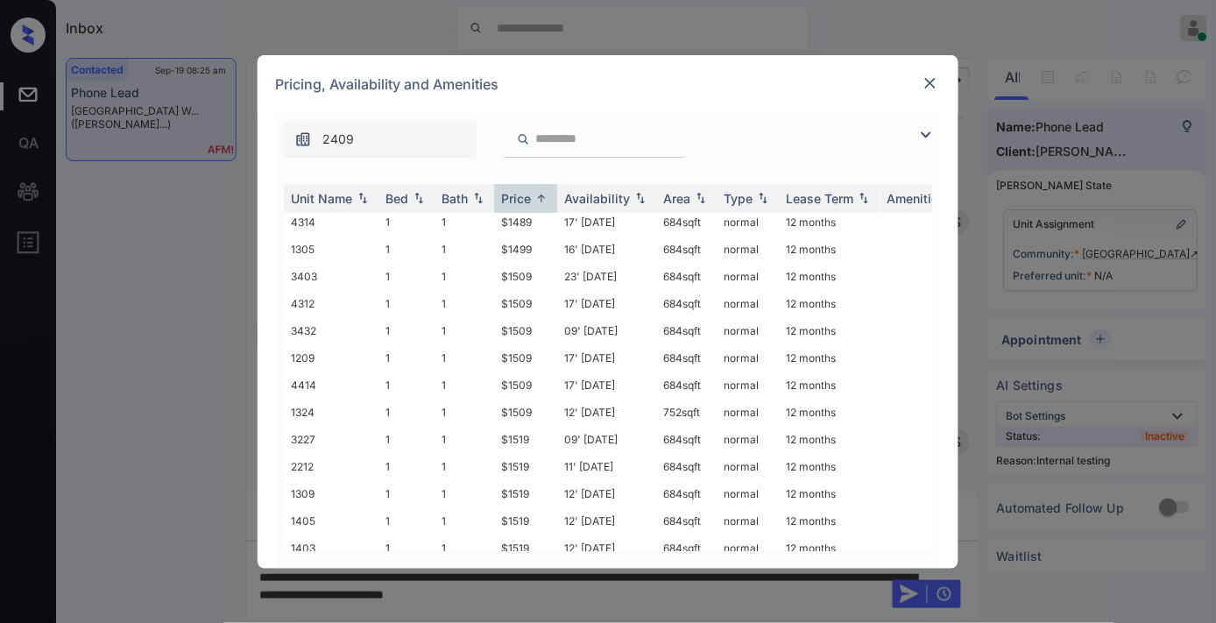
click at [930, 133] on img at bounding box center [925, 134] width 21 height 21
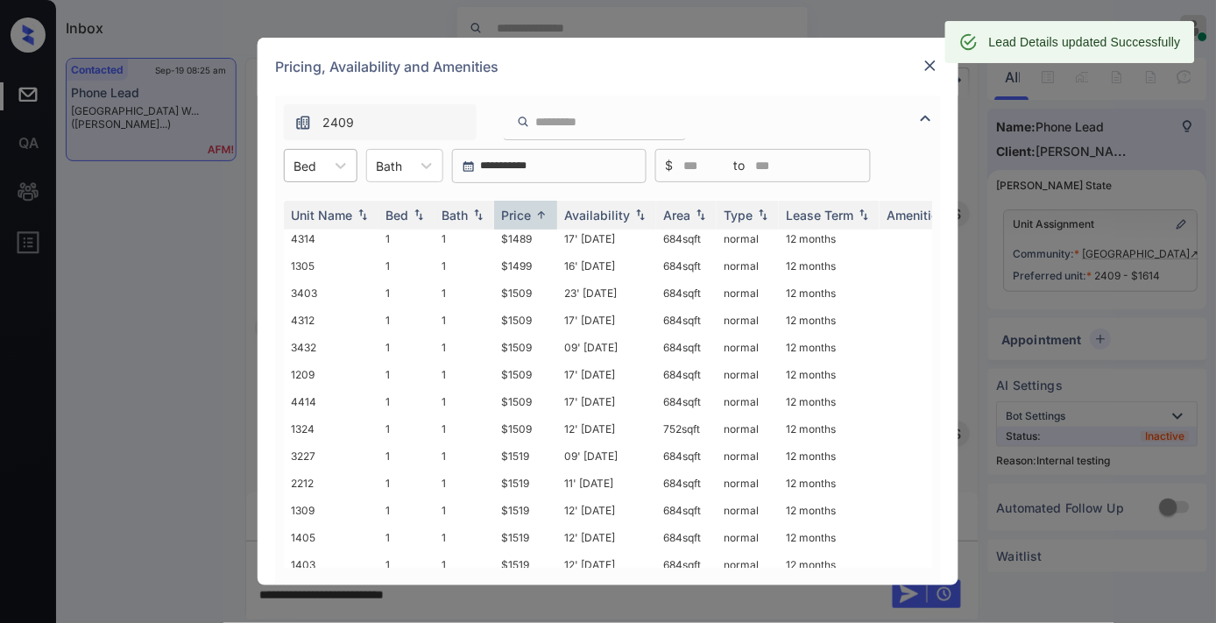
click at [318, 168] on div "Bed" at bounding box center [305, 165] width 40 height 25
click at [344, 267] on div "2" at bounding box center [321, 272] width 74 height 32
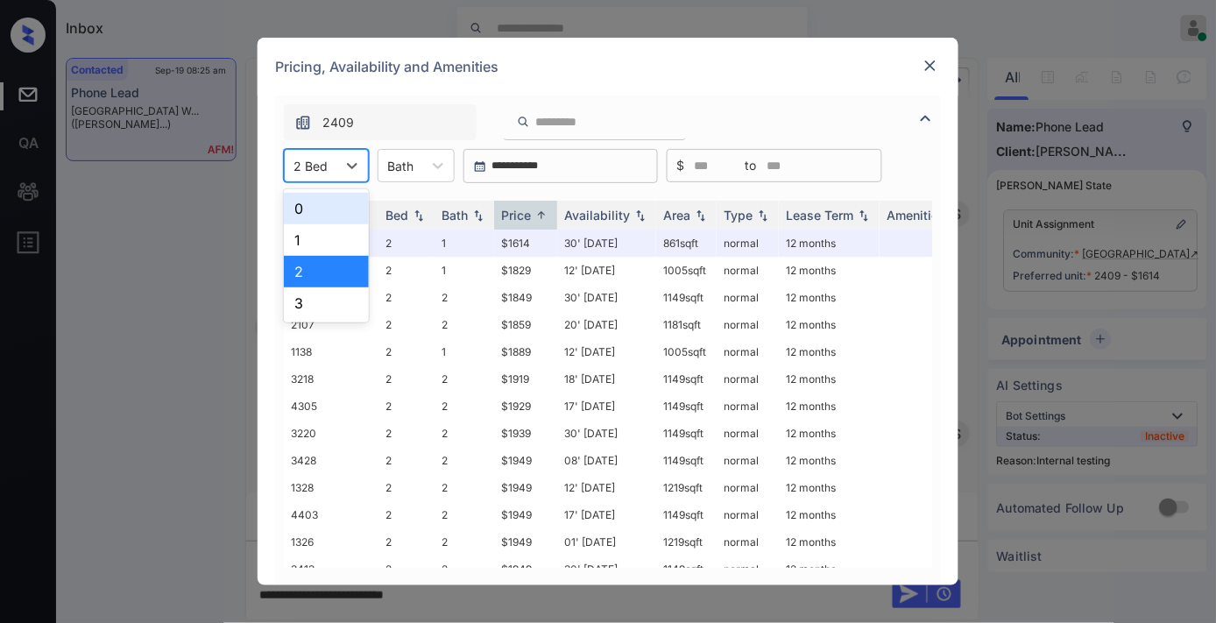
click at [325, 161] on div at bounding box center [310, 166] width 34 height 18
click at [337, 232] on div "1" at bounding box center [326, 240] width 85 height 32
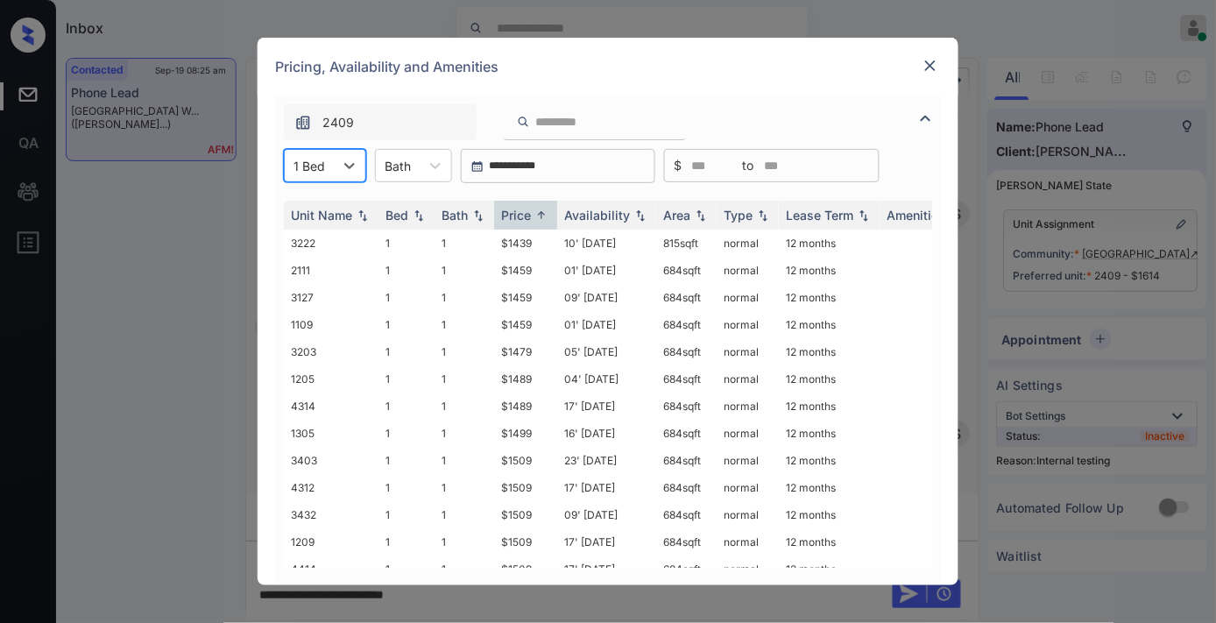
click at [927, 71] on img at bounding box center [931, 66] width 18 height 18
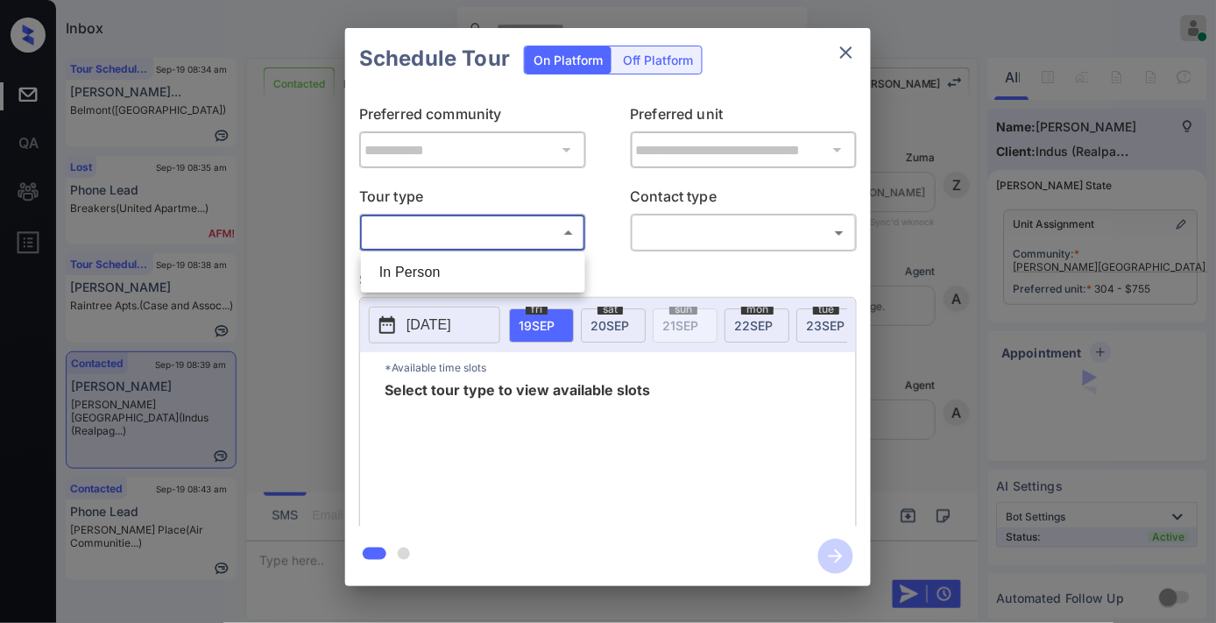
click at [518, 261] on li "In Person" at bounding box center [472, 273] width 215 height 32
type input "********"
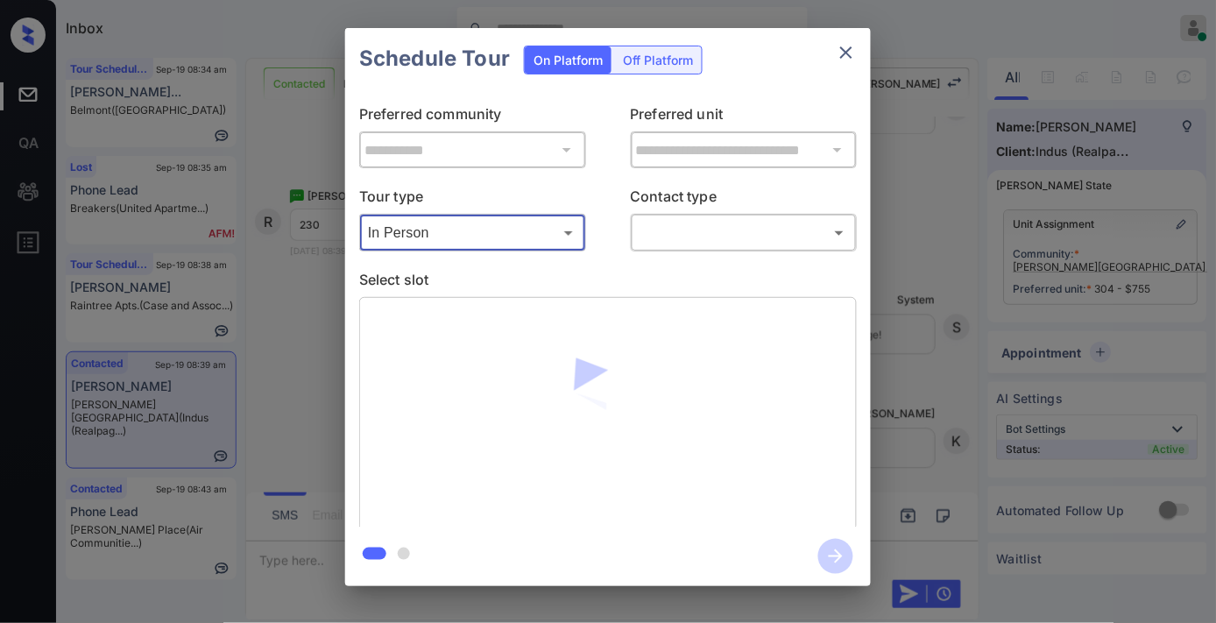
click at [657, 237] on body "Inbox Samantha Soliven Online Set yourself offline Set yourself on break Profil…" at bounding box center [608, 311] width 1216 height 623
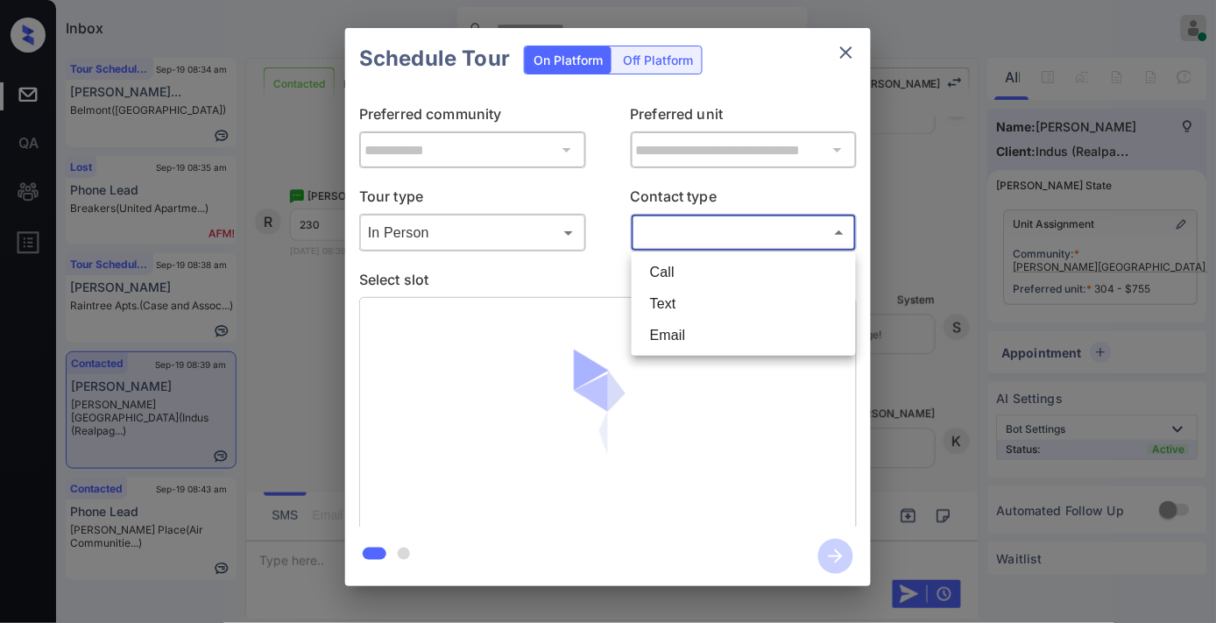
click at [670, 296] on li "Text" at bounding box center [743, 304] width 215 height 32
type input "****"
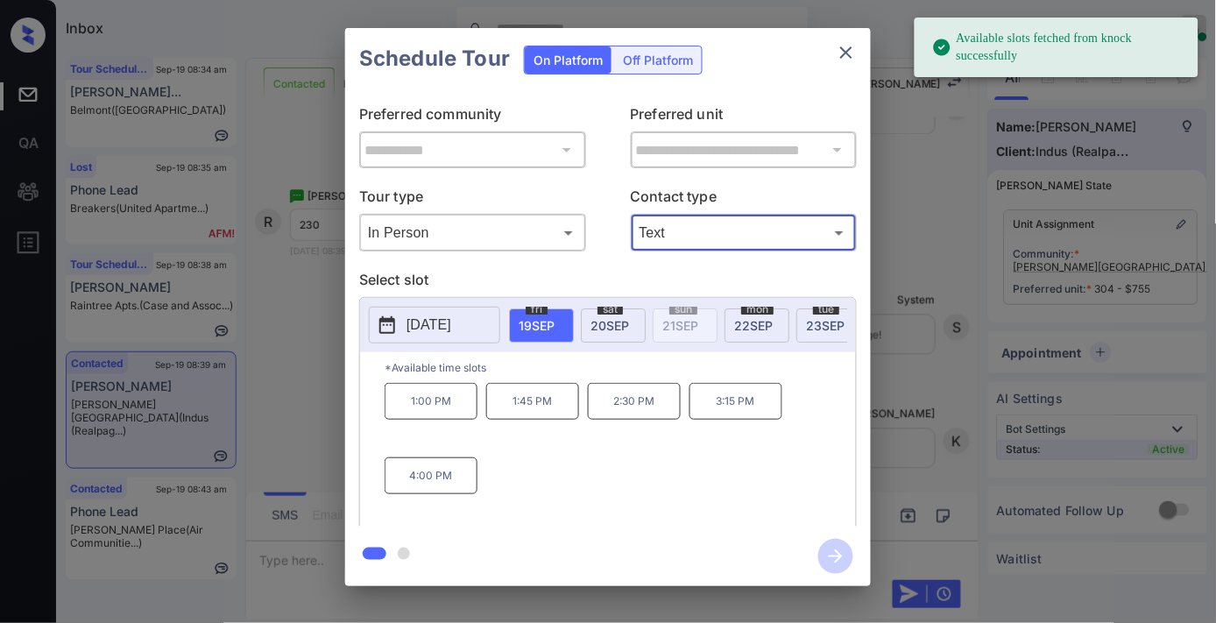
click at [667, 420] on p "2:30 PM" at bounding box center [634, 401] width 93 height 37
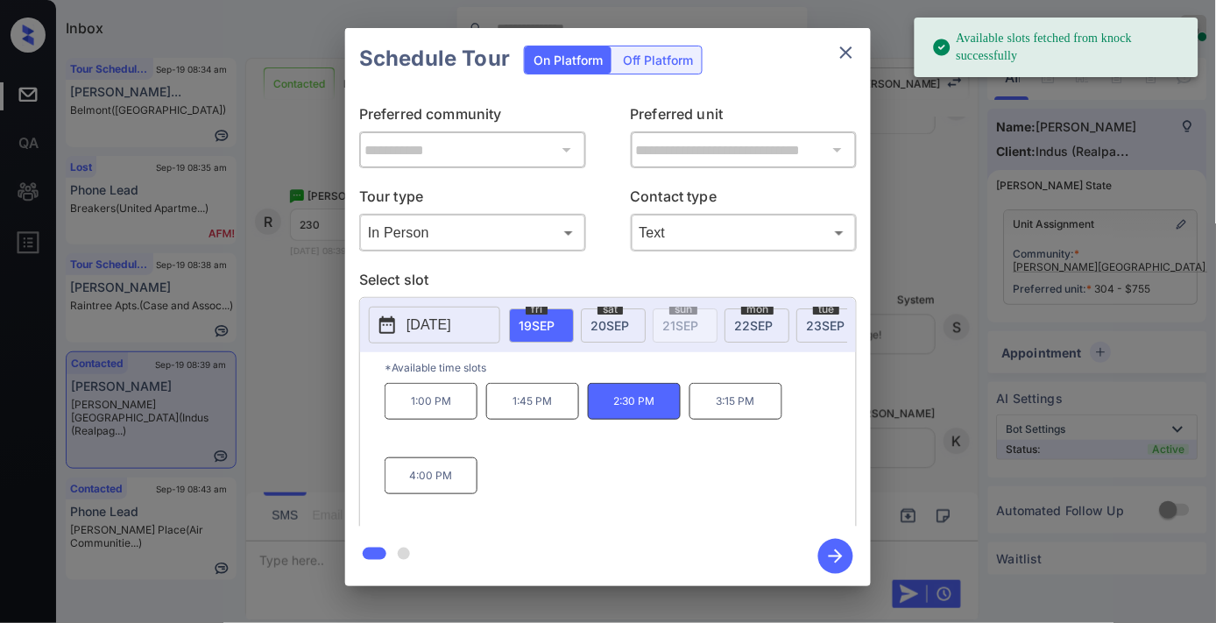
click at [845, 561] on icon "button" at bounding box center [835, 556] width 35 height 35
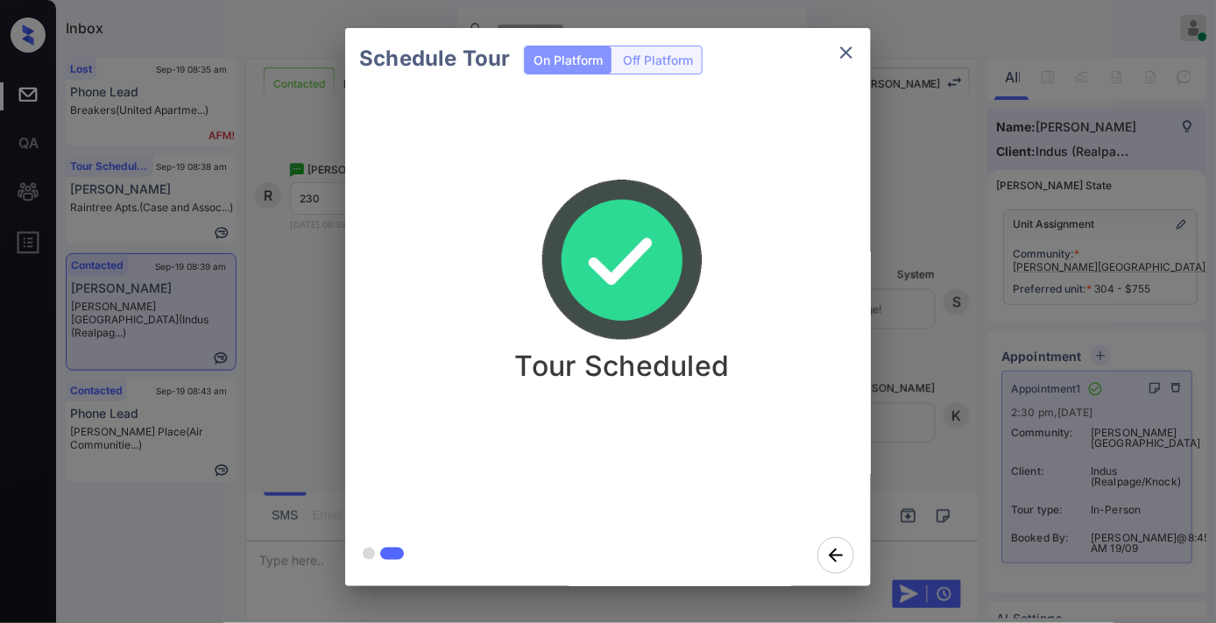
click at [843, 61] on icon "close" at bounding box center [846, 52] width 21 height 21
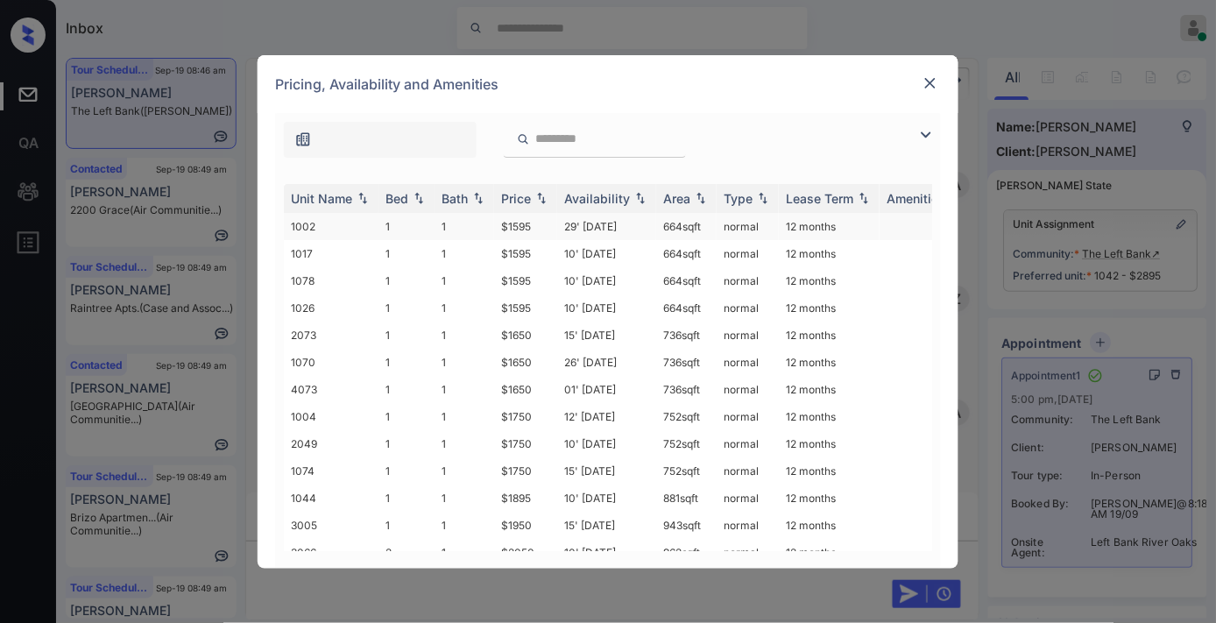
scroll to position [3211, 0]
click at [519, 200] on div "Price" at bounding box center [516, 198] width 30 height 15
click at [923, 129] on img at bounding box center [925, 134] width 21 height 21
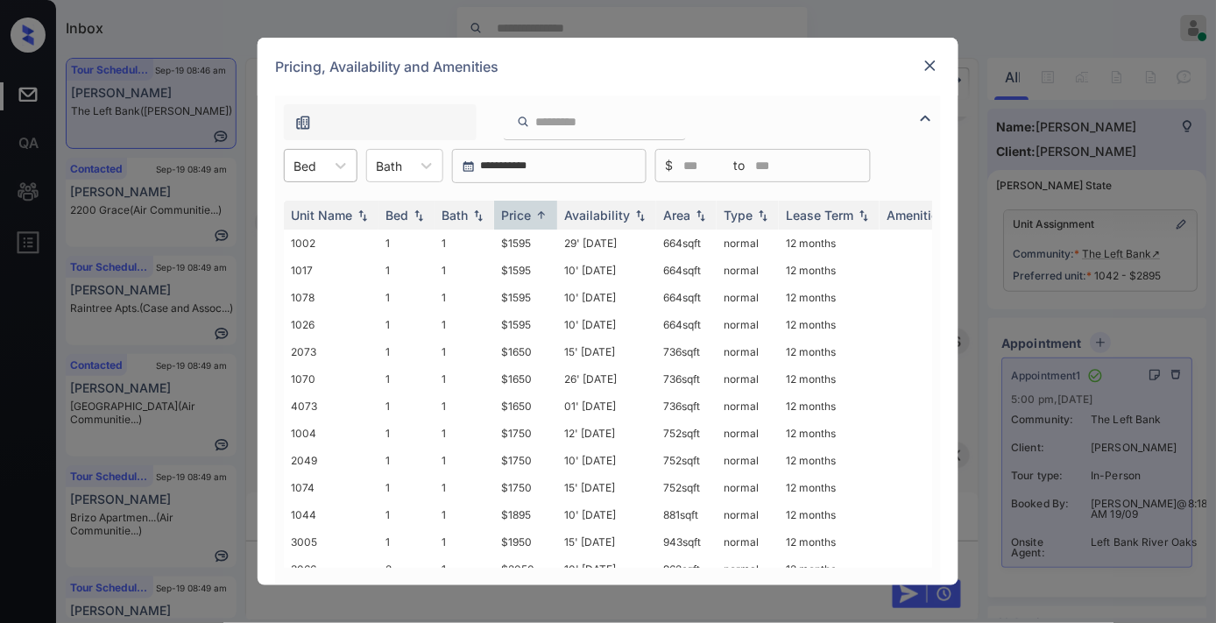
click at [316, 164] on div at bounding box center [304, 166] width 23 height 18
click at [331, 272] on div "3" at bounding box center [321, 272] width 74 height 32
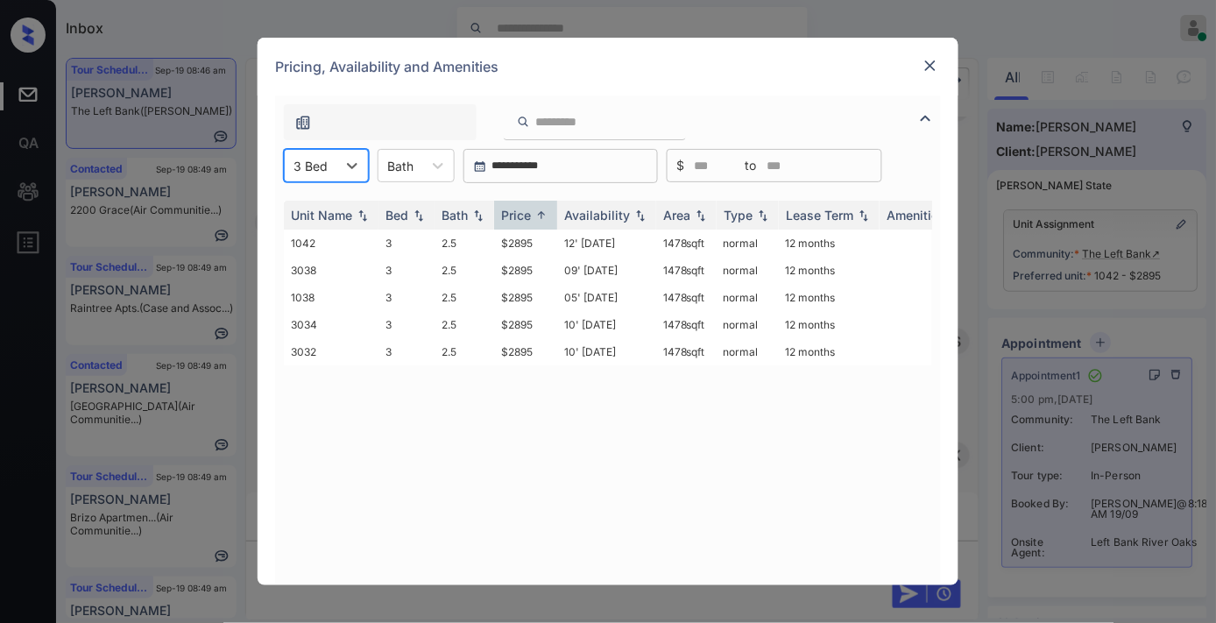
click at [927, 66] on img at bounding box center [931, 66] width 18 height 18
